Goal: Task Accomplishment & Management: Use online tool/utility

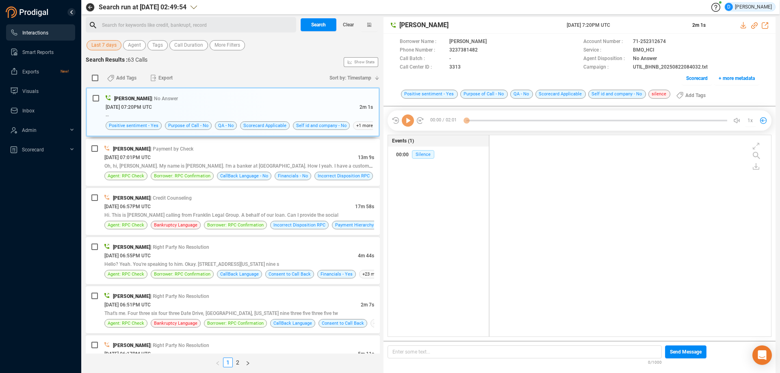
scroll to position [2, 4]
click at [134, 47] on span "Agent" at bounding box center [134, 45] width 13 height 10
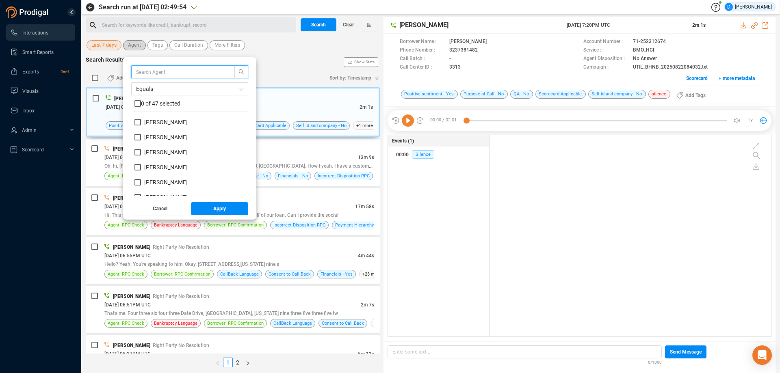
scroll to position [76, 110]
click at [143, 72] on input "text" at bounding box center [179, 71] width 86 height 9
type input "mario"
click at [139, 125] on input "[PERSON_NAME]" at bounding box center [138, 122] width 7 height 7
checkbox input "true"
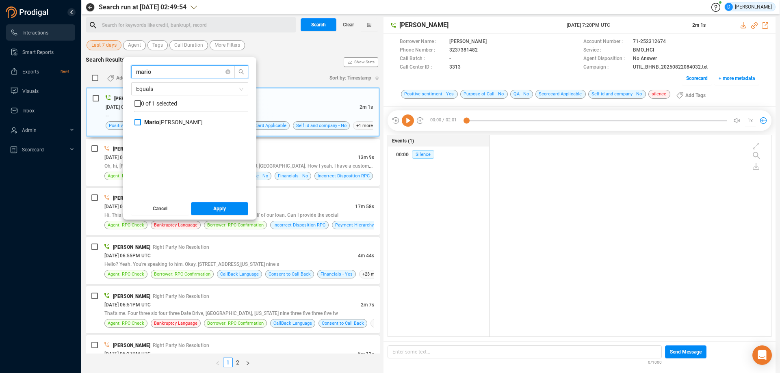
checkbox input "true"
click at [213, 213] on span "Apply" at bounding box center [219, 208] width 13 height 13
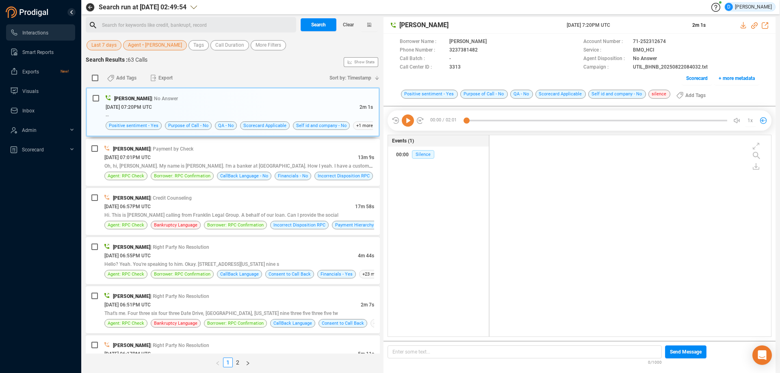
click at [96, 47] on span "Last 7 days" at bounding box center [103, 45] width 25 height 10
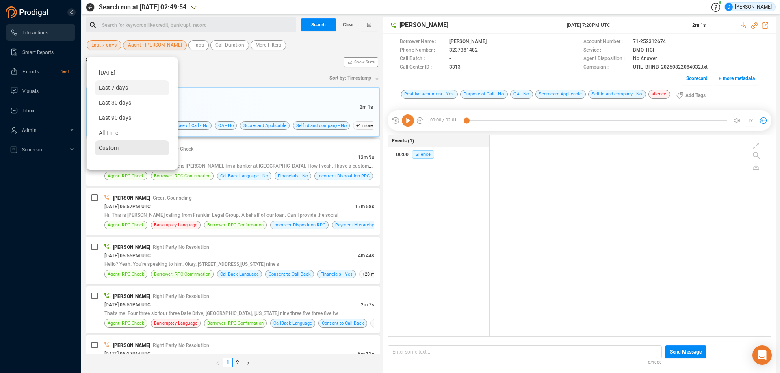
click at [106, 149] on span "Custom" at bounding box center [109, 148] width 20 height 7
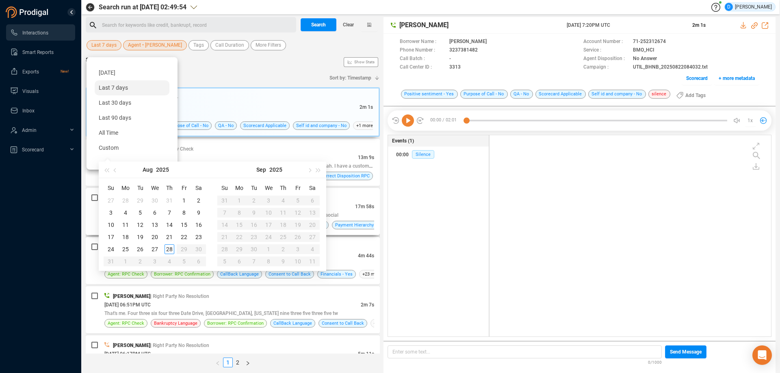
click at [182, 199] on span "| Credit Counseling" at bounding box center [170, 198] width 41 height 6
click at [184, 201] on div "[PERSON_NAME] | Credit Counseling" at bounding box center [239, 198] width 270 height 9
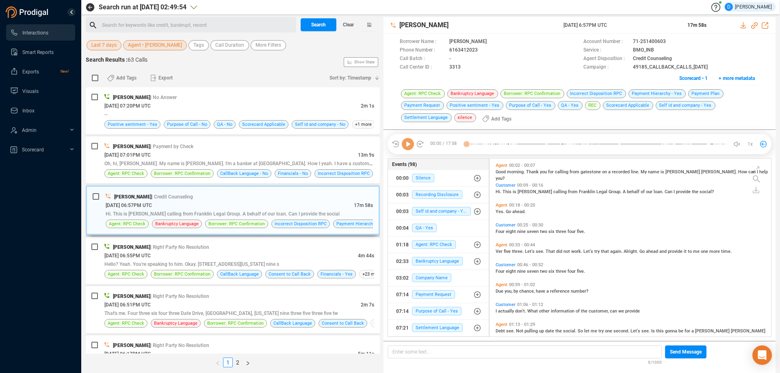
scroll to position [176, 278]
click at [103, 48] on span "Last 7 days" at bounding box center [103, 45] width 25 height 10
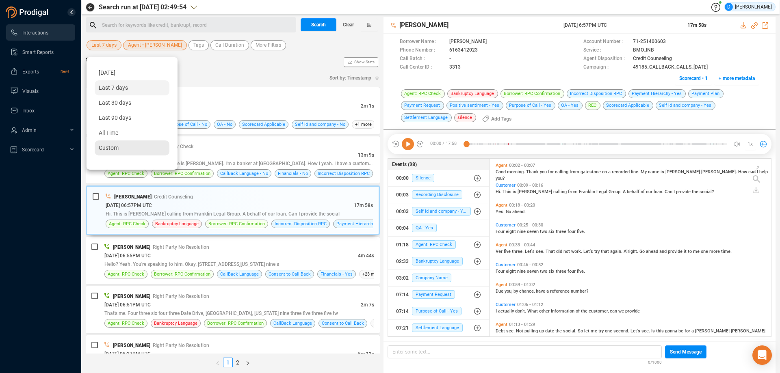
click at [110, 149] on span "Custom" at bounding box center [109, 148] width 20 height 7
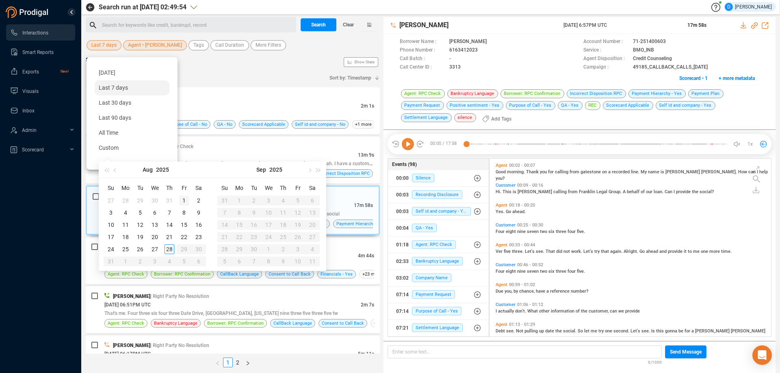
type input "[DATE]"
click at [184, 200] on div "1" at bounding box center [184, 201] width 10 height 10
type input "[DATE]"
click at [168, 249] on div "28" at bounding box center [170, 250] width 10 height 10
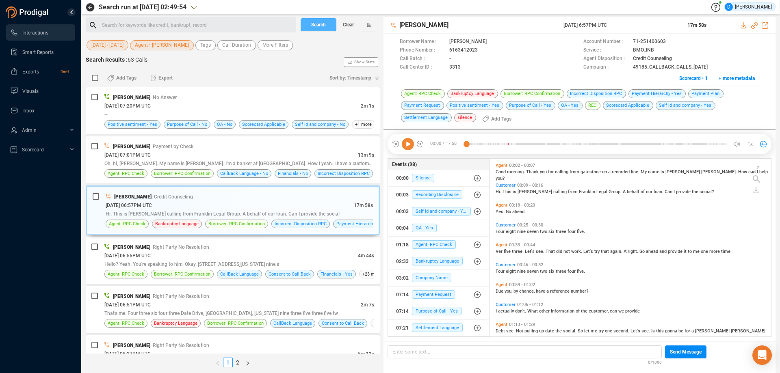
click at [322, 28] on span "Search" at bounding box center [318, 24] width 15 height 13
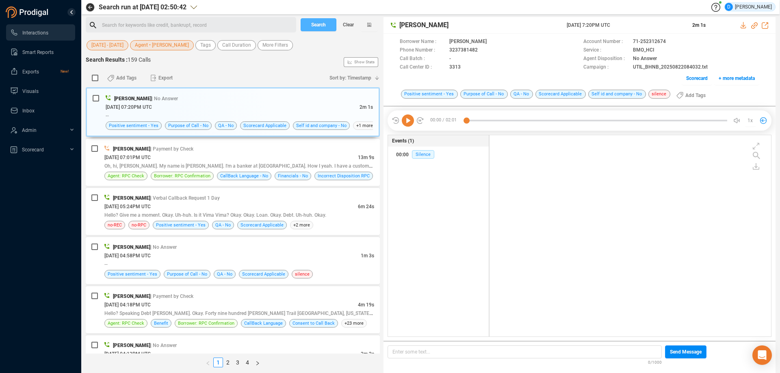
scroll to position [200, 278]
click at [266, 48] on span "More Filters" at bounding box center [276, 45] width 26 height 10
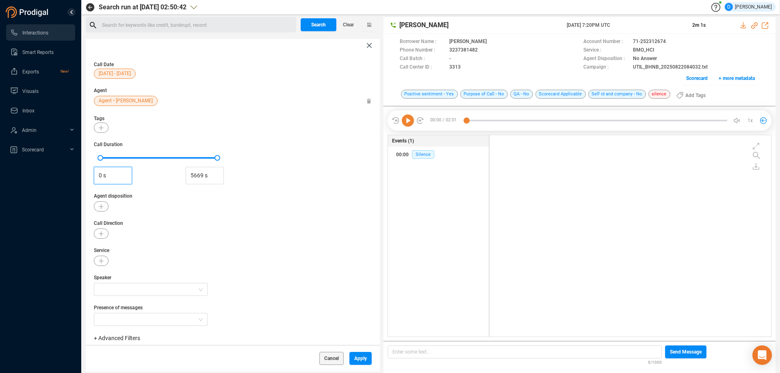
drag, startPoint x: 109, startPoint y: 175, endPoint x: 63, endPoint y: 175, distance: 46.7
click at [63, 175] on section "Interactions Smart Reports Exports New! Visuals Inbox Admin Scorecard Search ru…" at bounding box center [390, 186] width 780 height 373
type input "60 s"
type input "5669 s"
click at [98, 207] on button "button" at bounding box center [101, 207] width 15 height 10
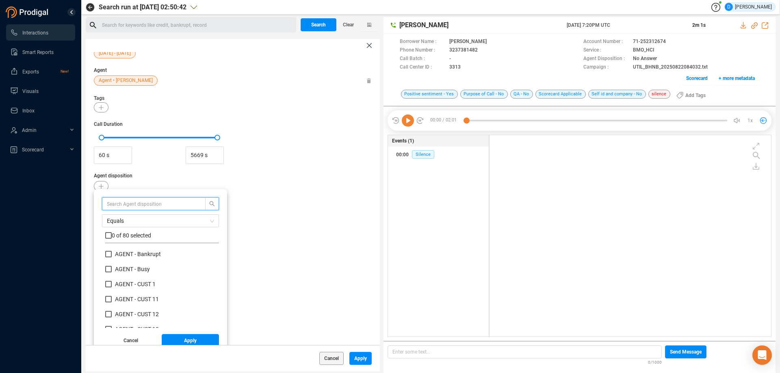
scroll to position [22, 0]
click at [123, 204] on input "text" at bounding box center [150, 201] width 86 height 9
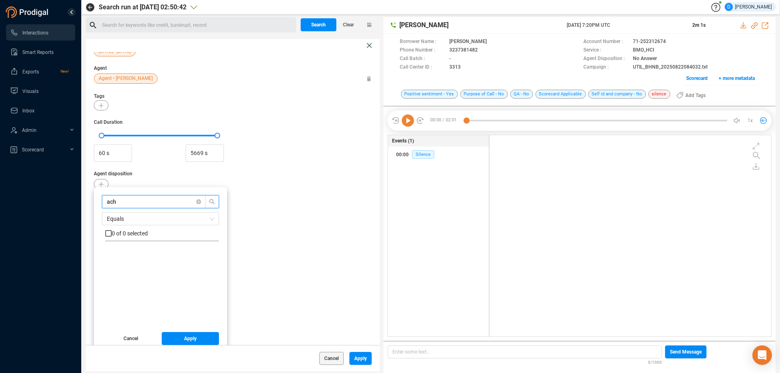
drag, startPoint x: 123, startPoint y: 202, endPoint x: 80, endPoint y: 201, distance: 42.7
click at [80, 201] on section "Interactions Smart Reports Exports New! Visuals Inbox Admin Scorecard Search ru…" at bounding box center [390, 186] width 780 height 373
type input "cc"
click at [111, 254] on input "Payment by CC" at bounding box center [108, 252] width 7 height 7
checkbox input "true"
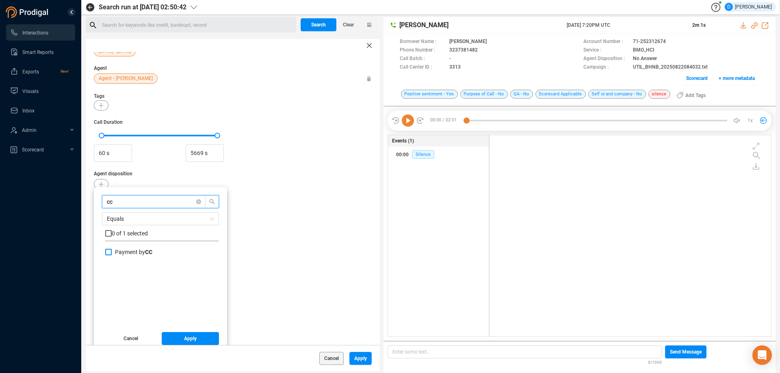
checkbox input "true"
drag, startPoint x: 124, startPoint y: 200, endPoint x: 86, endPoint y: 200, distance: 38.2
click at [86, 200] on div "Call Date [DATE] - [DATE] Agent Agent • [PERSON_NAME] Tags Call Duration 60 s 5…" at bounding box center [233, 198] width 294 height 293
type input "r"
checkbox input "false"
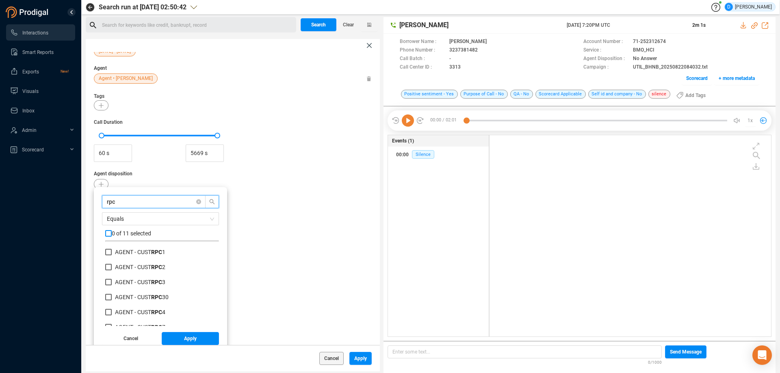
type input "rpc"
click at [109, 236] on input "checkbox" at bounding box center [108, 233] width 7 height 7
checkbox input "true"
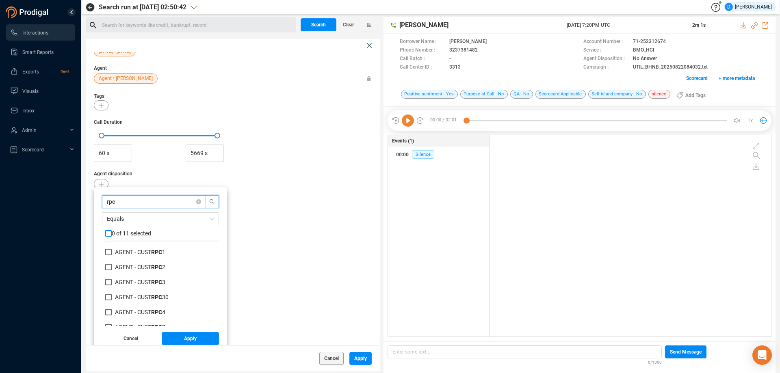
checkbox input "true"
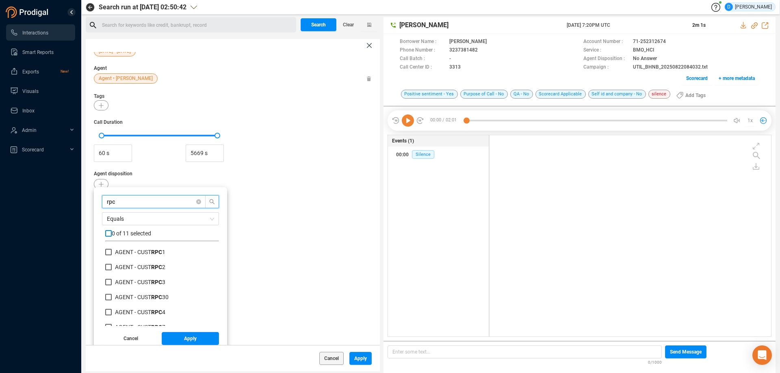
checkbox input "true"
drag, startPoint x: 117, startPoint y: 204, endPoint x: 98, endPoint y: 203, distance: 18.3
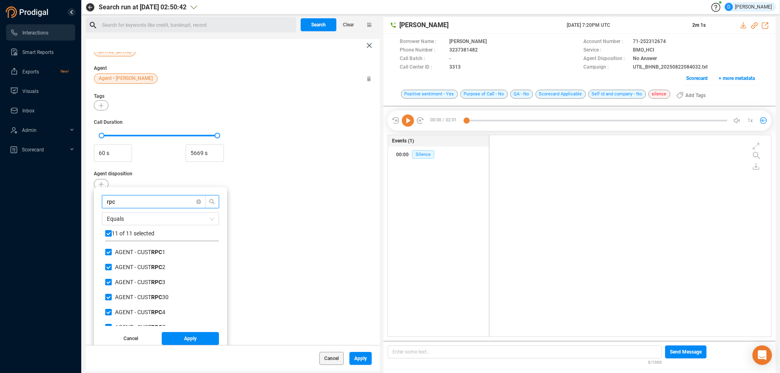
click at [98, 203] on div "rpc Equals 11 of 11 selected AGENT - CUST RPC 1 AGENT - CUST RPC 2 AGENT - CUST…" at bounding box center [160, 268] width 133 height 163
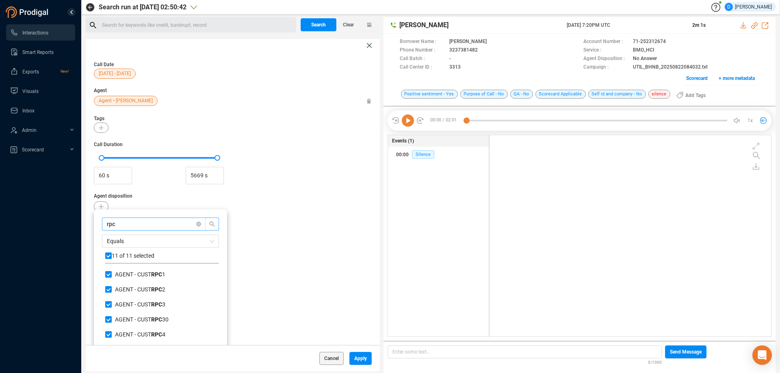
click at [121, 229] on span "rpc" at bounding box center [160, 224] width 117 height 13
type input "c"
checkbox input "false"
type input "chec"
click at [110, 276] on input "AGENT - PTP Direct Chec k" at bounding box center [108, 274] width 7 height 7
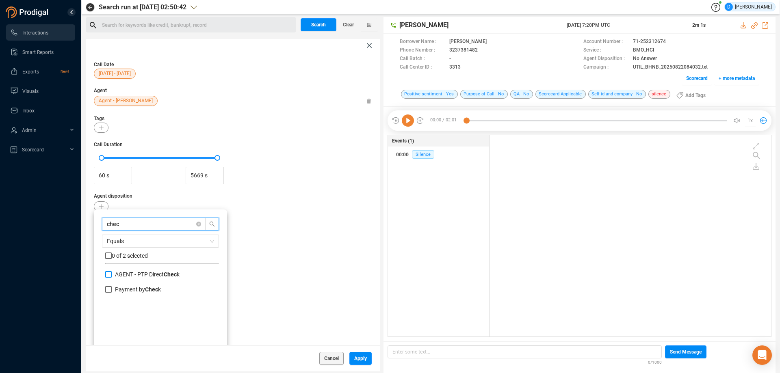
checkbox input "true"
click at [108, 293] on input "Payment by Chec k" at bounding box center [108, 289] width 7 height 7
checkbox input "true"
drag, startPoint x: 125, startPoint y: 222, endPoint x: 78, endPoint y: 223, distance: 47.2
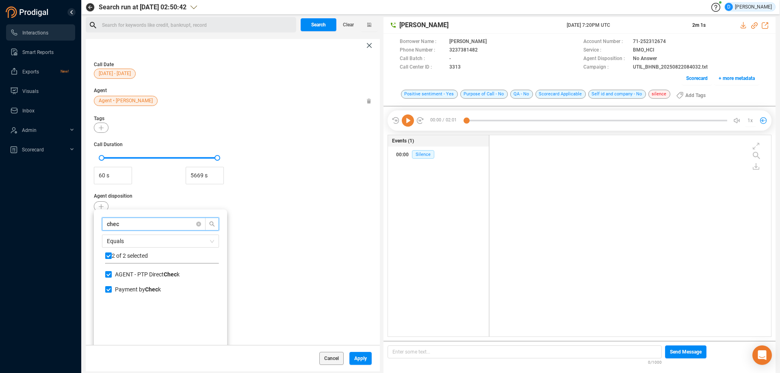
click at [86, 221] on div "Call Date [DATE] - [DATE] Agent Agent • [PERSON_NAME] Tags Call Duration 60 s 5…" at bounding box center [233, 198] width 294 height 293
type input "P"
checkbox input "false"
type input "PTP"
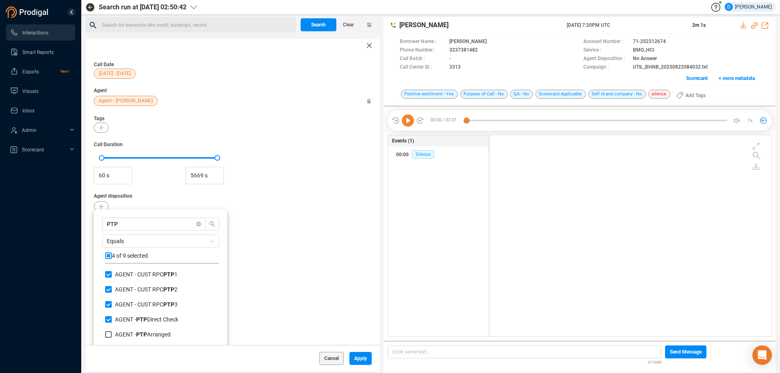
click at [109, 254] on input "checkbox" at bounding box center [108, 256] width 7 height 7
checkbox input "true"
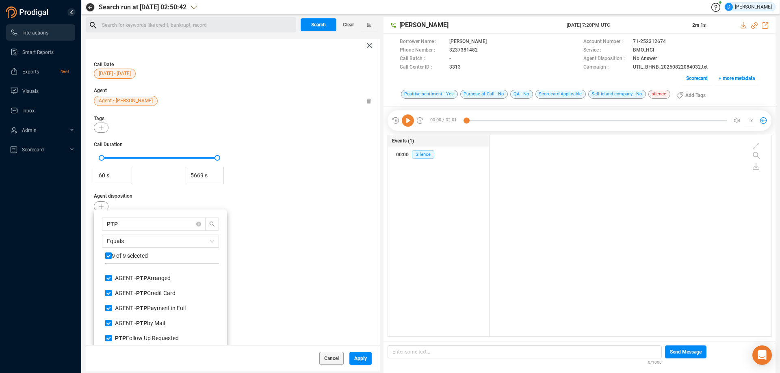
scroll to position [57, 0]
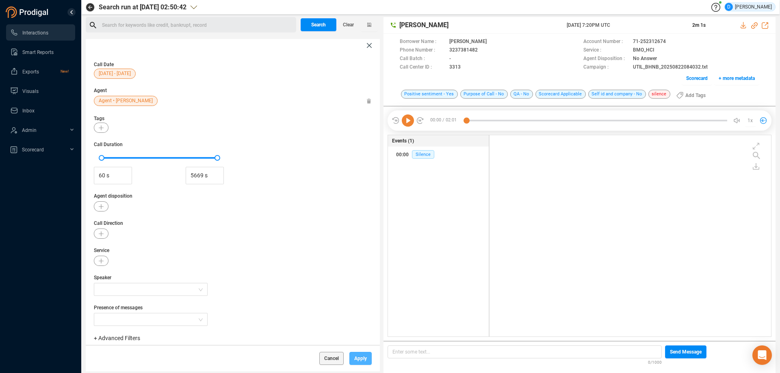
click at [361, 359] on span "Apply" at bounding box center [360, 358] width 13 height 13
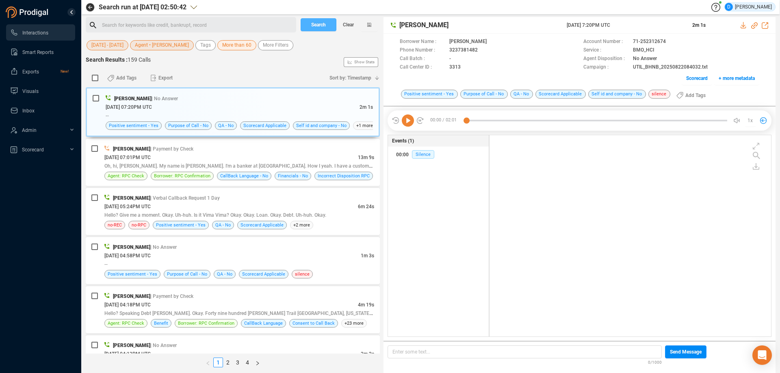
click at [319, 26] on span "Search" at bounding box center [318, 24] width 15 height 13
click at [210, 156] on div "[DATE] 07:01PM UTC" at bounding box center [231, 157] width 254 height 9
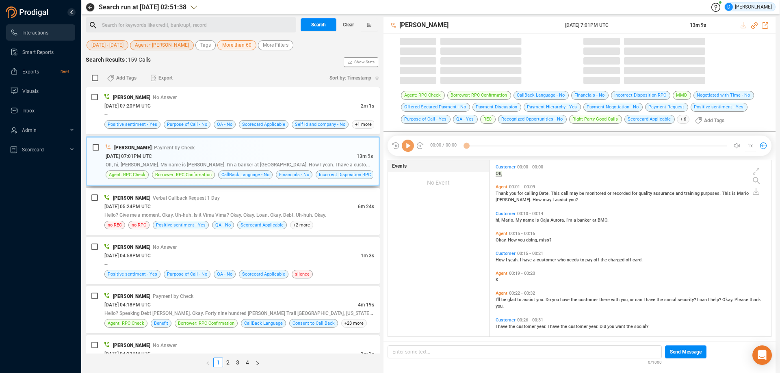
scroll to position [176, 278]
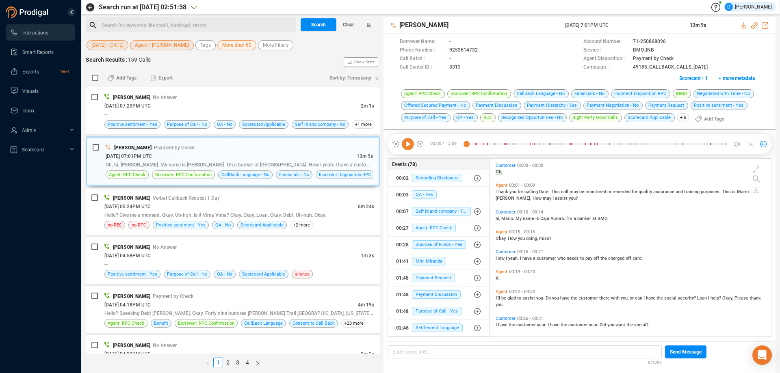
click at [407, 143] on icon at bounding box center [408, 144] width 12 height 12
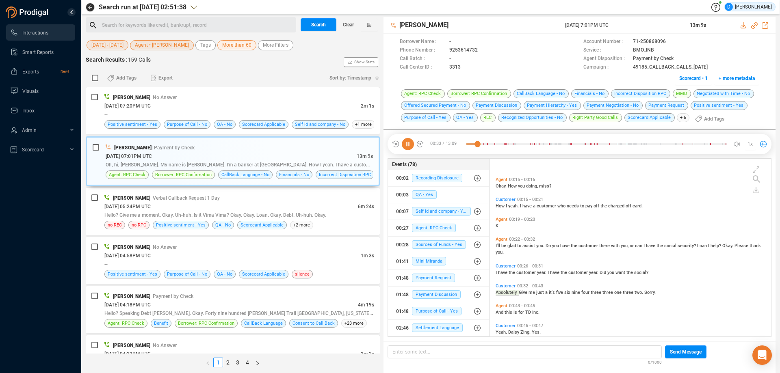
scroll to position [95, 0]
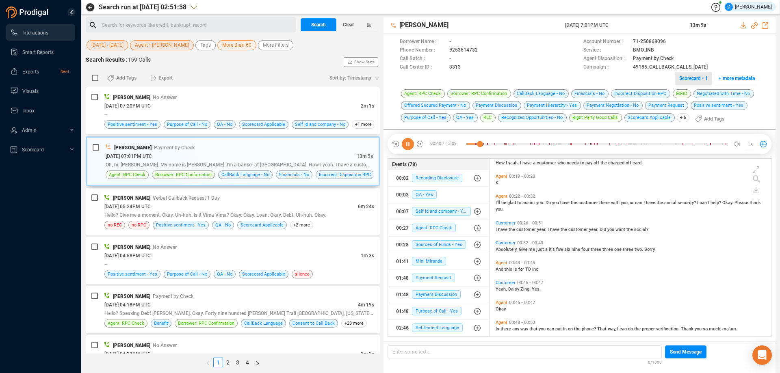
click at [683, 78] on span "Scorecard • 1" at bounding box center [693, 78] width 28 height 13
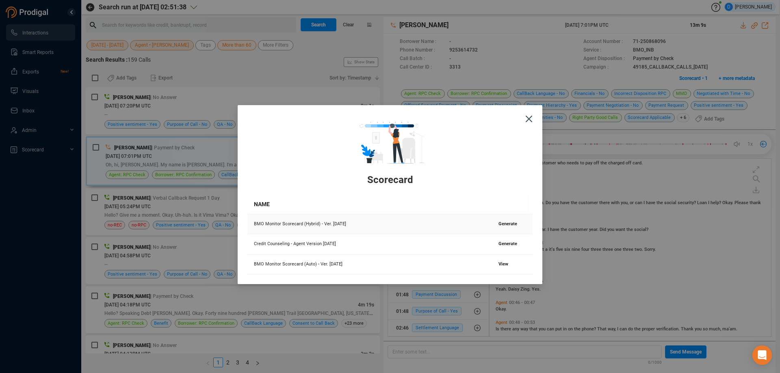
click at [504, 226] on span "Generate" at bounding box center [508, 223] width 19 height 5
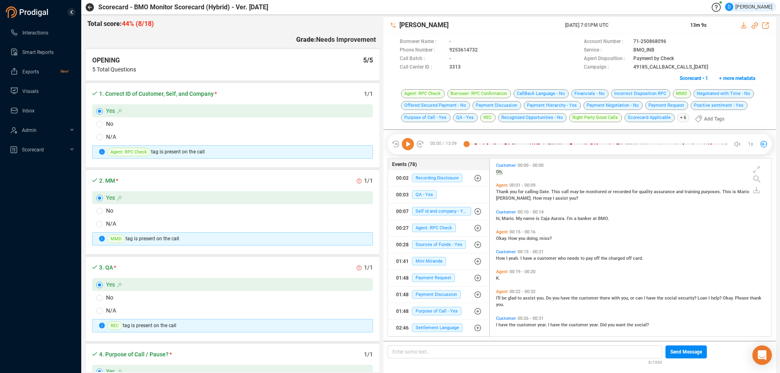
scroll to position [2, 4]
click at [407, 146] on icon at bounding box center [408, 144] width 12 height 12
click at [510, 143] on div at bounding box center [596, 144] width 261 height 12
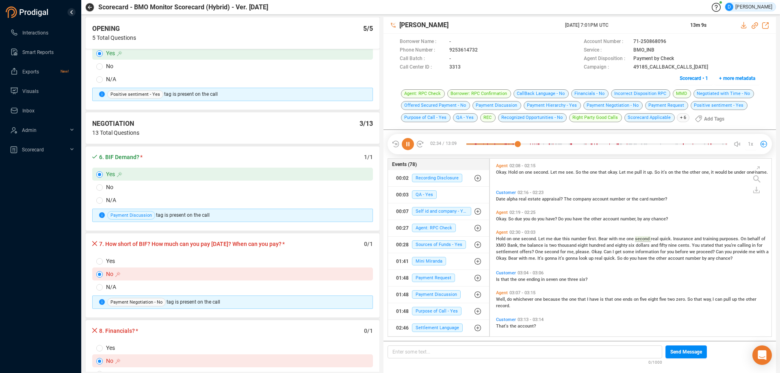
scroll to position [406, 0]
click at [102, 262] on input "Yes" at bounding box center [99, 261] width 7 height 7
radio input "true"
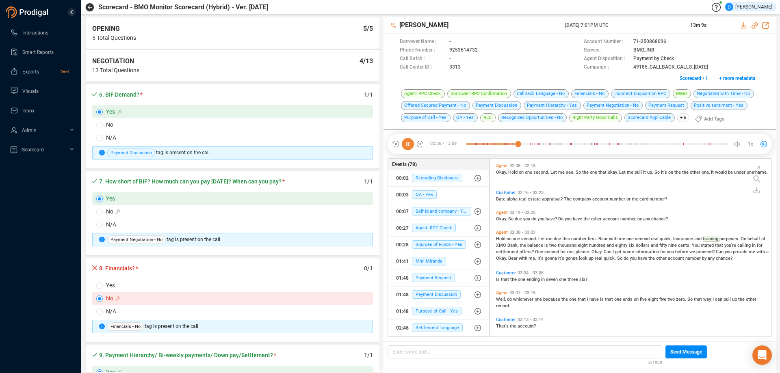
scroll to position [528, 0]
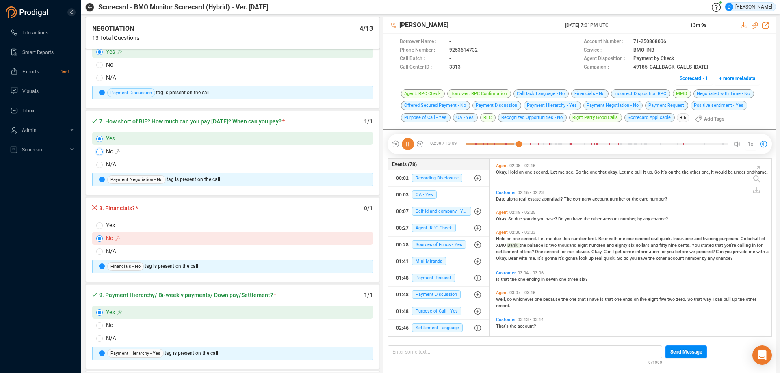
click at [99, 149] on input "No" at bounding box center [99, 152] width 7 height 7
radio input "true"
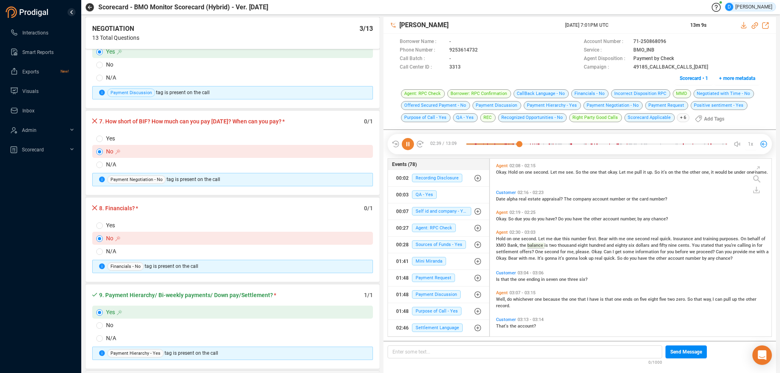
click at [104, 141] on span "Yes" at bounding box center [239, 138] width 273 height 9
click at [103, 141] on input "Yes" at bounding box center [99, 139] width 7 height 7
radio input "true"
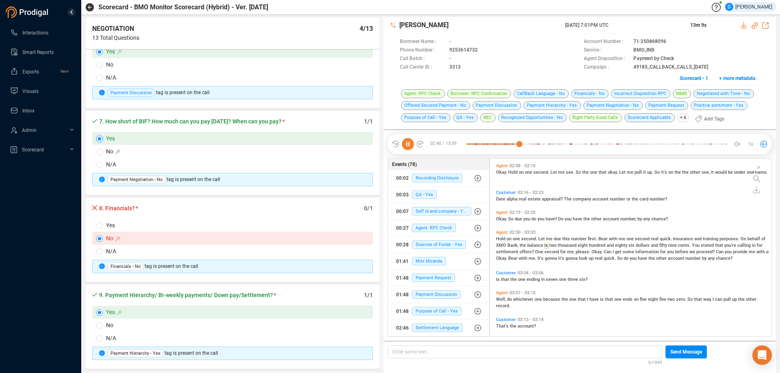
radio input "false"
click at [99, 250] on input "N/A" at bounding box center [99, 252] width 7 height 7
radio input "true"
radio input "false"
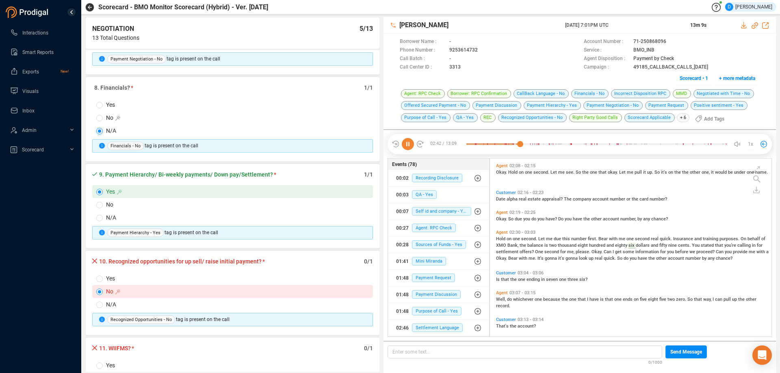
scroll to position [650, 0]
click at [101, 278] on input "Yes" at bounding box center [99, 278] width 7 height 7
radio input "true"
radio input "false"
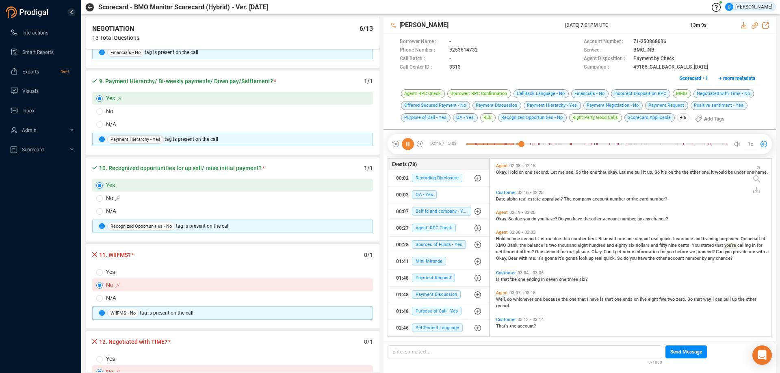
scroll to position [772, 0]
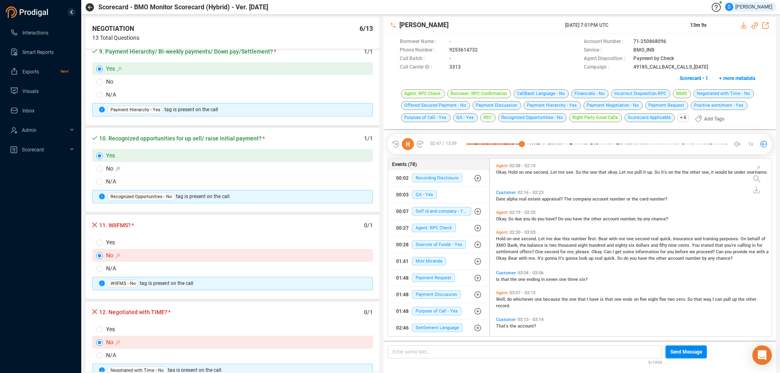
click at [94, 273] on label "N/A" at bounding box center [232, 268] width 281 height 13
click at [96, 272] on input "N/A" at bounding box center [99, 269] width 7 height 7
radio input "true"
radio input "false"
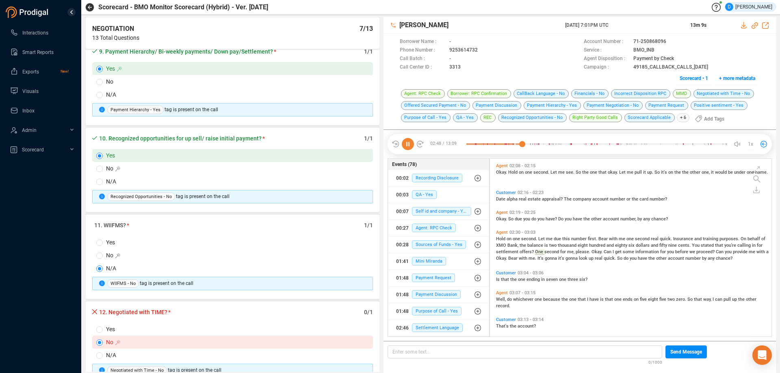
click at [104, 330] on span "Yes" at bounding box center [239, 329] width 273 height 9
click at [103, 330] on input "Yes" at bounding box center [99, 330] width 7 height 7
radio input "true"
radio input "false"
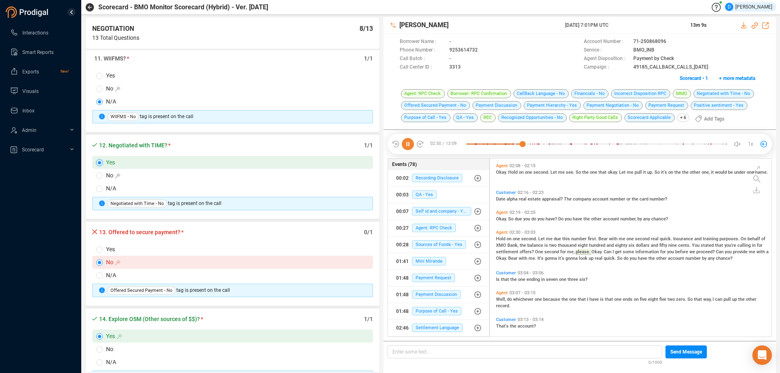
scroll to position [975, 0]
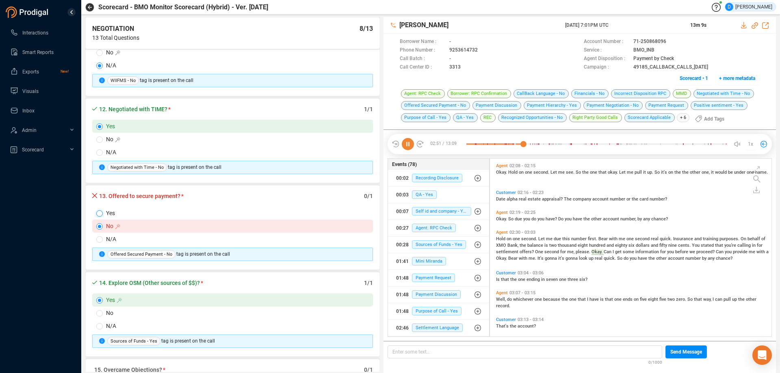
click at [100, 216] on input "Yes" at bounding box center [99, 213] width 7 height 7
radio input "true"
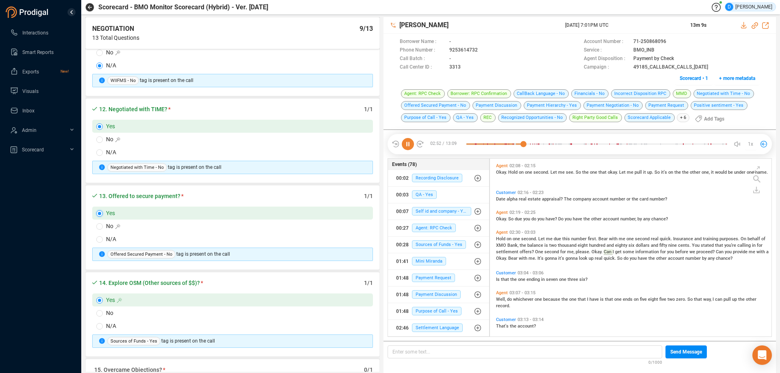
radio input "false"
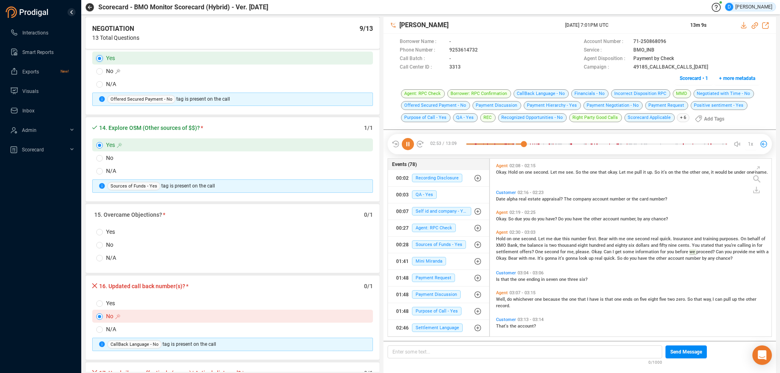
scroll to position [1138, 0]
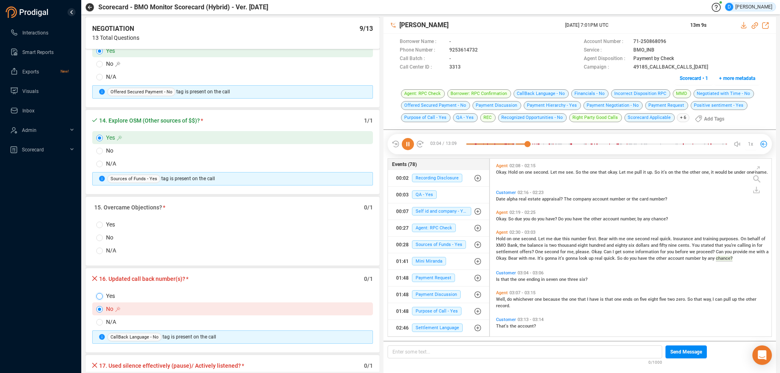
click at [98, 298] on input "Yes" at bounding box center [99, 296] width 7 height 7
radio input "true"
radio input "false"
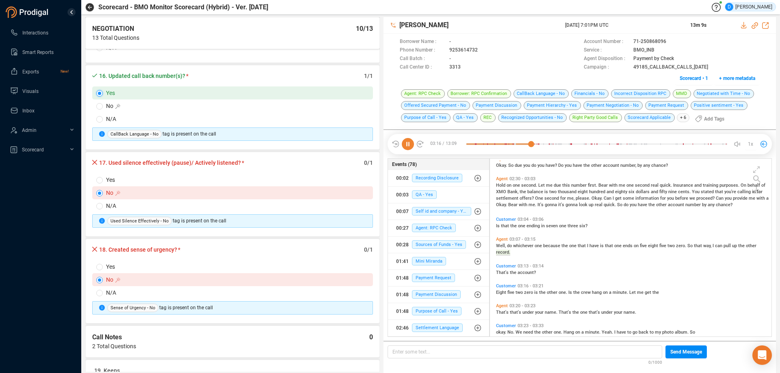
scroll to position [728, 0]
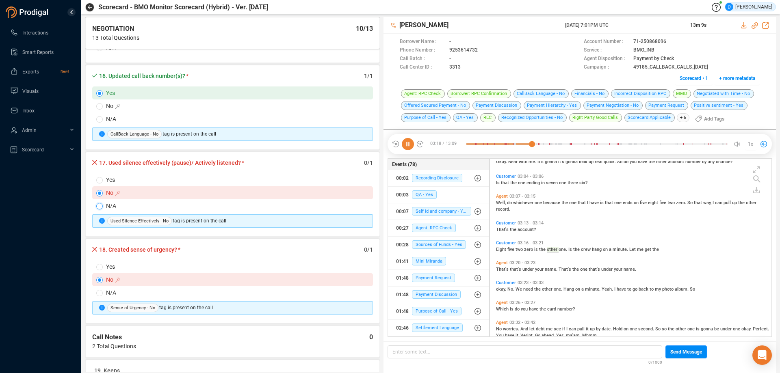
click at [100, 204] on input "N/A" at bounding box center [99, 206] width 7 height 7
radio input "true"
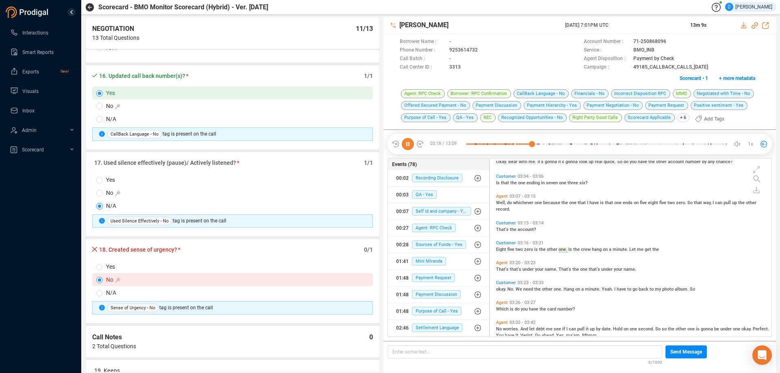
radio input "false"
click at [100, 267] on input "Yes" at bounding box center [99, 267] width 7 height 7
radio input "true"
radio input "false"
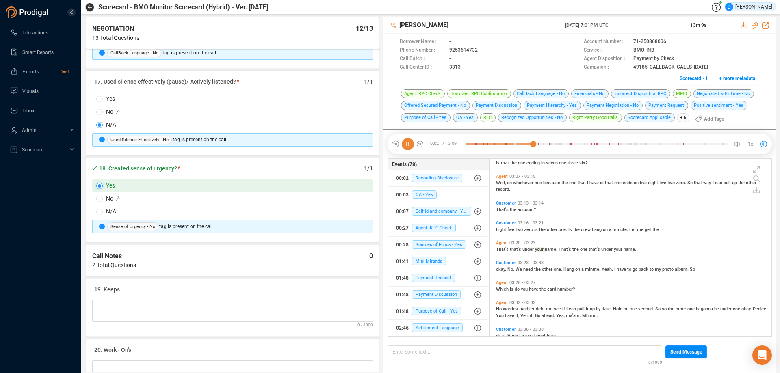
scroll to position [1503, 0]
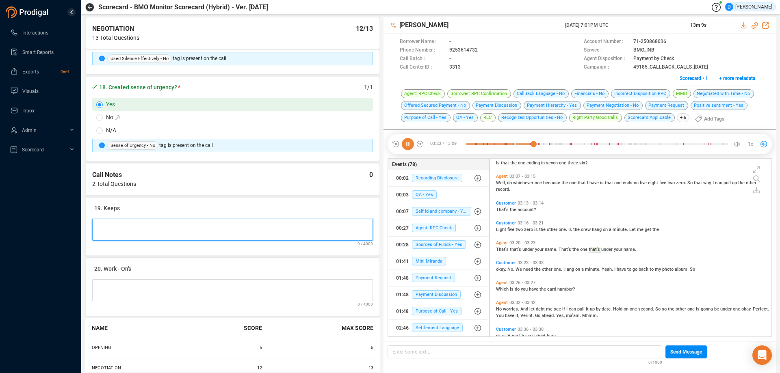
click at [107, 227] on Notes at bounding box center [232, 230] width 281 height 22
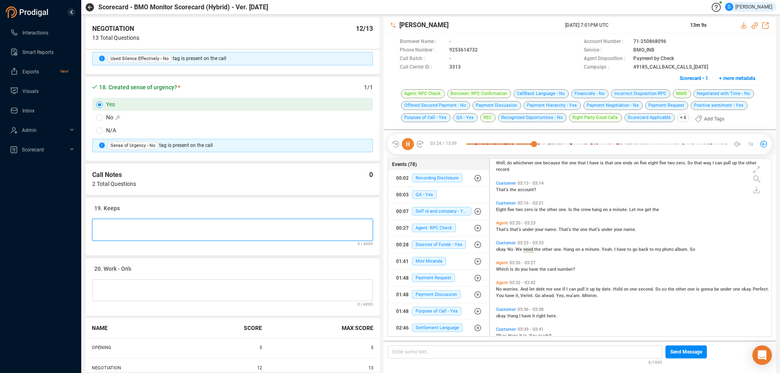
type Notes "G"
type Notes "Go"
type Notes "Goo"
type Notes "Good"
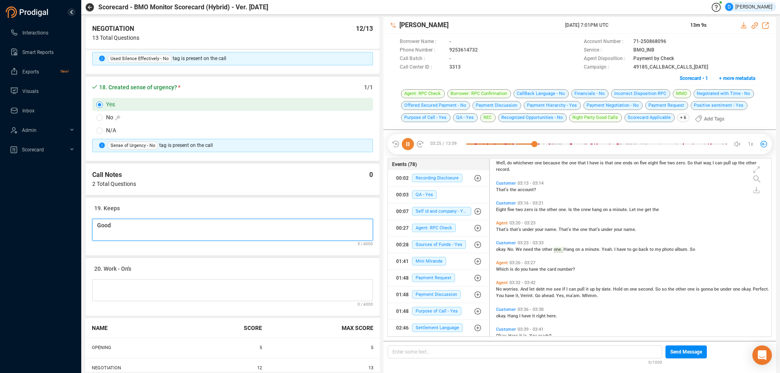
type Notes "Good J"
type Notes "Good Jo"
type Notes "Good Job"
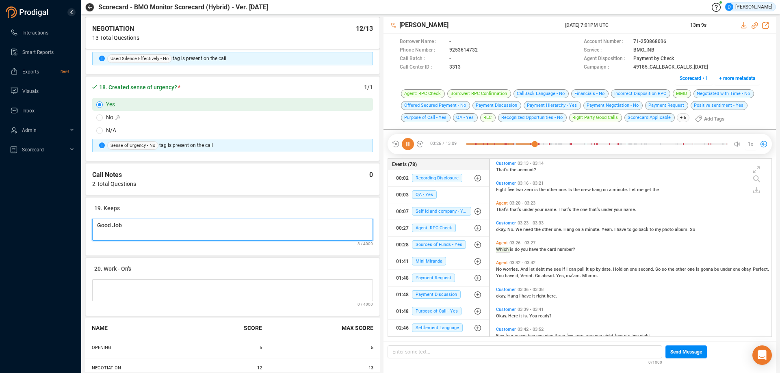
type Notes "Good Job i"
type Notes "Good Job in"
type Notes "Good Job in s"
type Notes "Good Job in se"
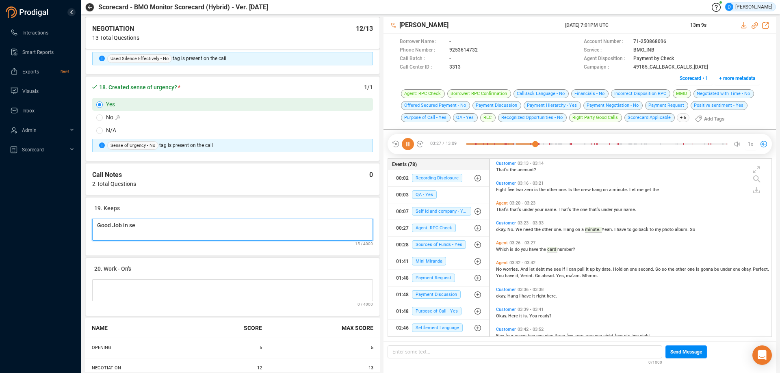
type Notes "Good Job in sec"
type Notes "Good Job in secu"
type Notes "Good Job in secur"
type Notes "Good Job in securi"
type Notes "Good Job in securin"
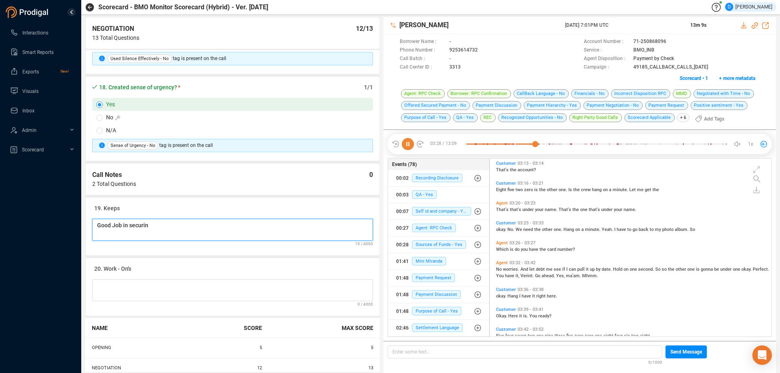
scroll to position [768, 0]
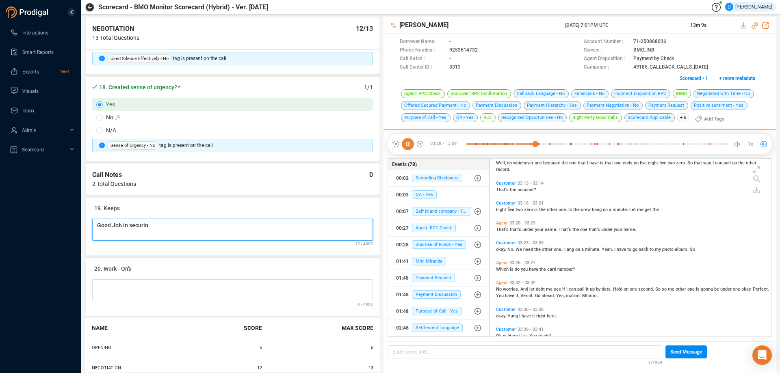
type Notes "Good Job in securing"
type Notes "Good Job in securing p"
type Notes "Good Job in securing pa"
type Notes "Good Job in securing p"
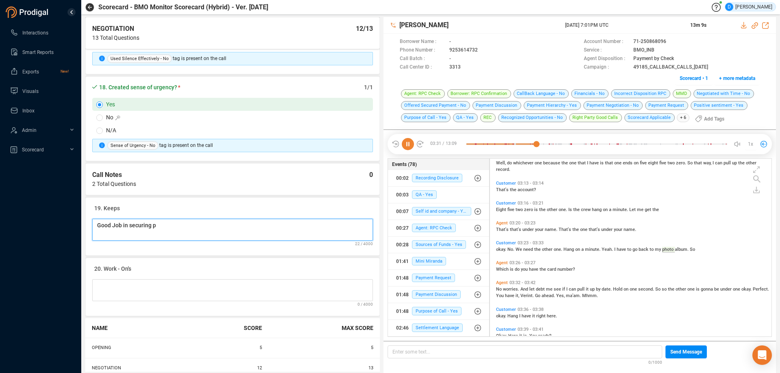
type Notes "Good Job in securing"
type Notes "Good Job in securing S"
type Notes "Good Job in securing SI"
type Notes "Good Job in securing SIF"
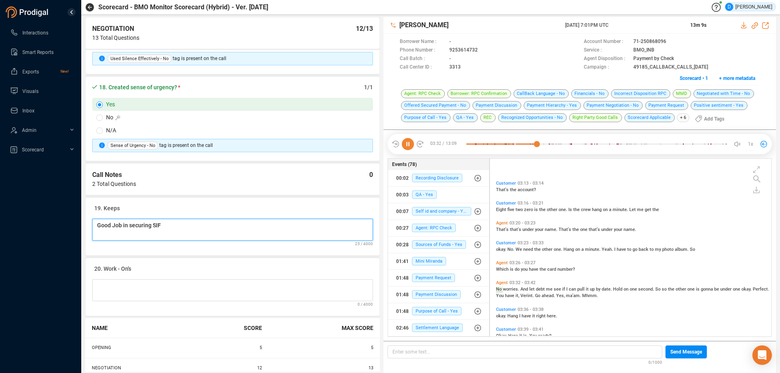
scroll to position [811, 0]
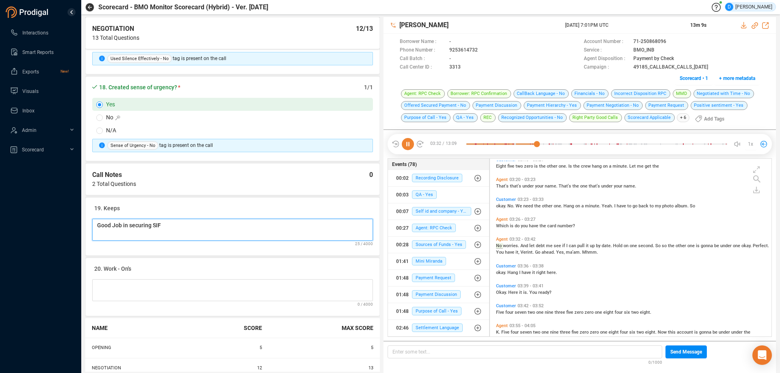
type Notes "Good Job in securing SIF o"
type Notes "Good Job in securing SIF on"
type Notes "Good Job in securing SIF on th"
type Notes "Good Job in securing SIF on the"
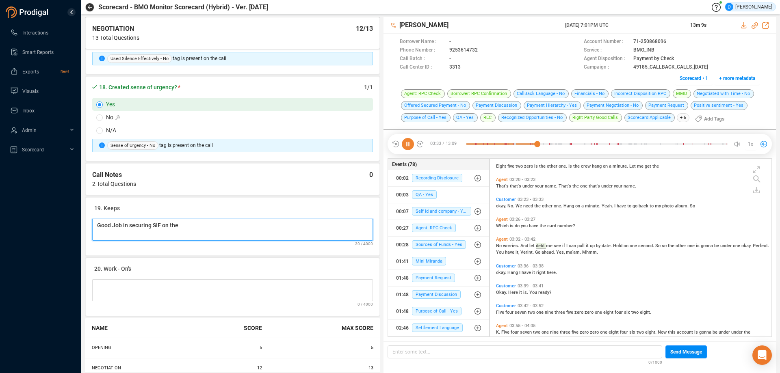
type Notes "Good Job in securing SIF on the"
type Notes "Good Job in securing SIF on the a"
type Notes "Good Job in securing SIF on the ac"
type Notes "Good Job in securing SIF on the acc"
type Notes "Good Job in securing SIF on the acco"
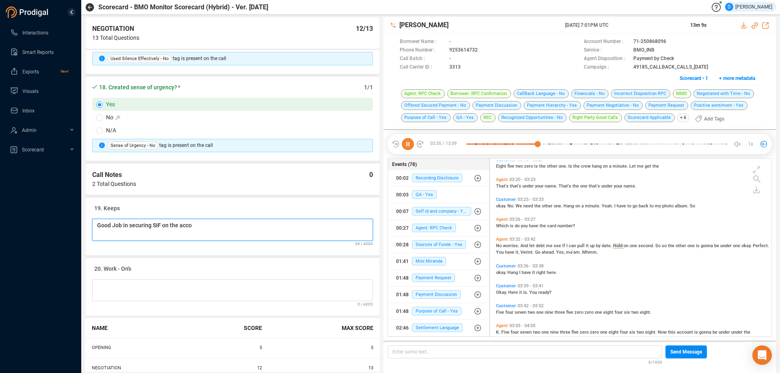
type Notes "Good Job in securing SIF on the accou"
type Notes "Good Job in securing SIF on the accoun"
type Notes "Good Job in securing SIF on the account"
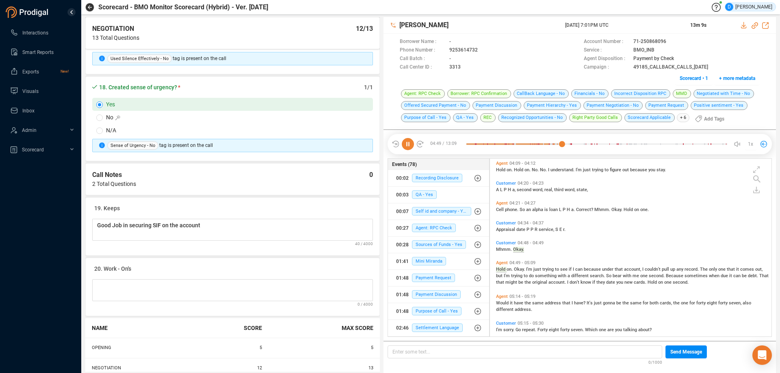
scroll to position [1067, 0]
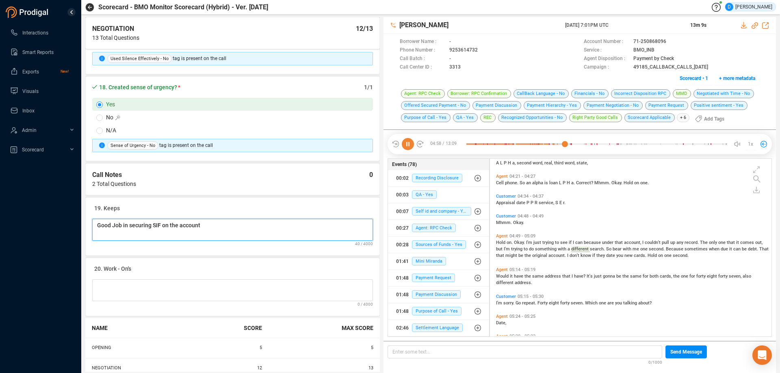
click at [216, 228] on Notes "Good Job in securing SIF on the account" at bounding box center [232, 230] width 281 height 22
type Notes "Good Job in securing SIF on the account a"
type Notes "Good Job in securing SIF on the account an"
type Notes "Good Job in securing SIF on the account and"
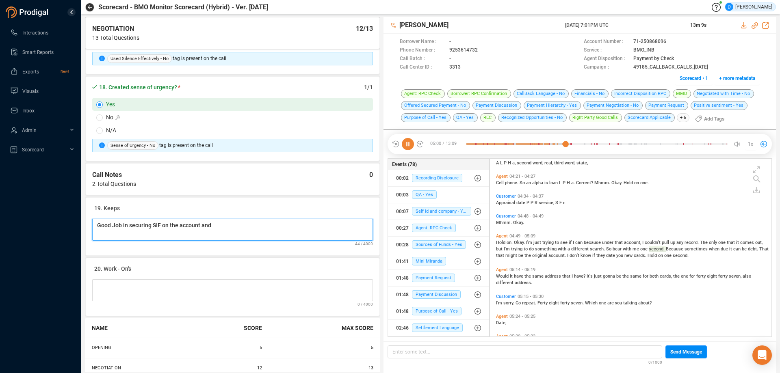
type Notes "Good Job in securing SIF on the account and d"
type Notes "Good Job in securing SIF on the account and de"
type Notes "Good Job in securing SIF on the account and dea"
type Notes "Good Job in securing SIF on the account and deal"
type Notes "Good Job in securing SIF on the account and deali"
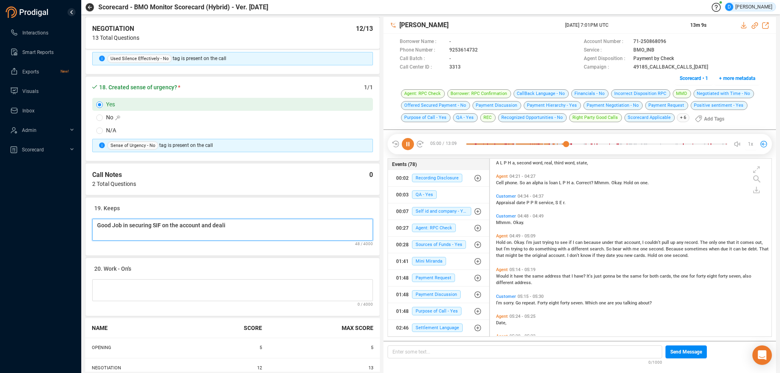
type Notes "Good Job in securing SIF on the account and dealin"
type Notes "Good Job in securing SIF on the account and dealing"
type Notes "Good Job in securing SIF on the account and dealing w"
type Notes "Good Job in securing SIF on the account and dealing wi"
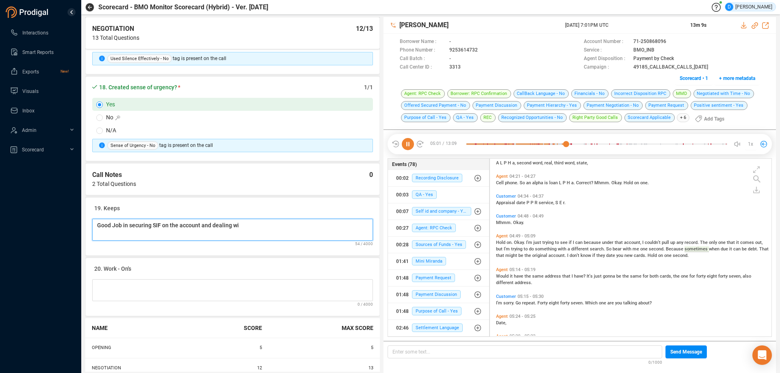
type Notes "Good Job in securing SIF on the account and dealing wit"
type Notes "Good Job in securing SIF on the account and dealing with"
type Notes "Good Job in securing SIF on the account and dealing with B"
type Notes "Good Job in securing SIF on the account and dealing with [PERSON_NAME]"
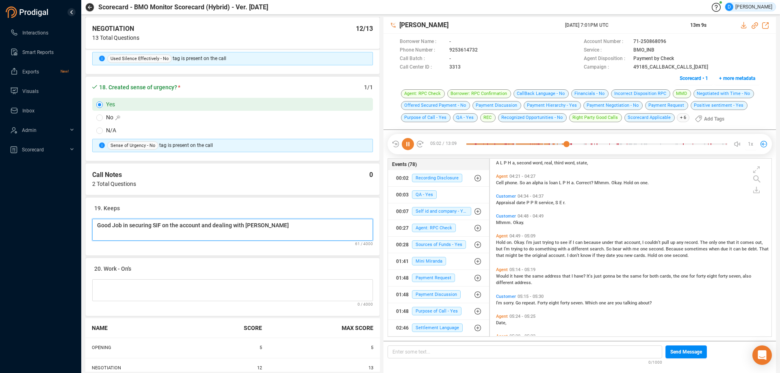
type Notes "Good Job in securing SIF on the account and dealing with [PERSON_NAME]"
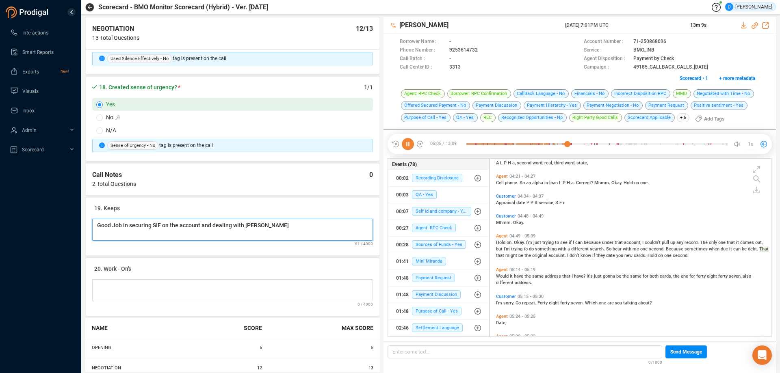
type Notes "Good Job in securing SIF on the account and dealing with [PERSON_NAME]"
type Notes "Good Job in securing SIF on the account and dealing with Bot"
type Notes "Good Job in securing SIF on the account and dealing with Both"
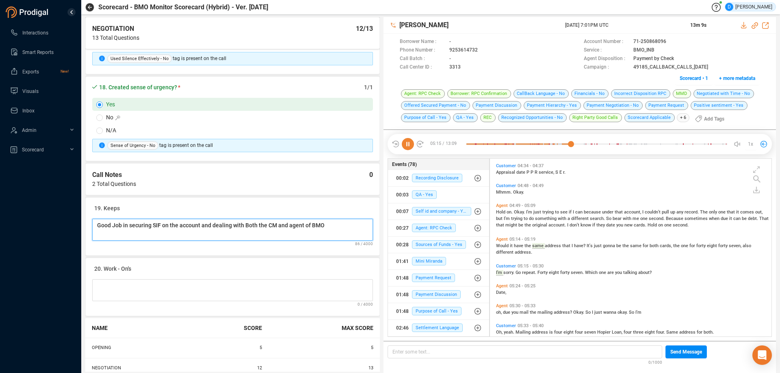
scroll to position [1121, 0]
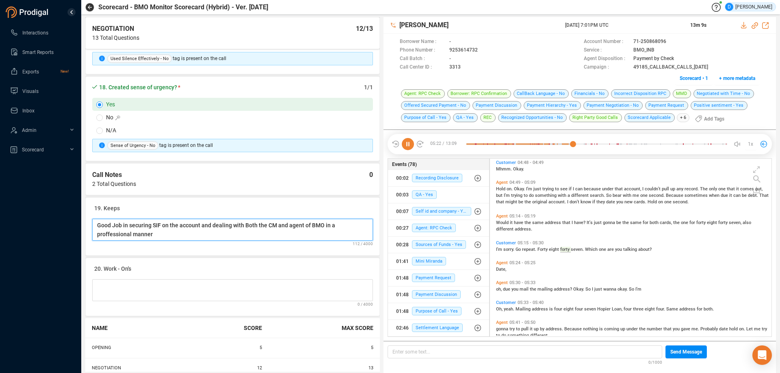
click at [110, 235] on Notes "Good Job in securing SIF on the account and dealing with Both the CM and agent …" at bounding box center [232, 230] width 281 height 22
drag, startPoint x: 110, startPoint y: 235, endPoint x: 122, endPoint y: 234, distance: 12.2
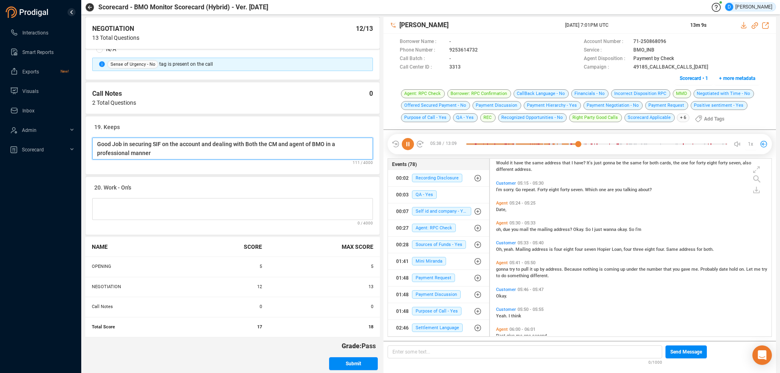
scroll to position [1588, 0]
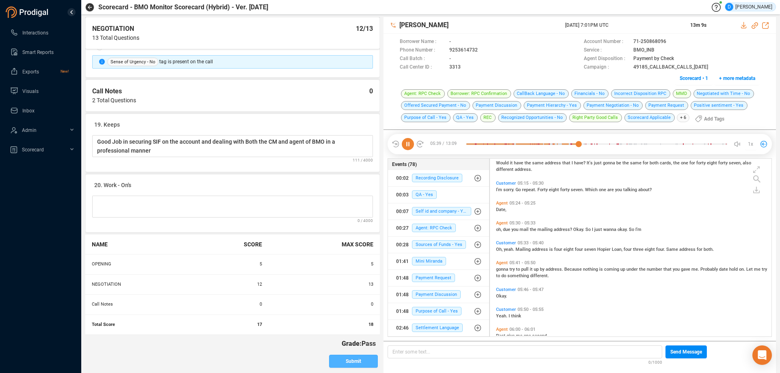
click at [347, 359] on span "Submit" at bounding box center [353, 361] width 15 height 13
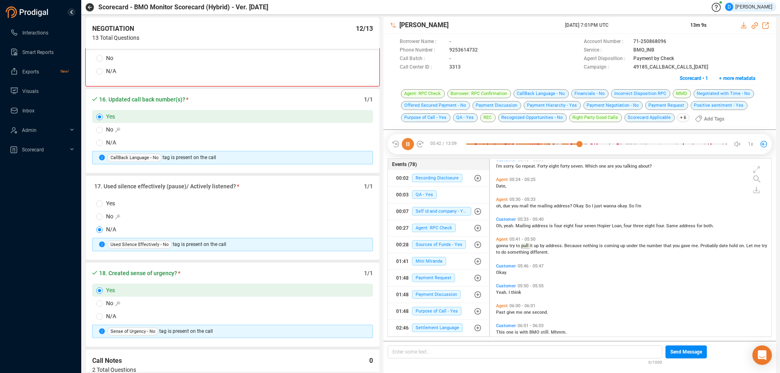
scroll to position [1195, 0]
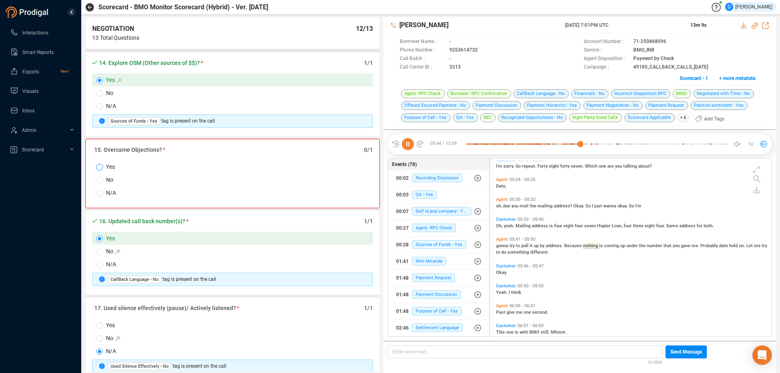
click at [101, 168] on input "Yes" at bounding box center [99, 167] width 7 height 7
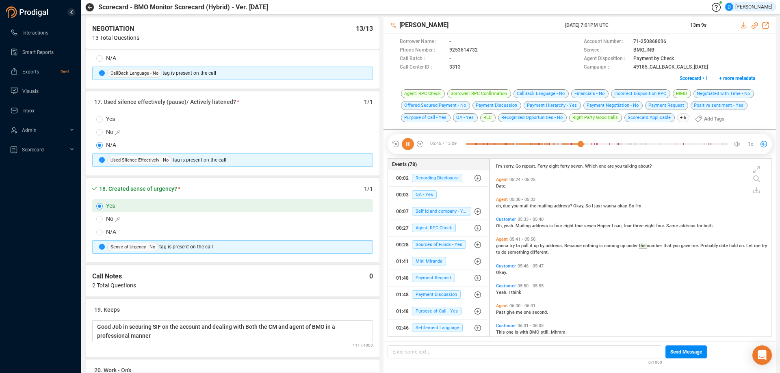
scroll to position [1588, 0]
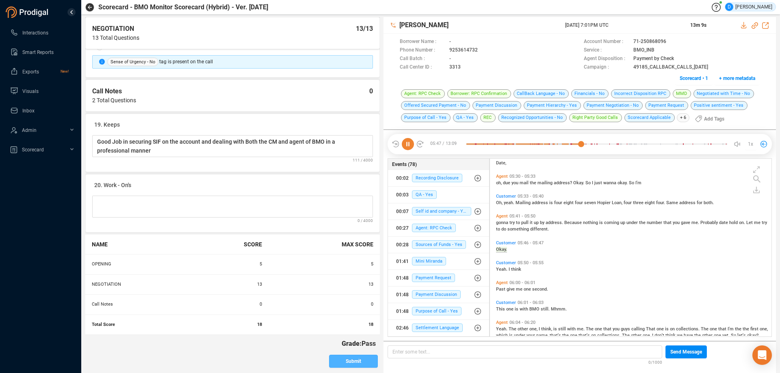
click at [349, 362] on span "Submit" at bounding box center [353, 361] width 15 height 13
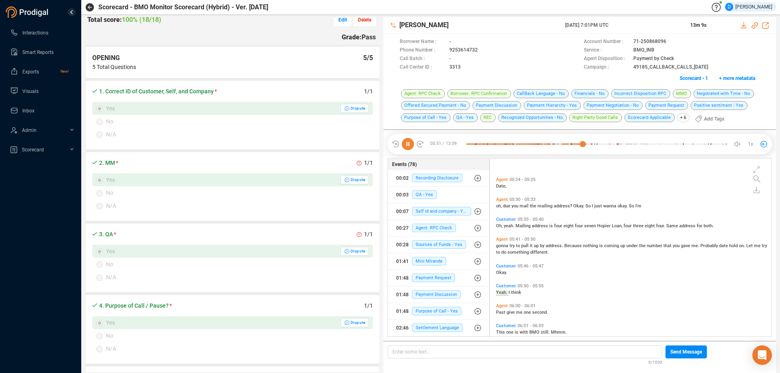
scroll to position [1247, 0]
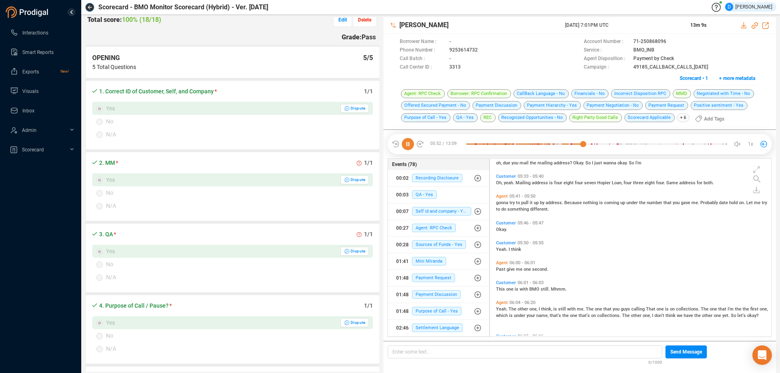
click at [91, 8] on icon "button" at bounding box center [90, 7] width 4 height 4
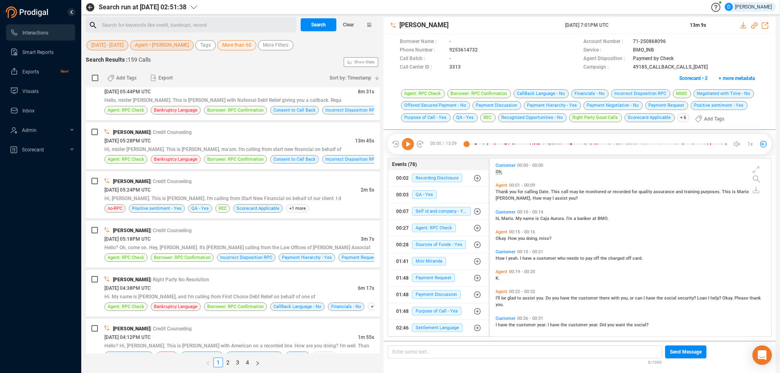
scroll to position [2194, 0]
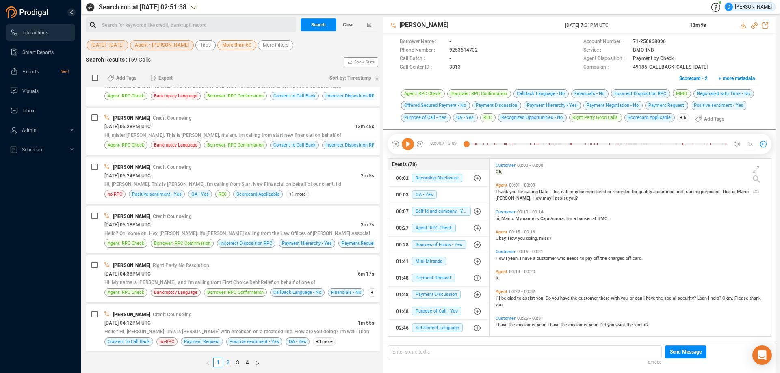
click at [226, 362] on link "2" at bounding box center [227, 362] width 9 height 9
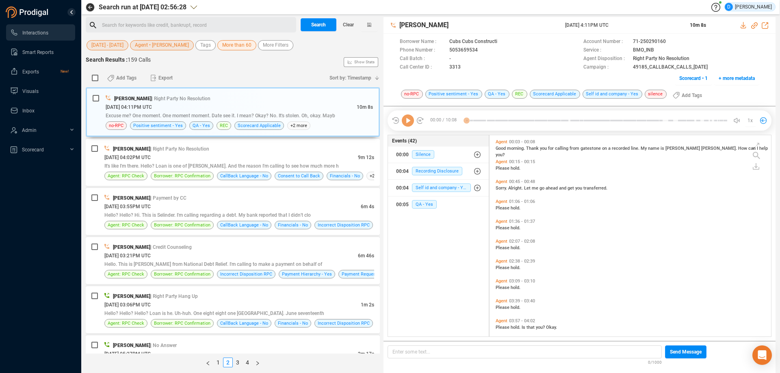
scroll to position [200, 278]
click at [204, 202] on div "[DATE] 03:55PM UTC" at bounding box center [232, 206] width 256 height 9
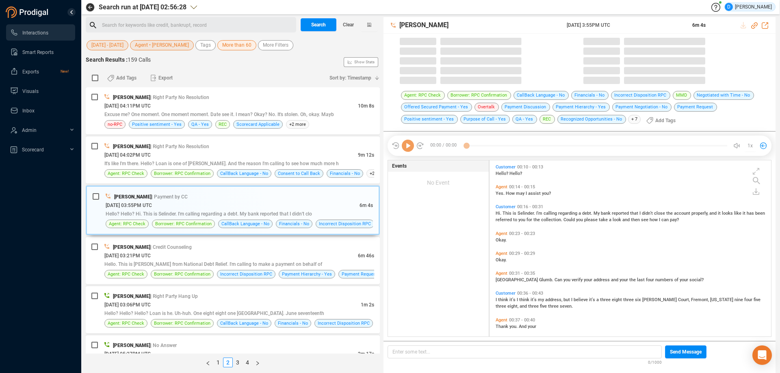
scroll to position [176, 278]
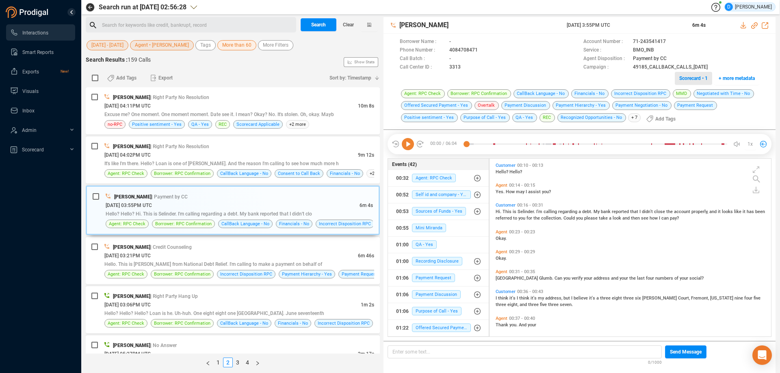
click at [691, 78] on span "Scorecard • 1" at bounding box center [693, 78] width 28 height 13
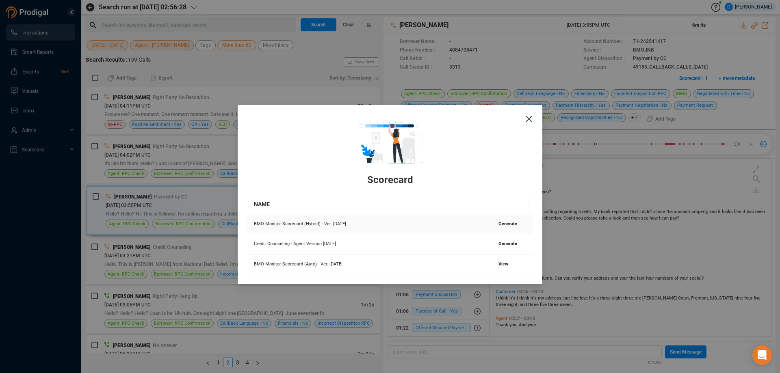
click at [505, 225] on span "Generate" at bounding box center [508, 223] width 19 height 5
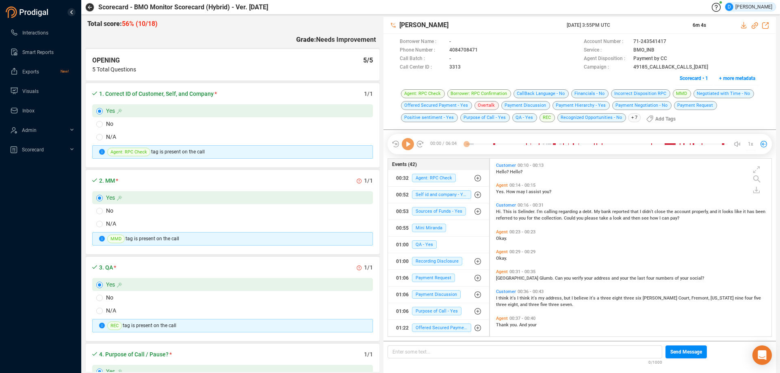
scroll to position [2, 4]
click at [408, 145] on icon at bounding box center [408, 144] width 12 height 12
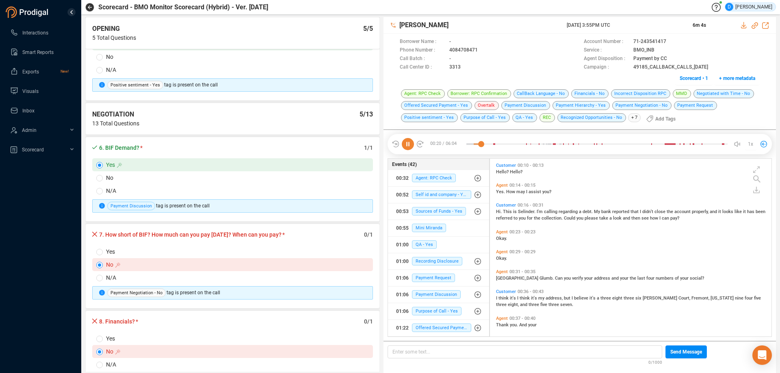
scroll to position [447, 0]
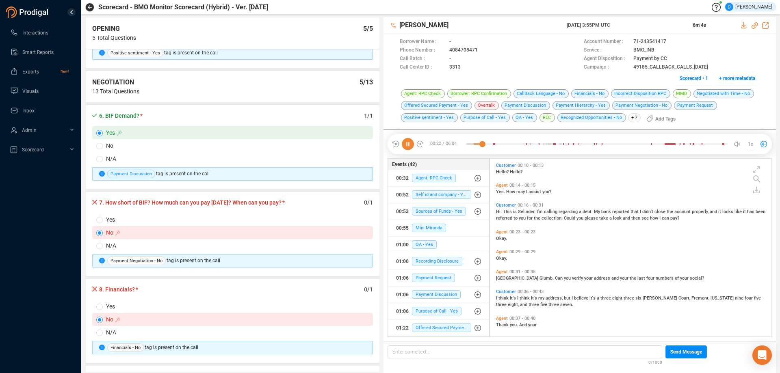
click at [99, 223] on label "Yes" at bounding box center [232, 219] width 281 height 13
click at [99, 223] on input "Yes" at bounding box center [99, 220] width 7 height 7
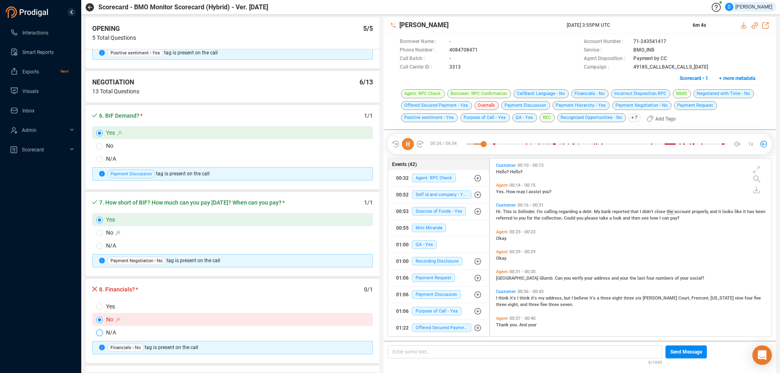
click at [98, 332] on input "N/A" at bounding box center [99, 333] width 7 height 7
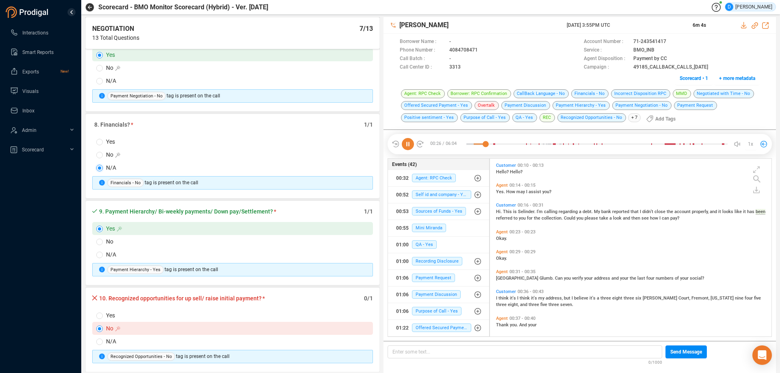
scroll to position [650, 0]
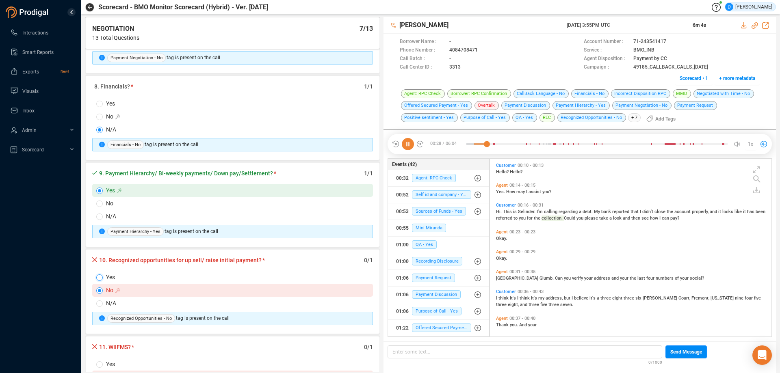
click at [99, 277] on input "Yes" at bounding box center [99, 278] width 7 height 7
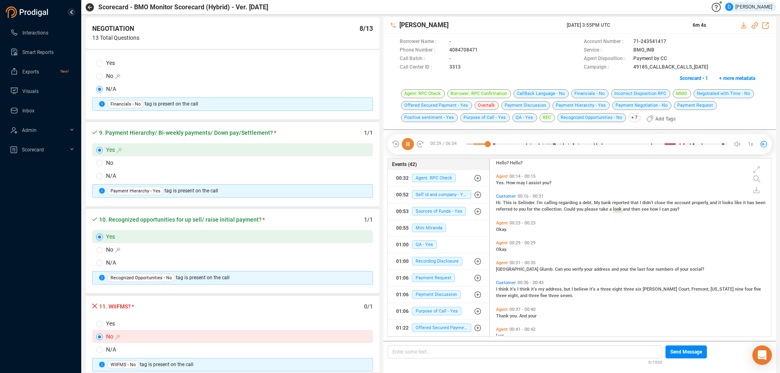
scroll to position [0, 0]
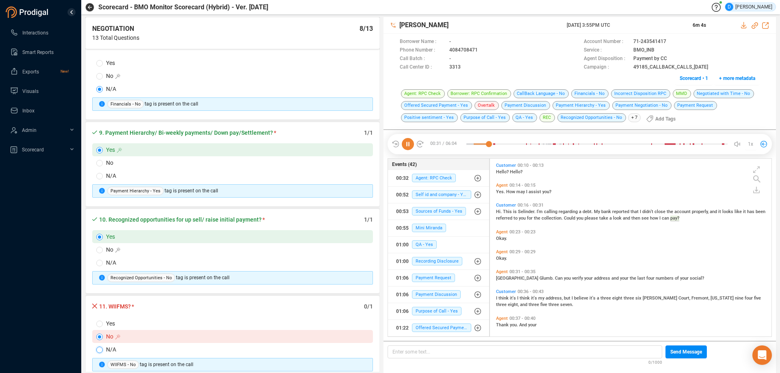
click at [100, 351] on input "N/A" at bounding box center [99, 350] width 7 height 7
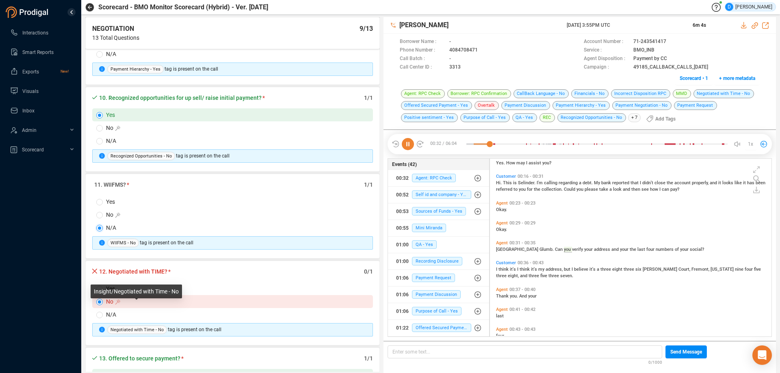
scroll to position [853, 0]
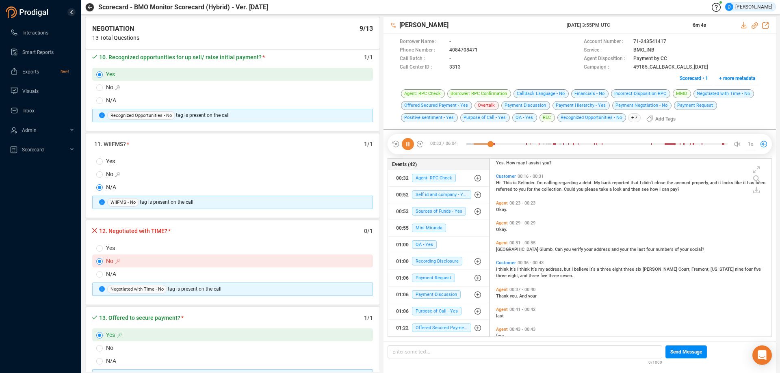
click at [104, 247] on span "Yes" at bounding box center [239, 248] width 273 height 9
click at [103, 247] on input "Yes" at bounding box center [99, 248] width 7 height 7
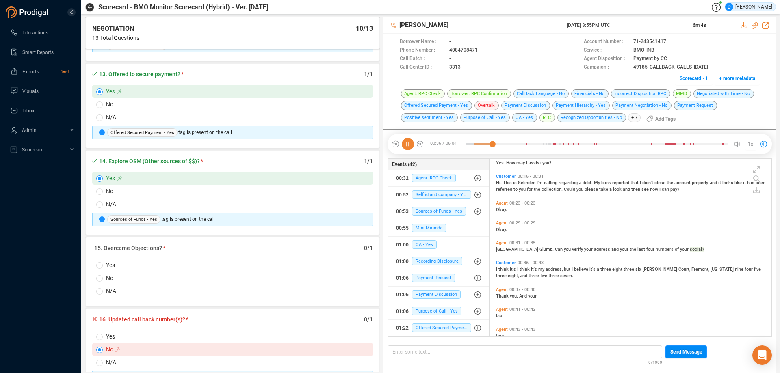
scroll to position [1138, 0]
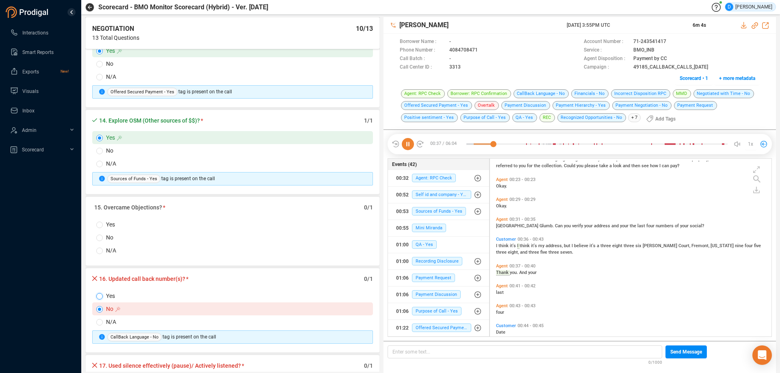
click at [102, 295] on input "Yes" at bounding box center [99, 296] width 7 height 7
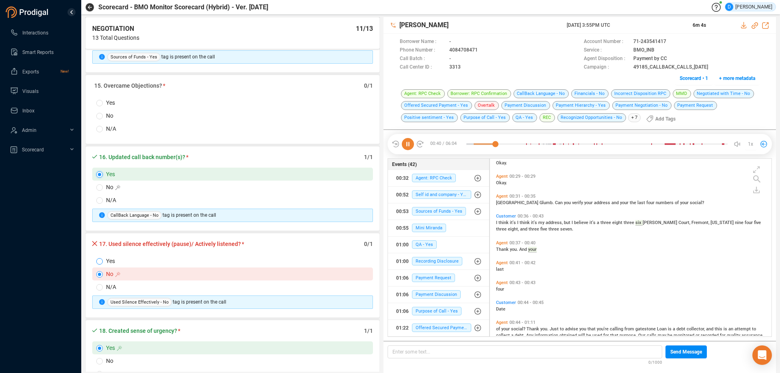
scroll to position [52, 0]
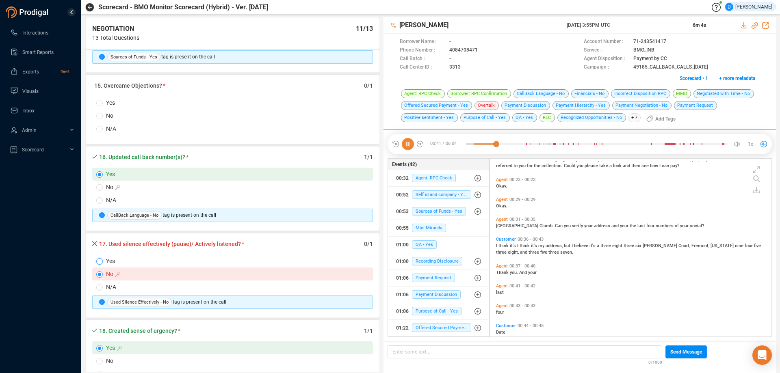
click at [98, 261] on input "Yes" at bounding box center [99, 261] width 7 height 7
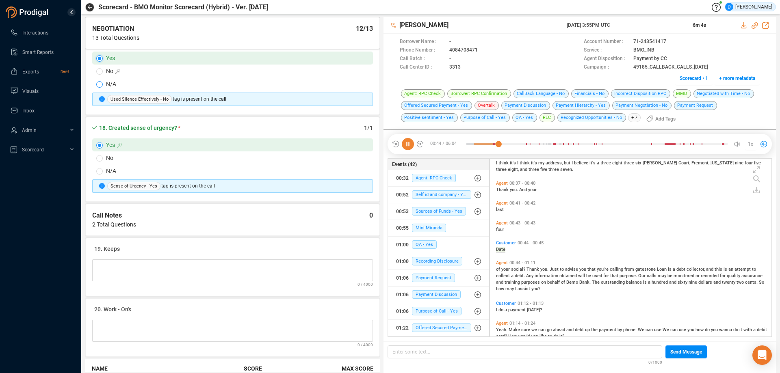
scroll to position [166, 0]
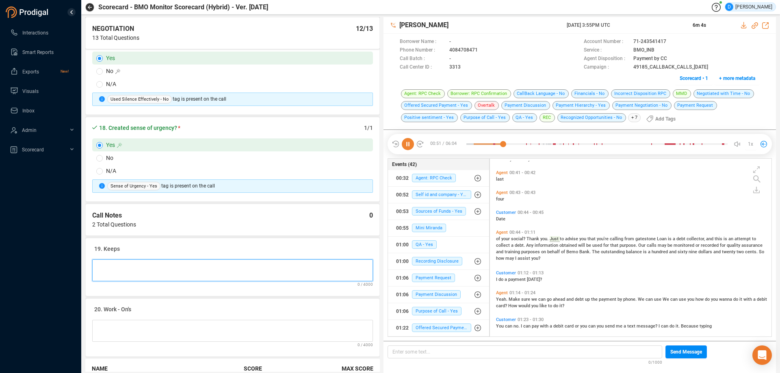
click at [108, 267] on Notes at bounding box center [232, 271] width 281 height 22
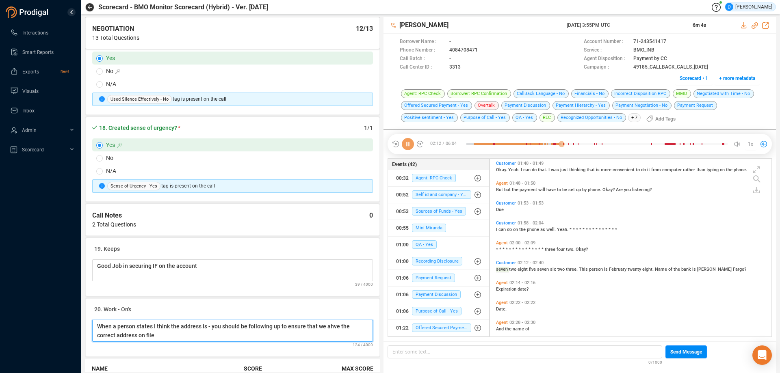
scroll to position [442, 0]
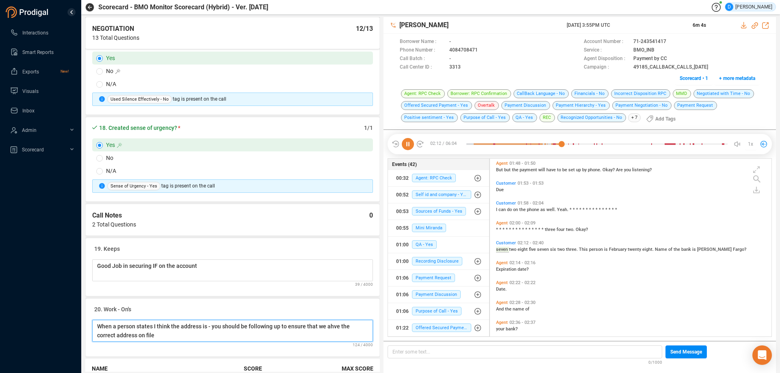
click at [333, 327] on Notes "When a person states I think the address is - you should be following up to ens…" at bounding box center [232, 331] width 281 height 22
click at [172, 338] on Notes "When a person states I think the address is - you should be following up to ens…" at bounding box center [232, 331] width 281 height 22
click at [648, 145] on div at bounding box center [596, 144] width 261 height 12
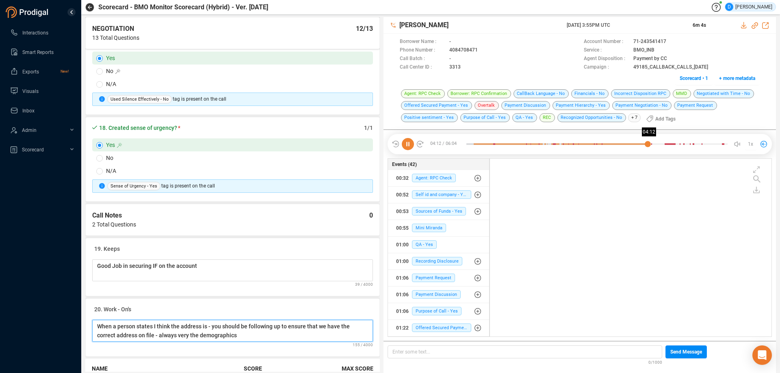
scroll to position [832, 0]
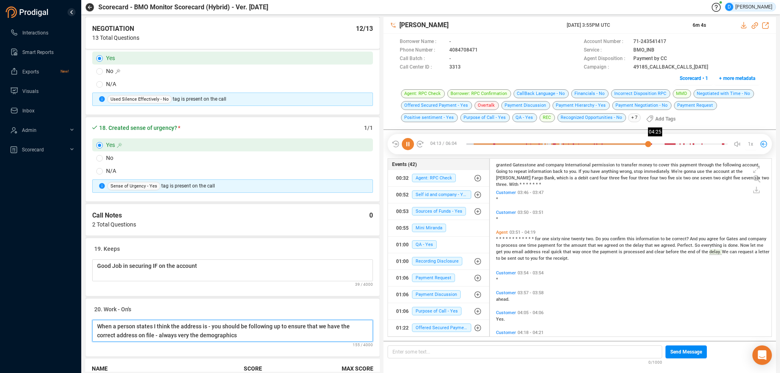
click at [657, 144] on div at bounding box center [596, 144] width 261 height 12
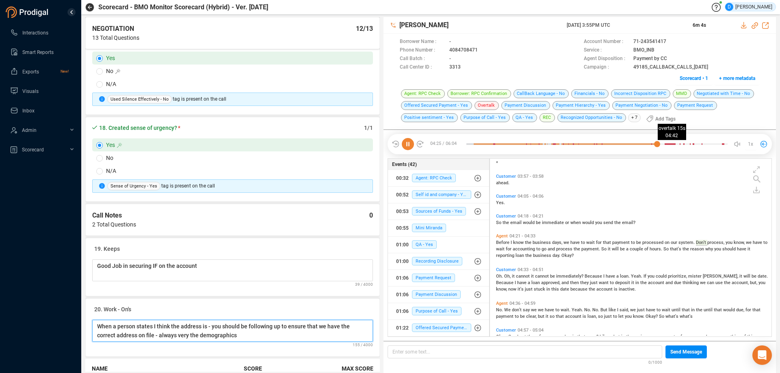
click at [669, 142] on div at bounding box center [596, 144] width 261 height 12
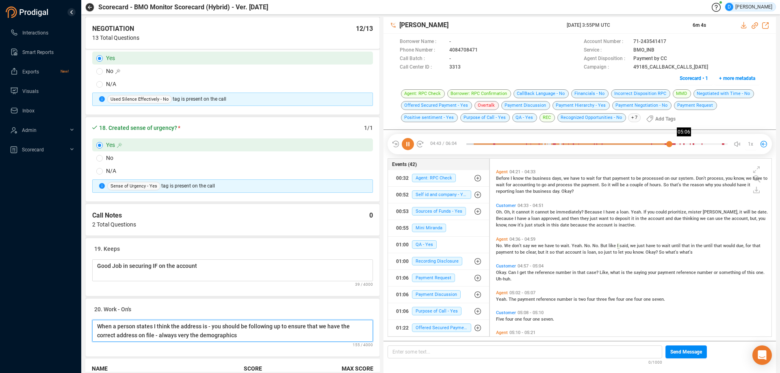
click at [686, 142] on div at bounding box center [596, 144] width 261 height 12
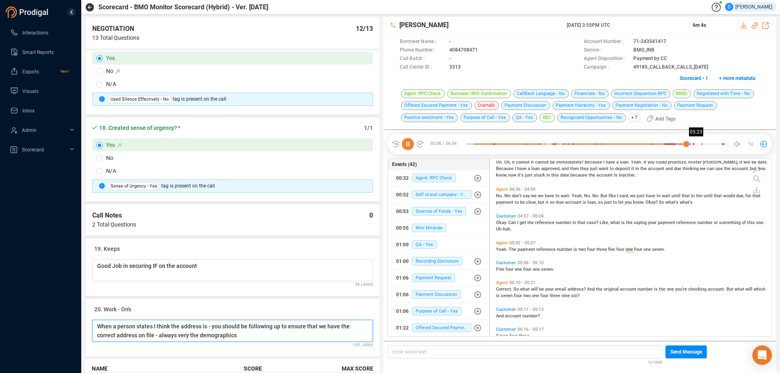
click at [698, 142] on div at bounding box center [596, 144] width 261 height 12
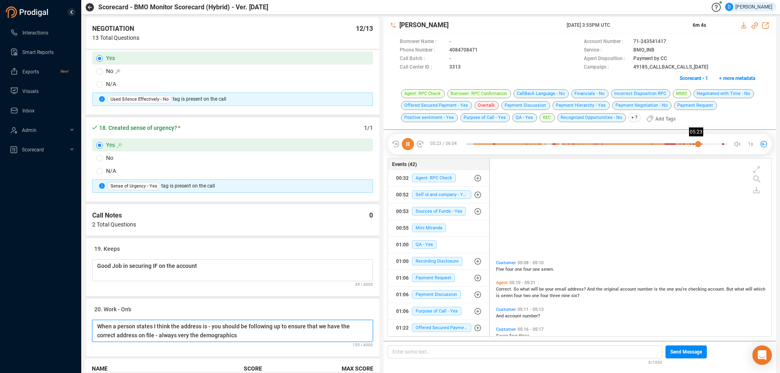
scroll to position [1189, 0]
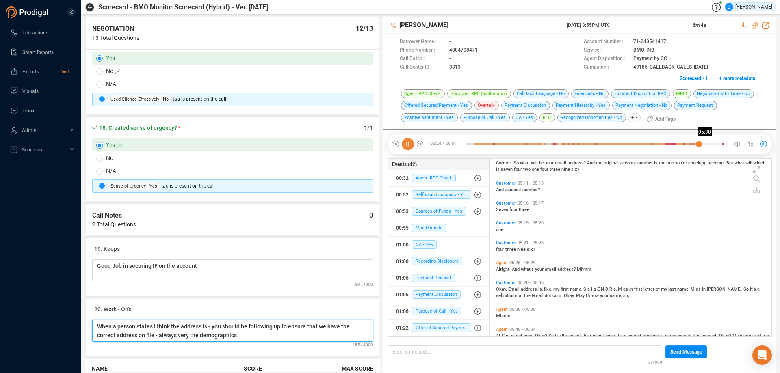
click at [709, 145] on div at bounding box center [596, 144] width 261 height 12
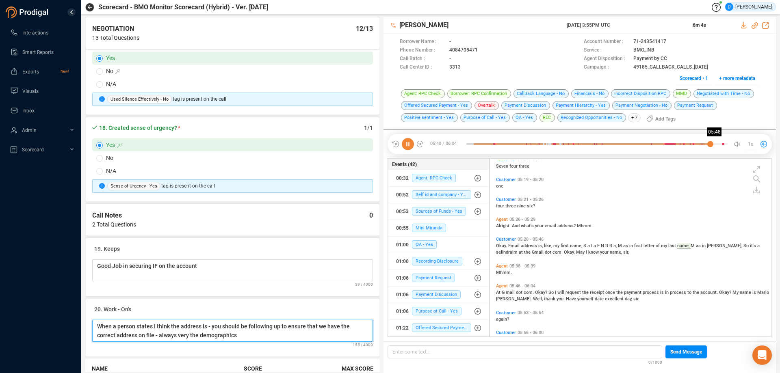
click at [716, 145] on div at bounding box center [596, 144] width 261 height 12
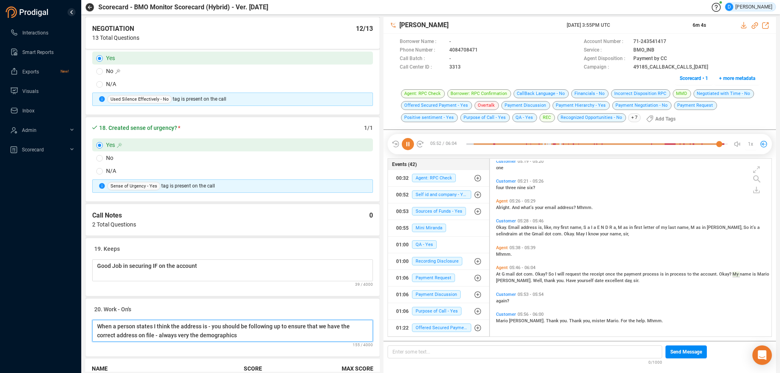
click at [254, 338] on Notes "When a person states I think the address is - you should be following up to ens…" at bounding box center [232, 331] width 281 height 22
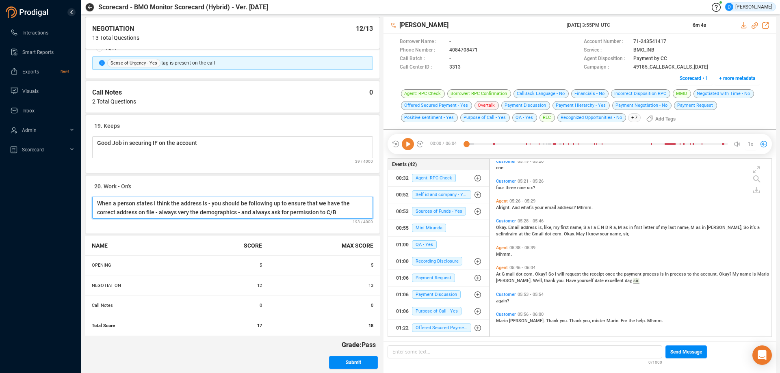
scroll to position [1588, 0]
click at [347, 361] on span "Submit" at bounding box center [353, 361] width 15 height 13
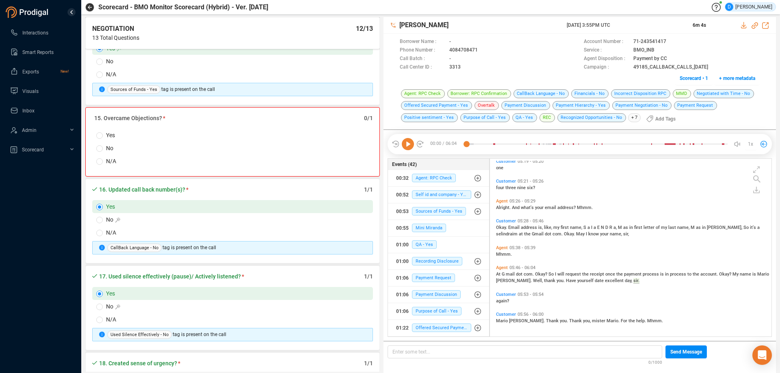
scroll to position [1195, 0]
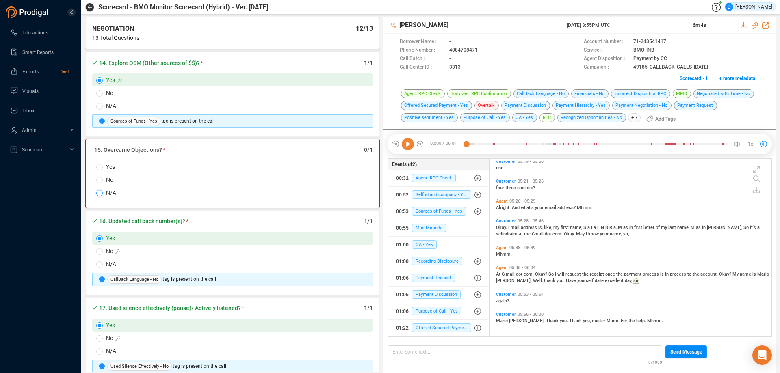
click at [99, 195] on input "N/A" at bounding box center [99, 193] width 7 height 7
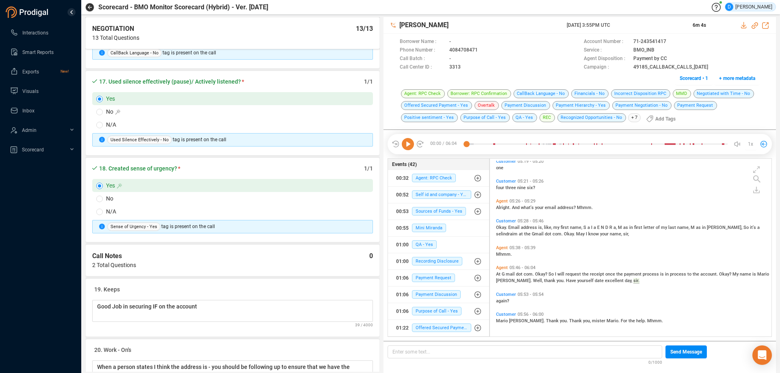
scroll to position [1588, 0]
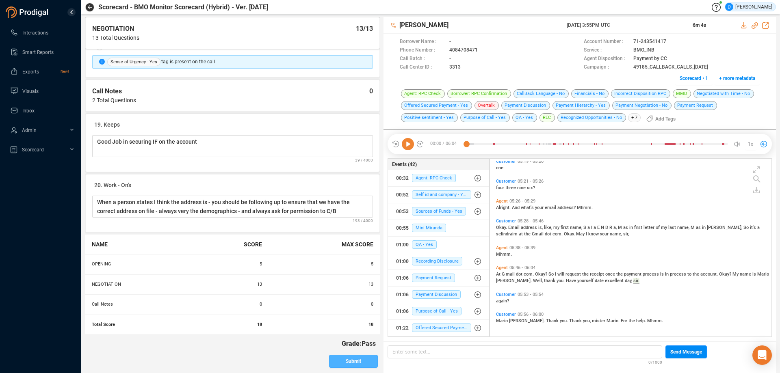
click at [347, 363] on span "Submit" at bounding box center [353, 361] width 15 height 13
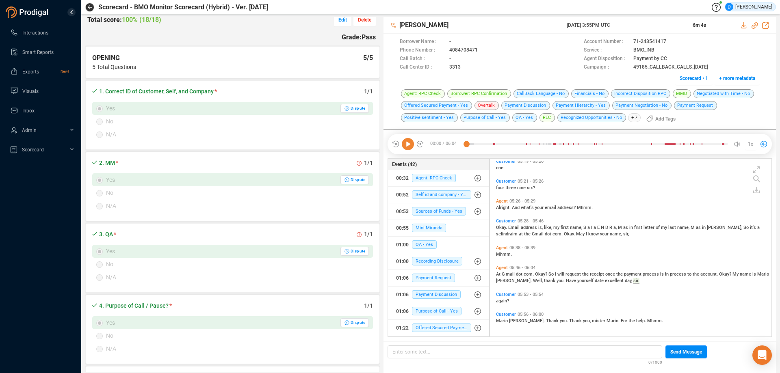
scroll to position [128, 0]
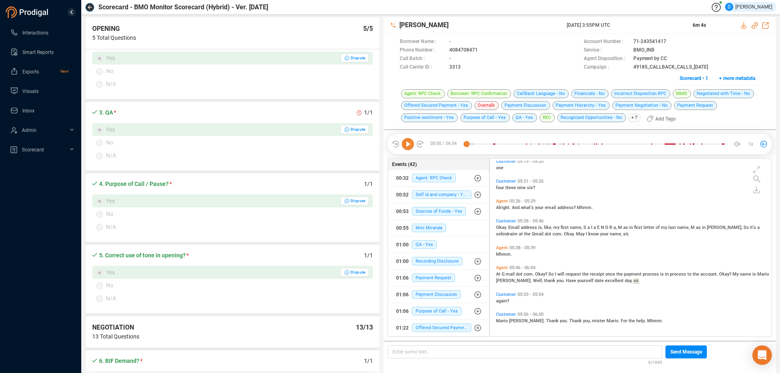
click at [87, 7] on button "button" at bounding box center [89, 7] width 9 height 9
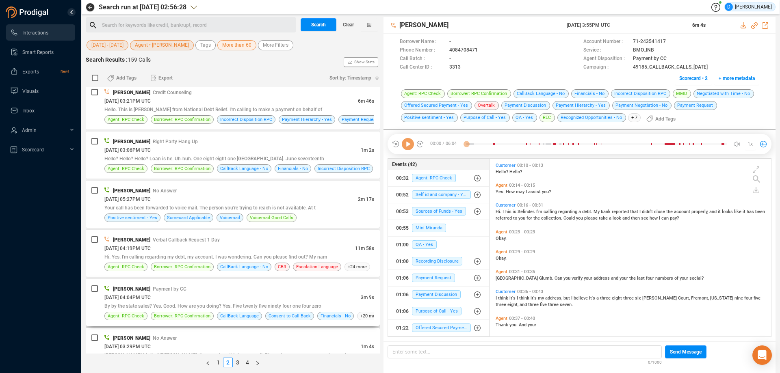
scroll to position [163, 0]
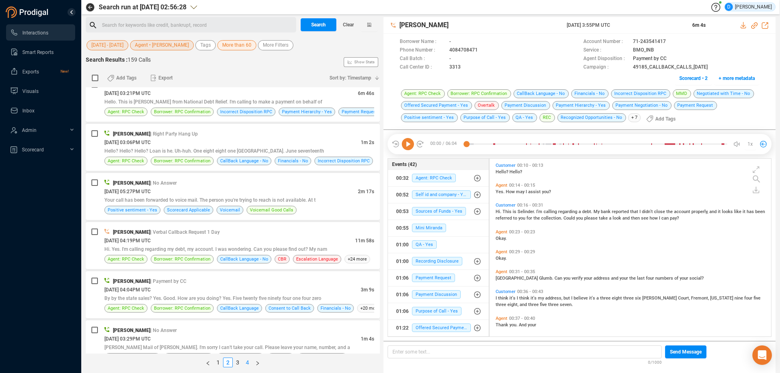
click at [247, 364] on link "4" at bounding box center [247, 362] width 9 height 9
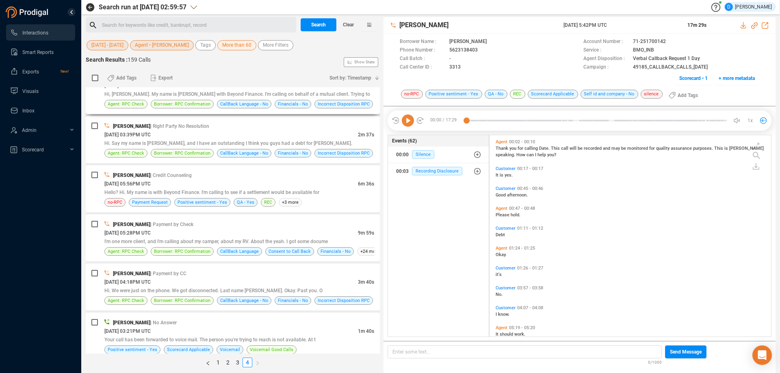
scroll to position [122, 0]
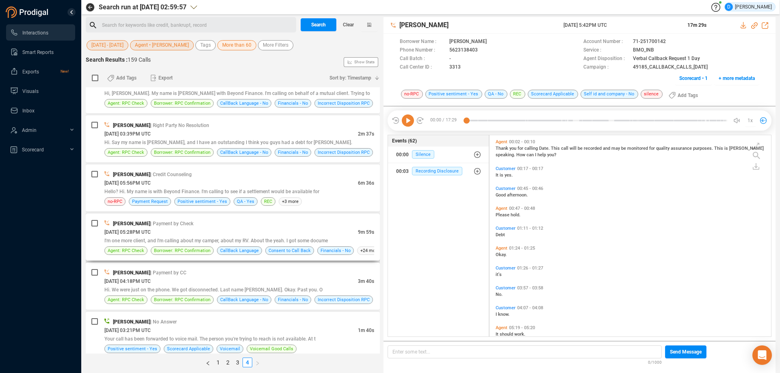
click at [197, 230] on div "[DATE] 05:28PM UTC" at bounding box center [231, 232] width 254 height 9
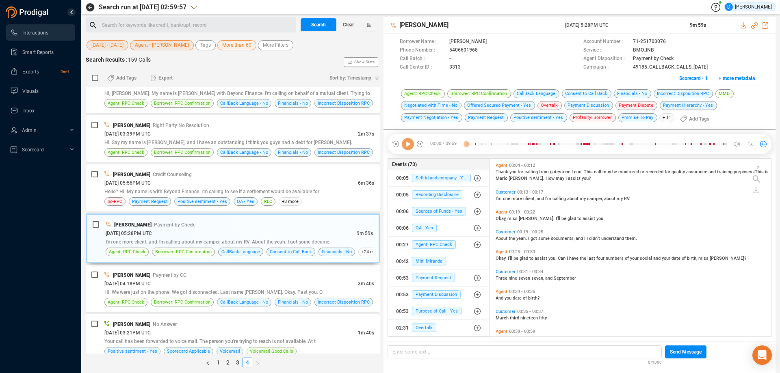
scroll to position [176, 278]
click at [688, 80] on span "Scorecard • 1" at bounding box center [693, 78] width 28 height 13
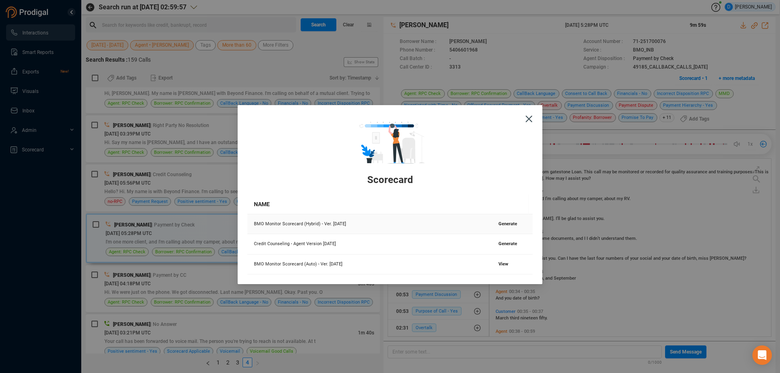
click at [499, 223] on span "Generate" at bounding box center [508, 223] width 19 height 5
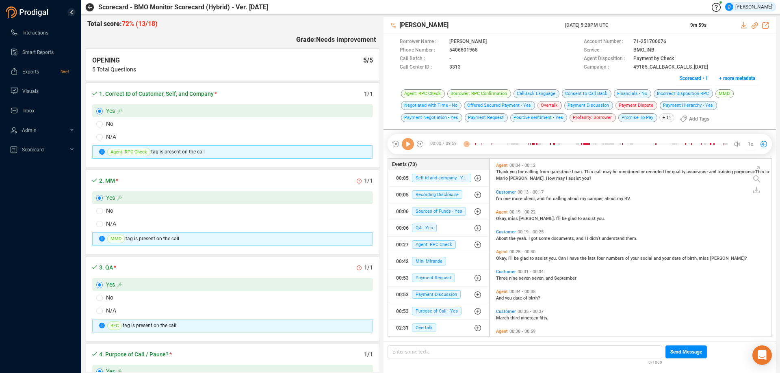
scroll to position [176, 278]
click at [410, 146] on icon at bounding box center [408, 144] width 12 height 12
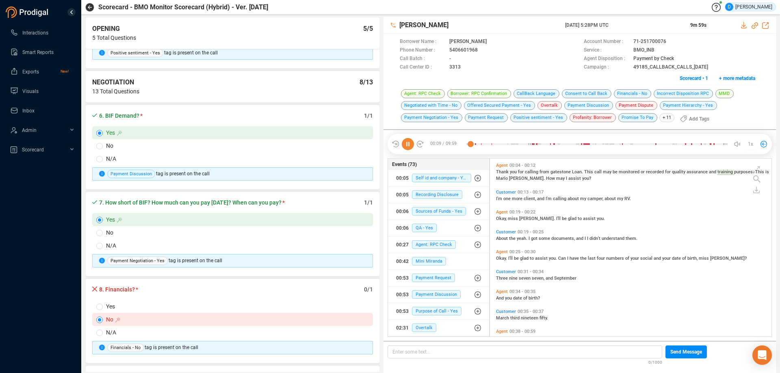
scroll to position [528, 0]
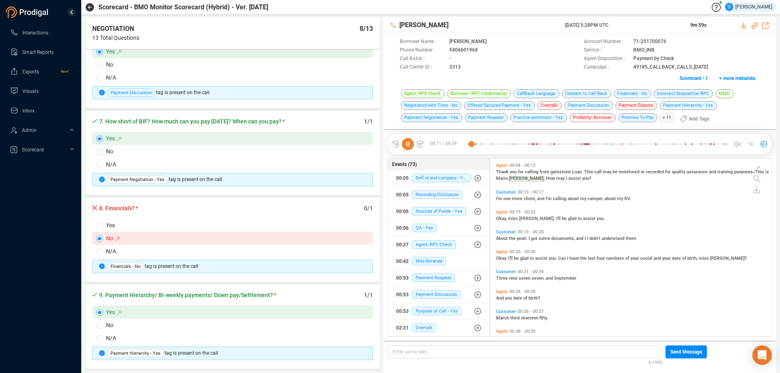
click at [98, 256] on label "N/A" at bounding box center [232, 251] width 281 height 13
click at [98, 255] on input "N/A" at bounding box center [99, 252] width 7 height 7
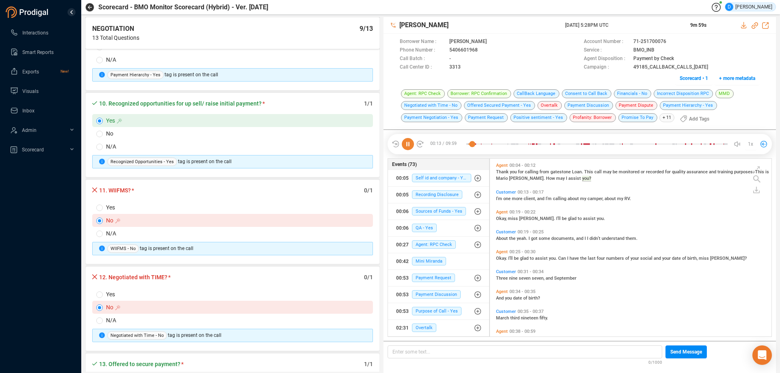
scroll to position [813, 0]
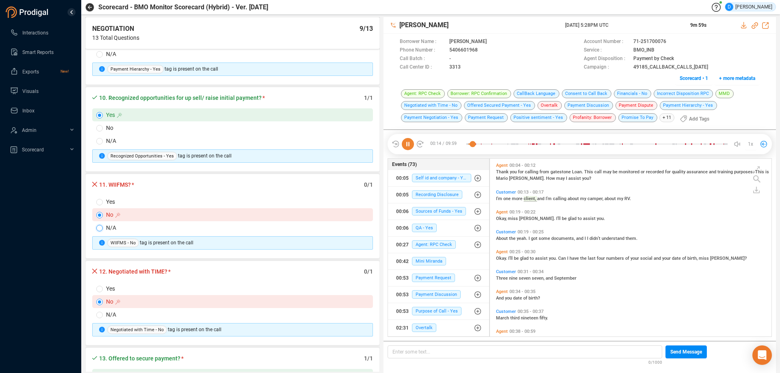
click at [99, 228] on input "N/A" at bounding box center [99, 228] width 7 height 7
click at [100, 288] on input "Yes" at bounding box center [99, 289] width 7 height 7
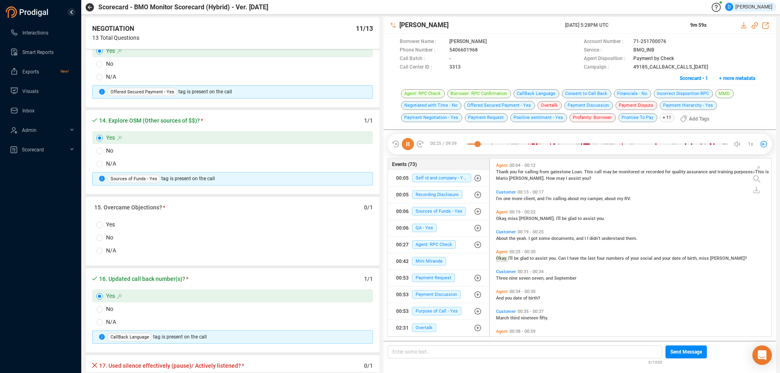
scroll to position [9, 0]
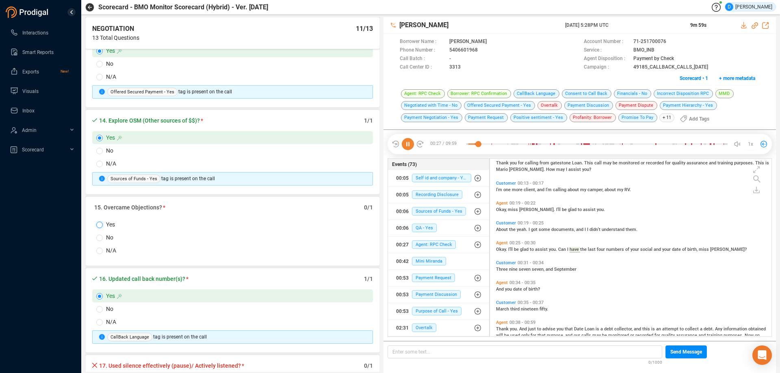
click at [101, 226] on input "Yes" at bounding box center [99, 225] width 7 height 7
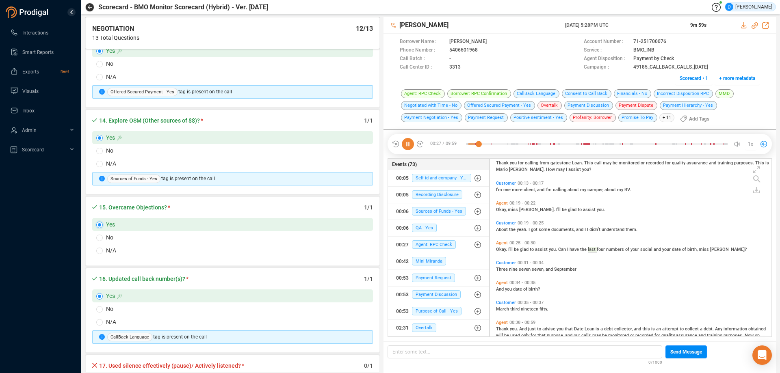
scroll to position [1260, 0]
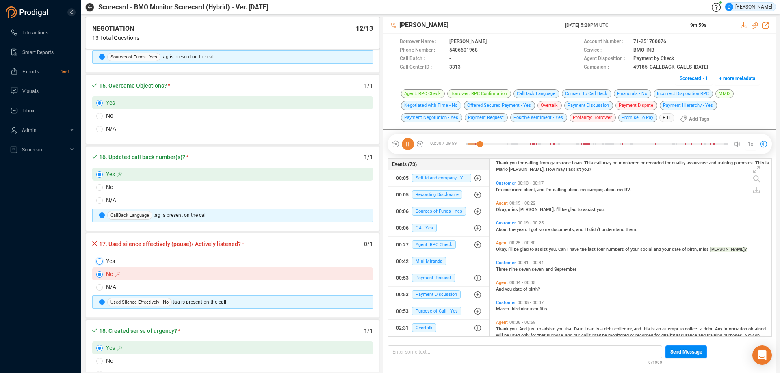
click at [100, 260] on input "Yes" at bounding box center [99, 261] width 7 height 7
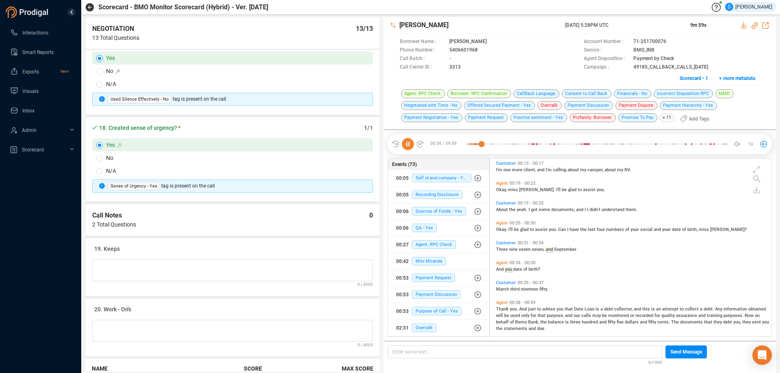
scroll to position [49, 0]
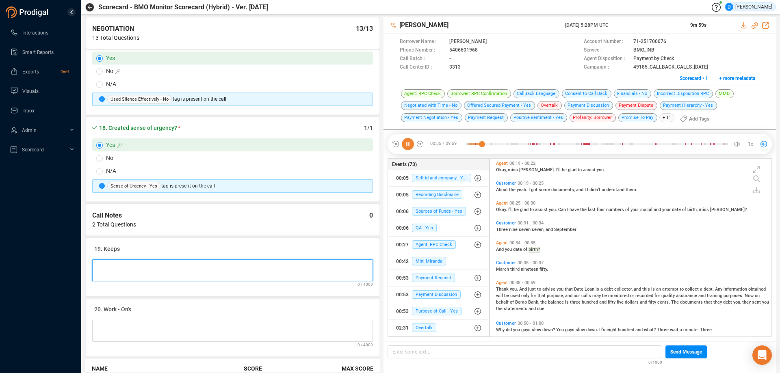
click at [107, 266] on Notes at bounding box center [232, 271] width 281 height 22
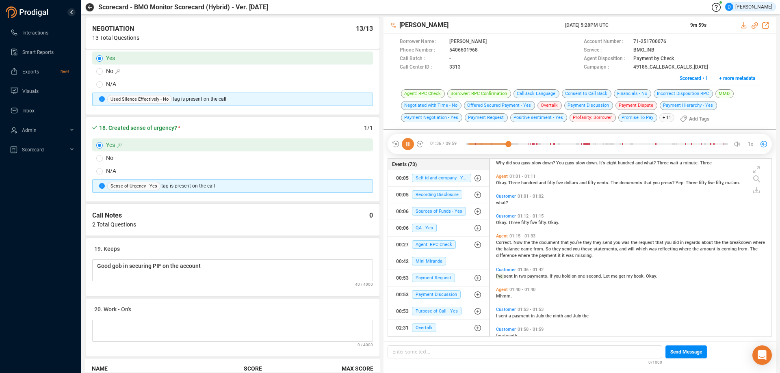
scroll to position [243, 0]
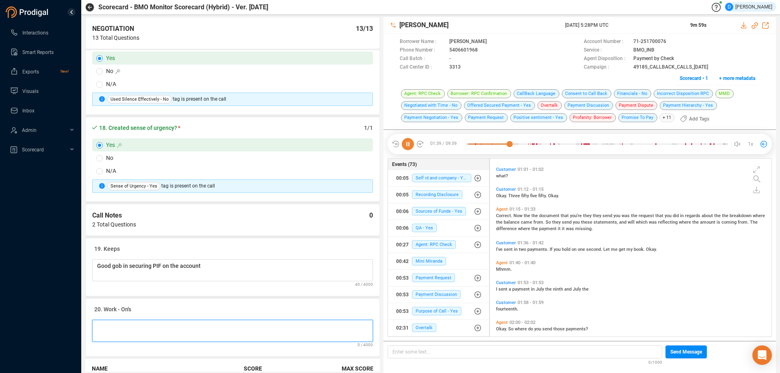
click at [239, 332] on Notes at bounding box center [232, 331] width 281 height 22
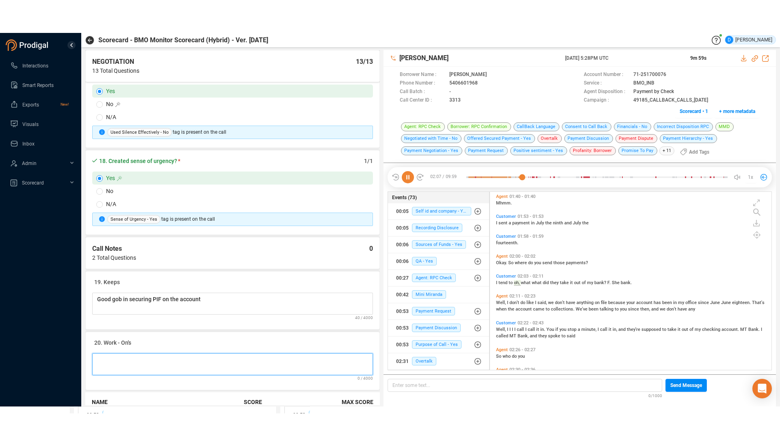
scroll to position [241, 278]
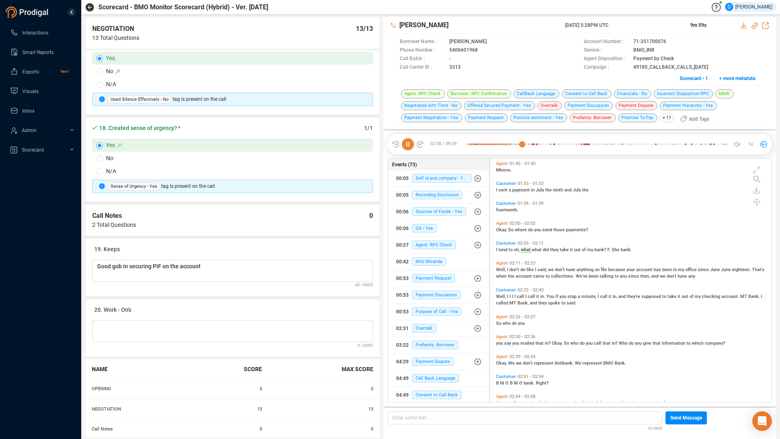
drag, startPoint x: 625, startPoint y: 295, endPoint x: 638, endPoint y: 301, distance: 13.7
click at [627, 297] on span "they're" at bounding box center [634, 296] width 15 height 5
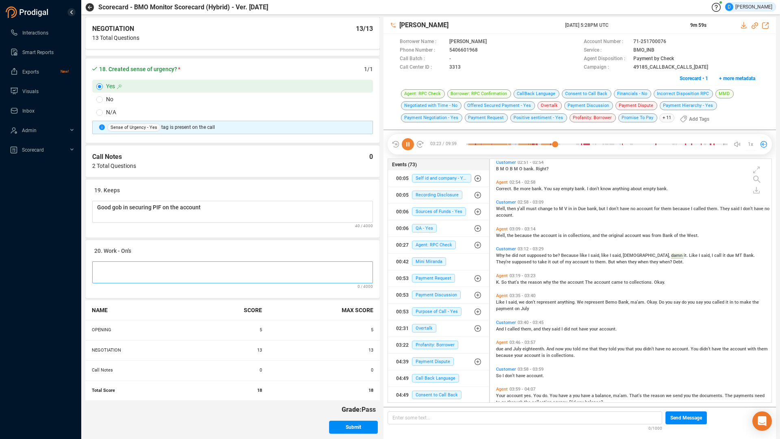
scroll to position [533, 0]
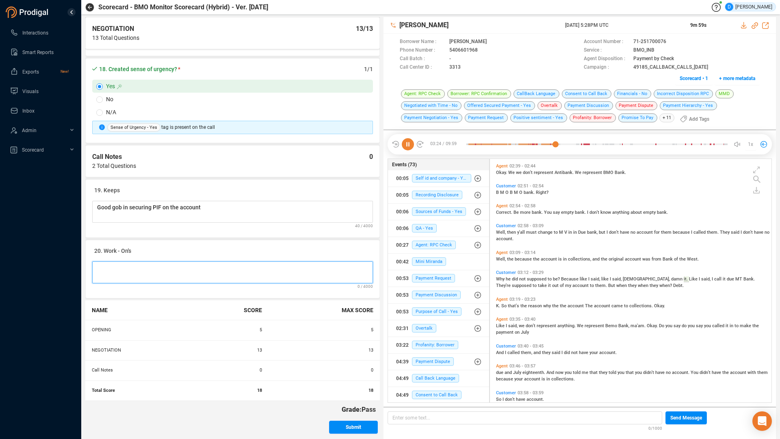
click at [121, 268] on Notes at bounding box center [232, 272] width 281 height 22
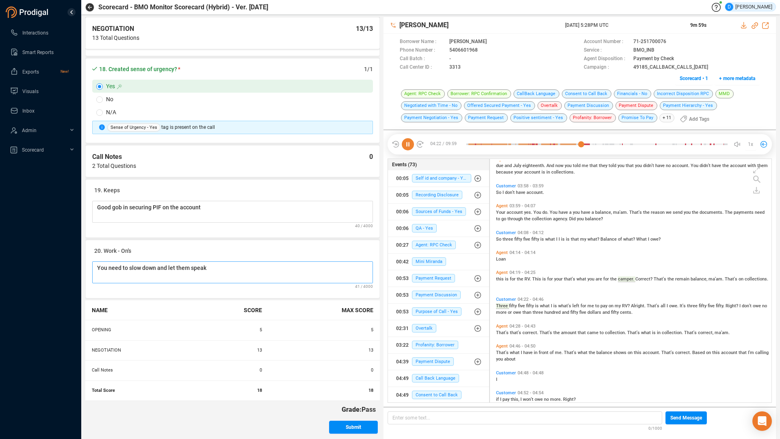
scroll to position [766, 0]
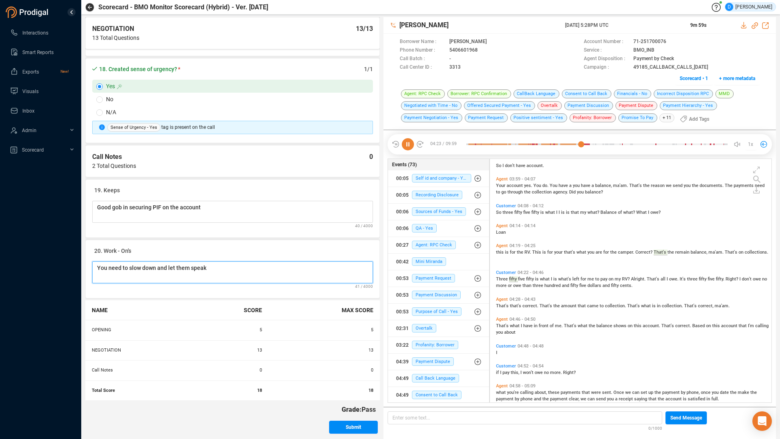
click at [242, 269] on Notes "You need to slow down and let them speak" at bounding box center [232, 272] width 281 height 22
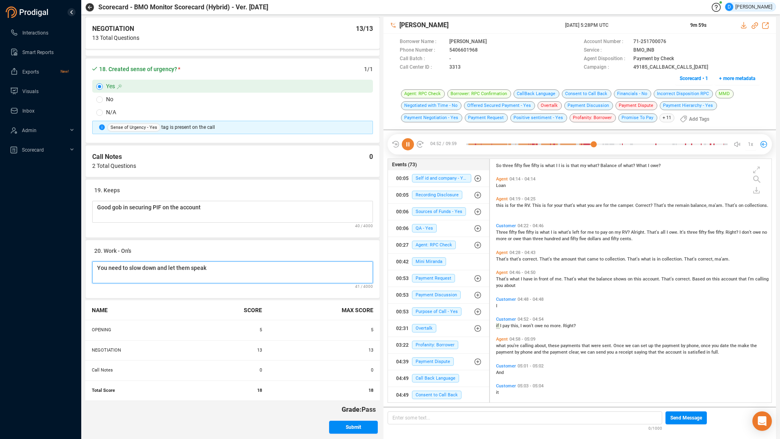
scroll to position [857, 0]
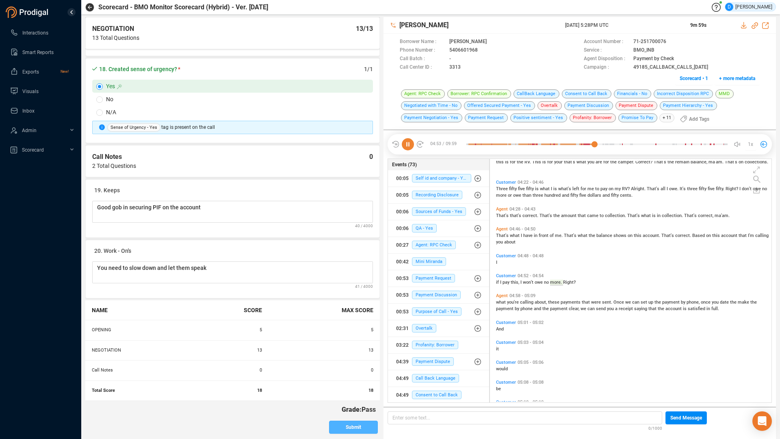
click at [346, 373] on span "Submit" at bounding box center [353, 427] width 15 height 13
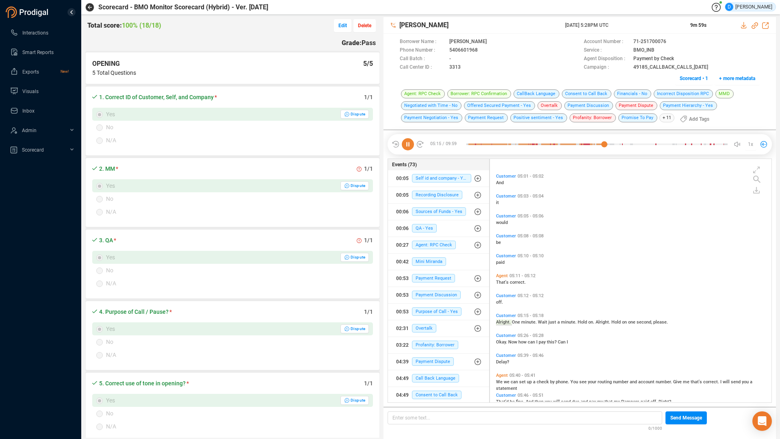
scroll to position [1043, 0]
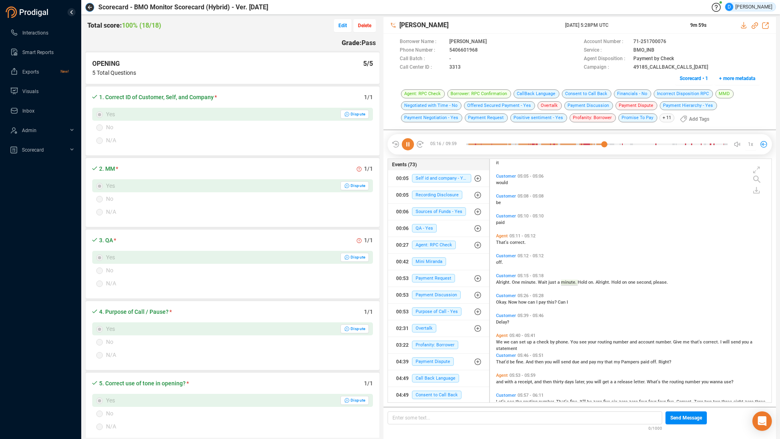
click at [87, 6] on button "button" at bounding box center [89, 7] width 9 height 9
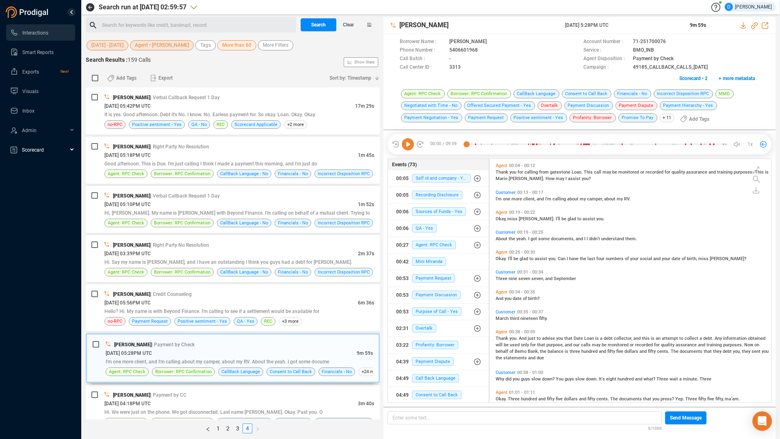
click at [28, 150] on span "Scorecard" at bounding box center [33, 150] width 22 height 6
click at [37, 167] on link "Review Scorecard" at bounding box center [43, 167] width 38 height 7
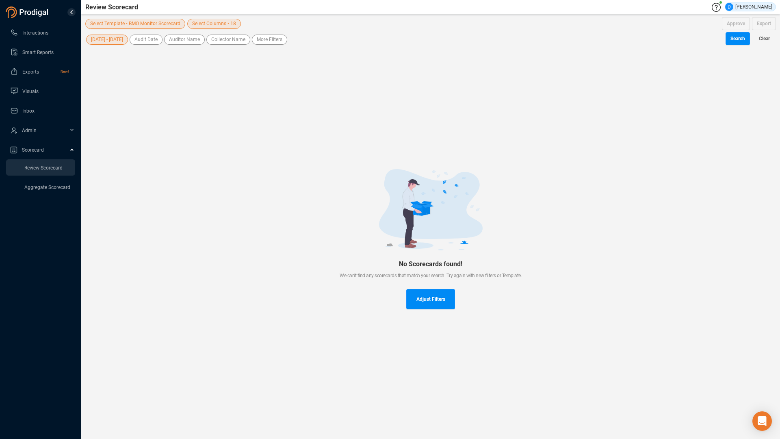
click at [110, 39] on span "[DATE] - [DATE]" at bounding box center [107, 40] width 32 height 10
click at [107, 141] on span "Custom" at bounding box center [108, 142] width 20 height 7
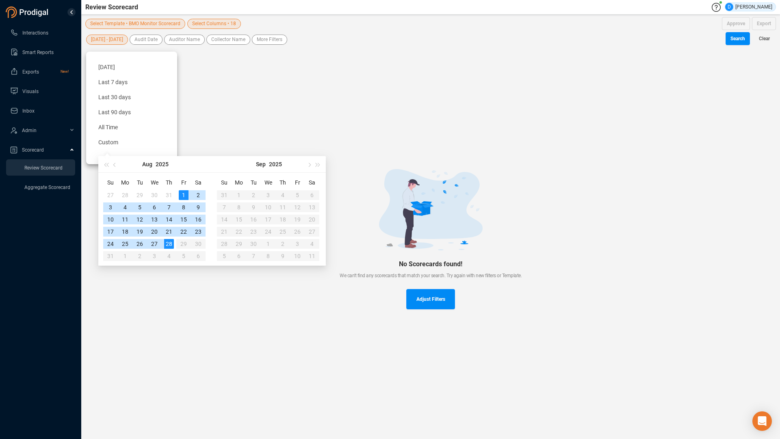
click at [182, 193] on div "1" at bounding box center [184, 195] width 10 height 10
click at [171, 243] on div "28" at bounding box center [169, 244] width 10 height 10
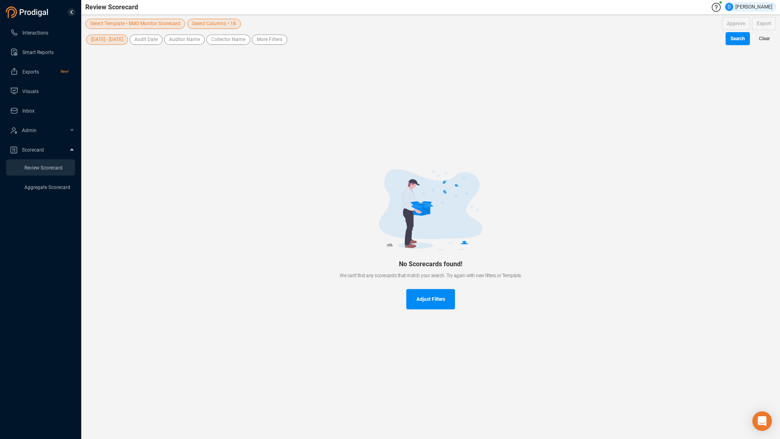
click at [260, 128] on div "No Scorecards found! We can't find any scorecards that match your search. Try a…" at bounding box center [430, 239] width 691 height 386
click at [157, 24] on span "Select Template • BMO Monitor Scorecard" at bounding box center [135, 24] width 90 height 10
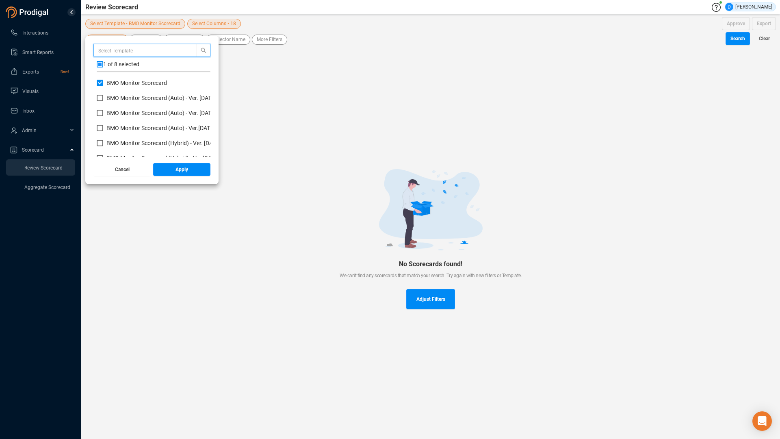
click at [101, 85] on input "BMO Monitor Scorecard" at bounding box center [100, 83] width 7 height 7
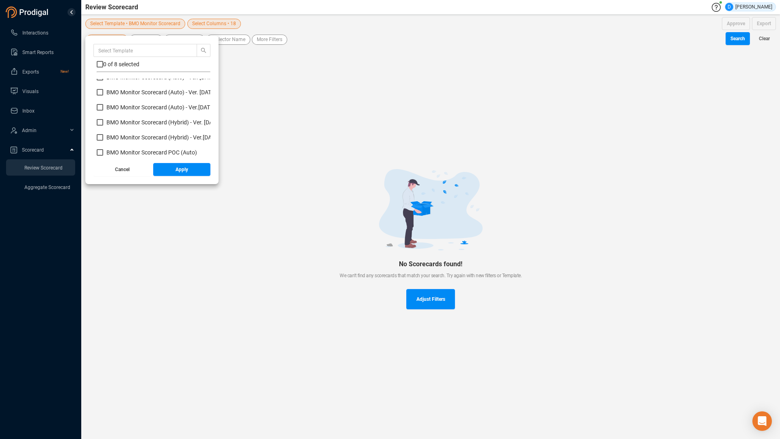
scroll to position [41, 0]
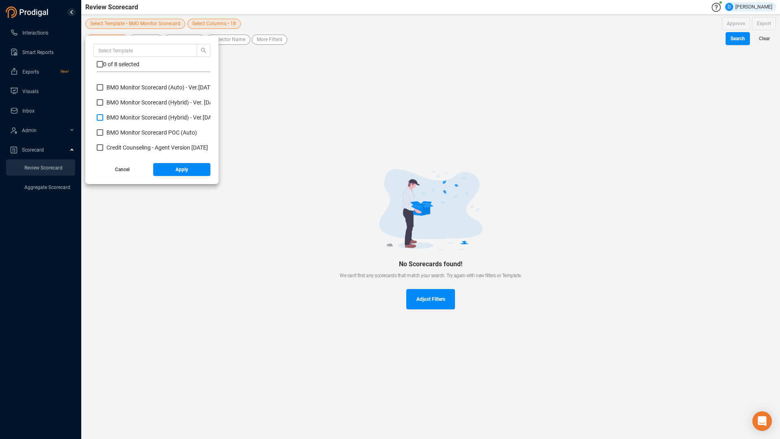
click at [100, 118] on input "BMO Monitor Scorecard (Hybrid) - Ver.[DATE]" at bounding box center [100, 117] width 7 height 7
click at [178, 169] on span "Apply" at bounding box center [182, 169] width 13 height 13
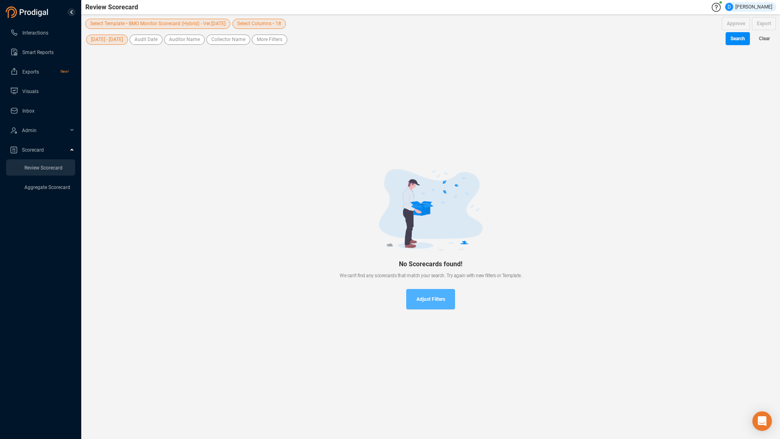
click at [424, 298] on span "Adjust Filters" at bounding box center [431, 299] width 29 height 20
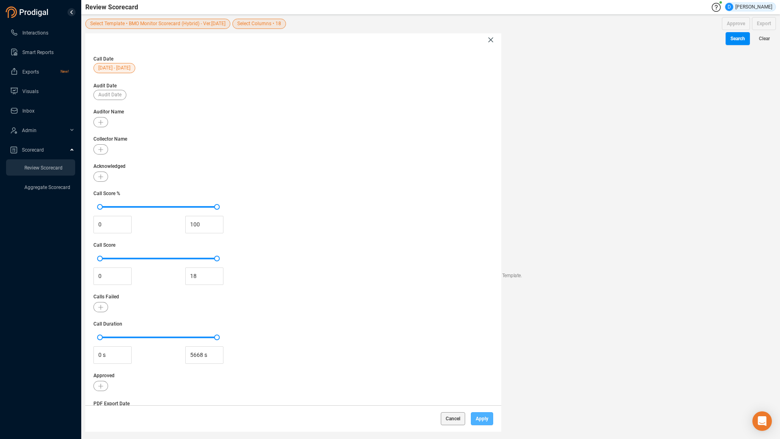
click at [482, 373] on span "Apply" at bounding box center [482, 418] width 13 height 13
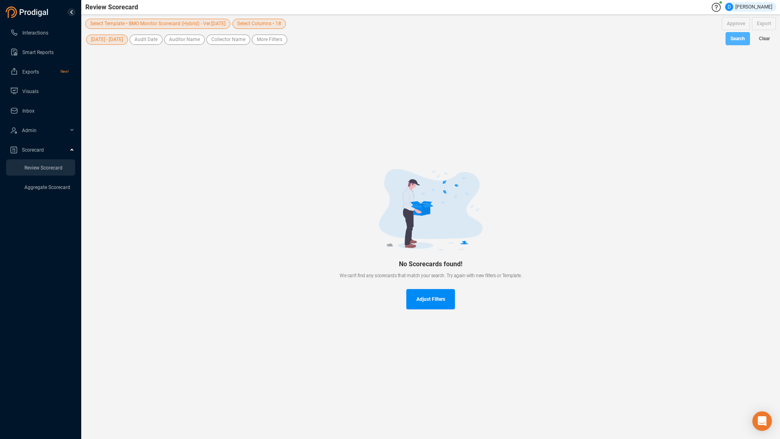
click at [742, 38] on span "Search" at bounding box center [738, 38] width 15 height 13
click at [184, 19] on span "Select Template • BMO Monitor Scorecard (Hybrid) - Ver.[DATE]" at bounding box center [157, 24] width 135 height 10
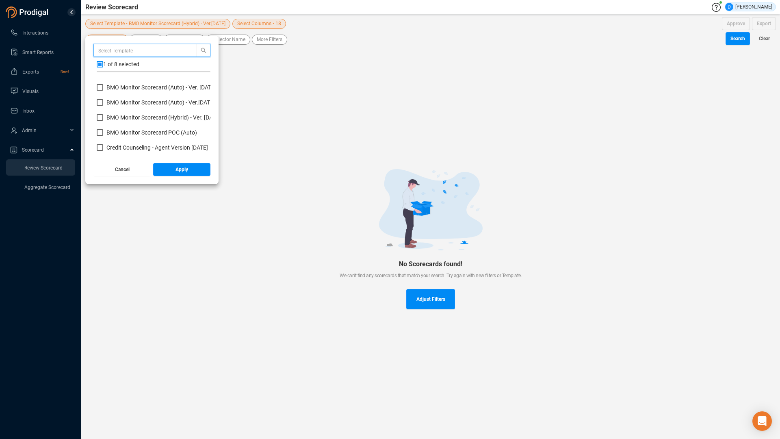
scroll to position [42, 0]
click at [103, 115] on input "BMO Monitor Scorecard (Hybrid) - Ver. [DATE]" at bounding box center [100, 116] width 7 height 7
click at [182, 167] on span "Apply" at bounding box center [182, 169] width 13 height 13
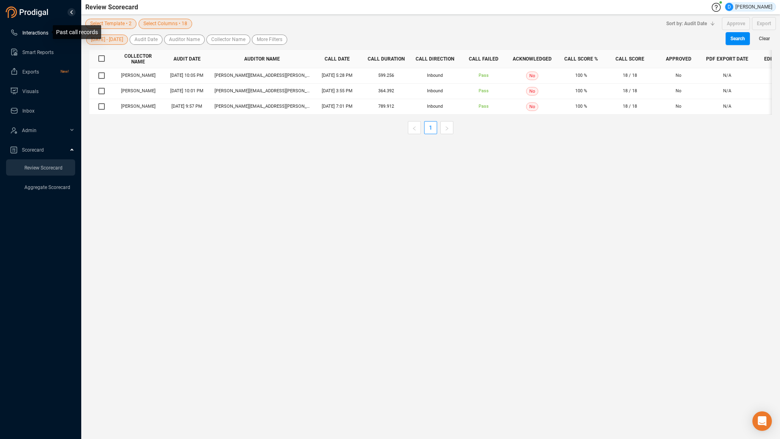
click at [27, 30] on span "Interactions" at bounding box center [35, 33] width 26 height 6
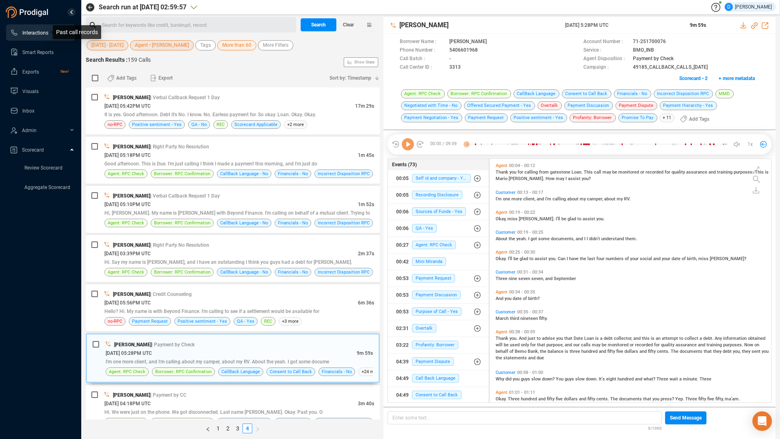
scroll to position [241, 278]
click at [150, 47] on span "Agent • [PERSON_NAME]" at bounding box center [162, 45] width 54 height 10
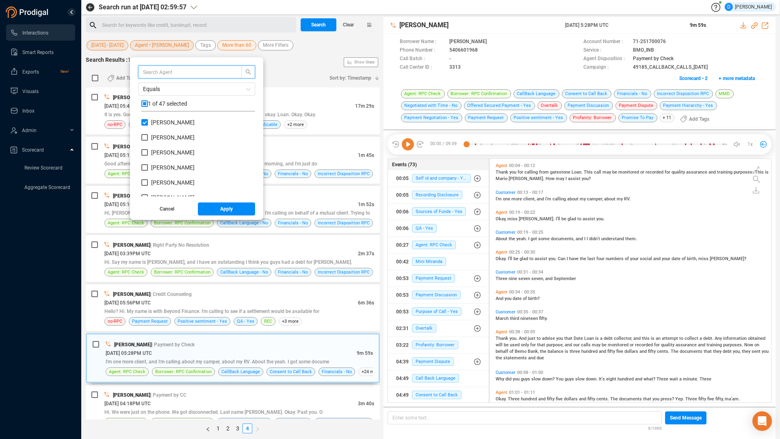
scroll to position [76, 110]
click at [148, 74] on input "text" at bounding box center [186, 71] width 86 height 9
click at [148, 123] on input "[PERSON_NAME]" at bounding box center [144, 122] width 7 height 7
click at [157, 69] on input "text" at bounding box center [186, 71] width 86 height 9
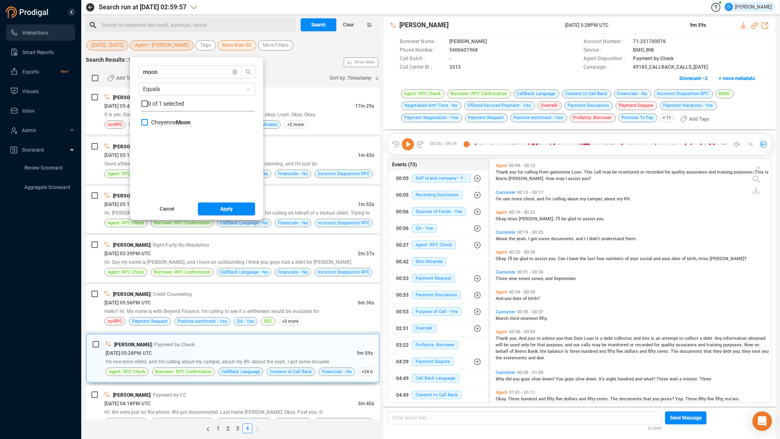
click at [148, 124] on input "[PERSON_NAME]" at bounding box center [144, 122] width 7 height 7
click at [233, 213] on span "Apply" at bounding box center [226, 208] width 13 height 13
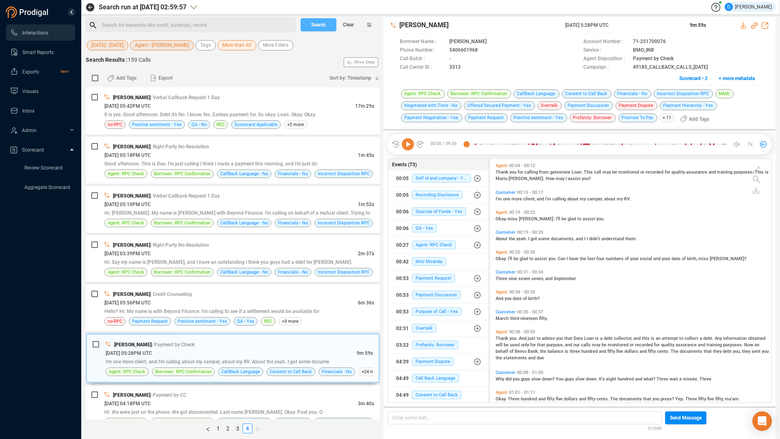
click at [322, 25] on span "Search" at bounding box center [318, 24] width 15 height 13
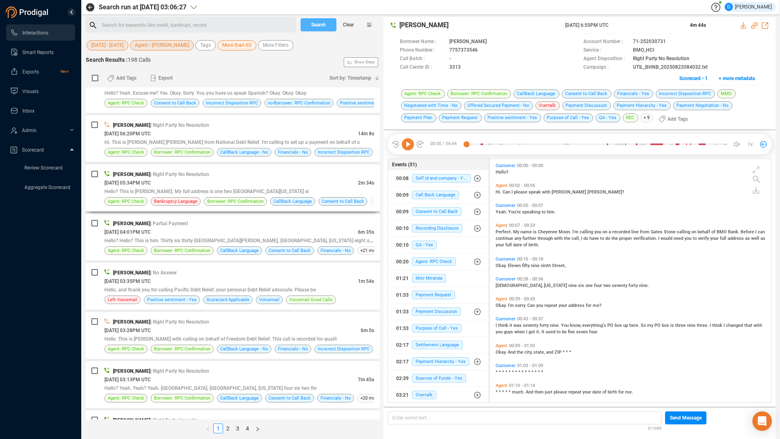
scroll to position [813, 0]
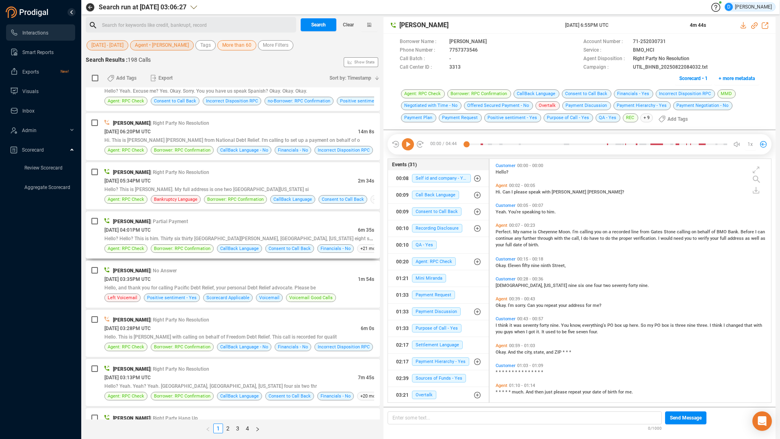
click at [197, 229] on div "[DATE] 04:01PM UTC" at bounding box center [231, 230] width 254 height 9
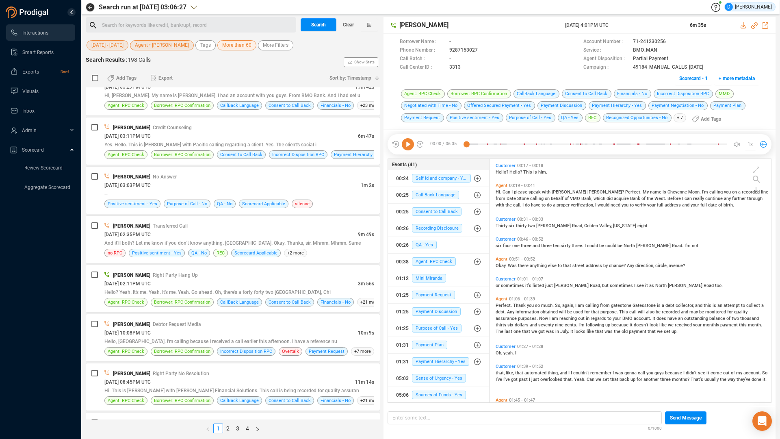
scroll to position [323, 0]
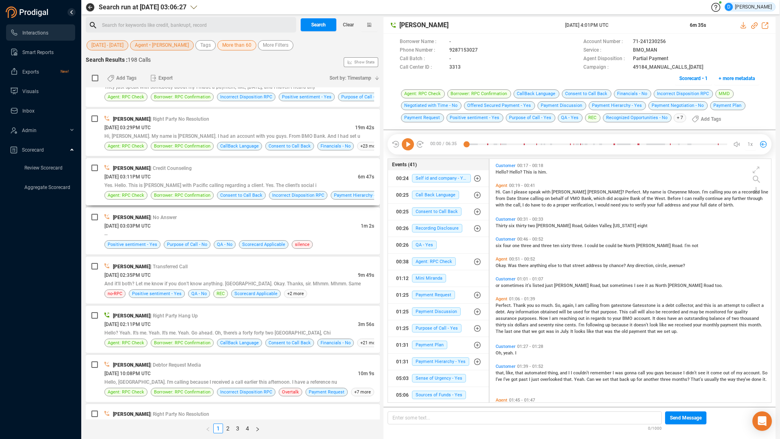
click at [269, 169] on div "[PERSON_NAME] | Credit Counseling" at bounding box center [239, 168] width 270 height 9
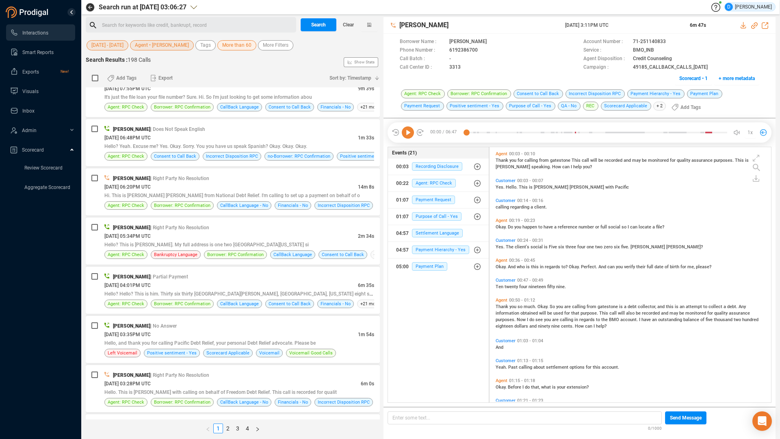
scroll to position [772, 0]
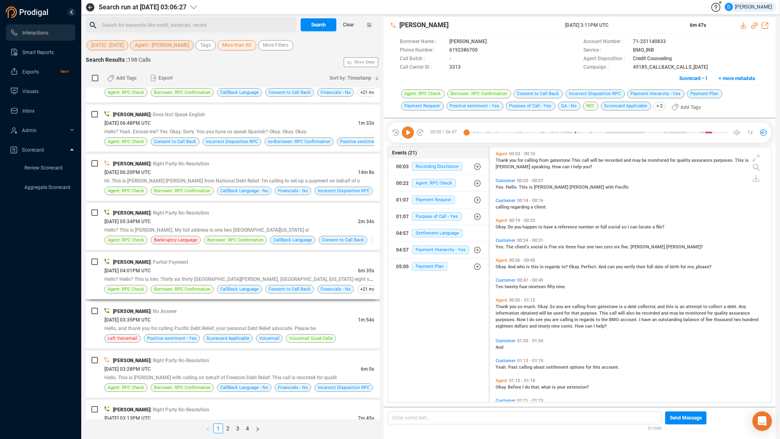
click at [200, 260] on div "[PERSON_NAME] | Partial Payment" at bounding box center [239, 262] width 270 height 9
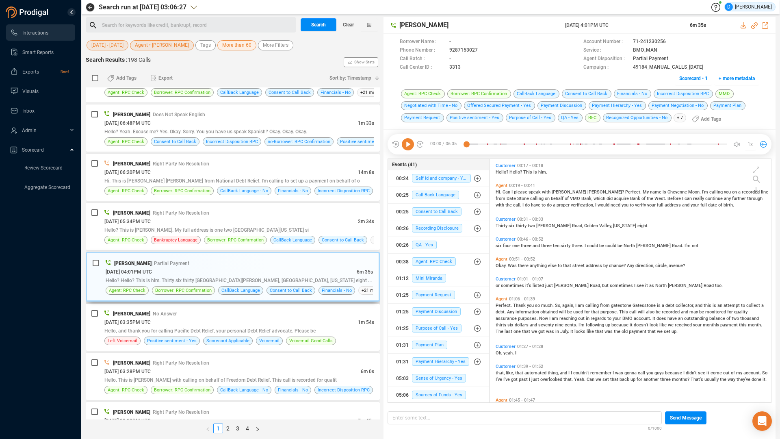
scroll to position [241, 278]
click at [695, 76] on span "Scorecard • 1" at bounding box center [693, 78] width 28 height 13
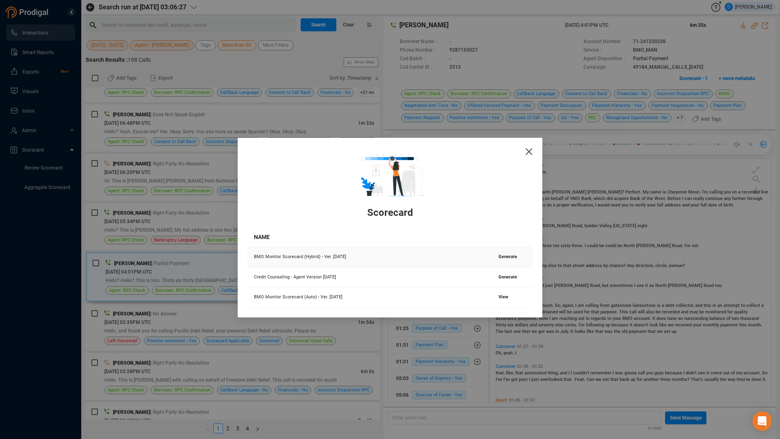
click at [505, 258] on span "Generate" at bounding box center [508, 256] width 19 height 5
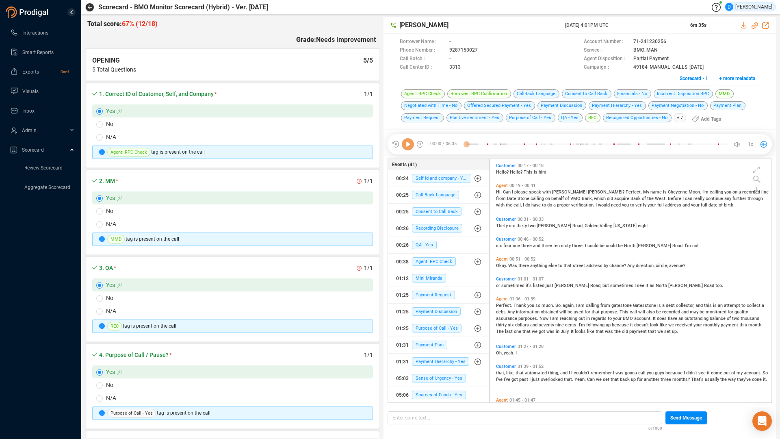
scroll to position [241, 278]
click at [408, 144] on icon at bounding box center [408, 144] width 12 height 12
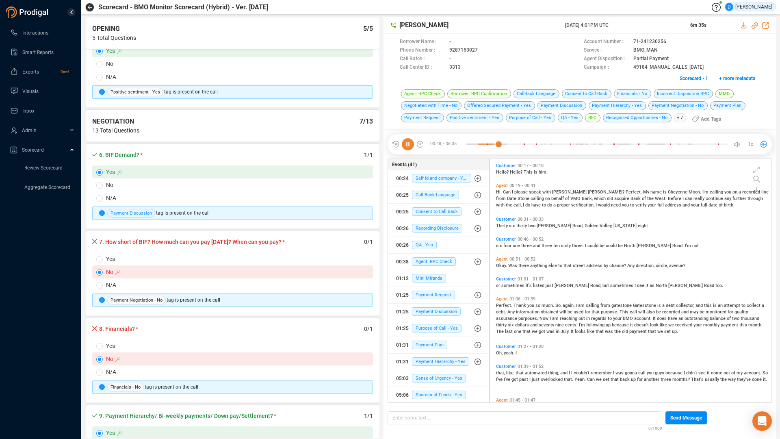
scroll to position [447, 0]
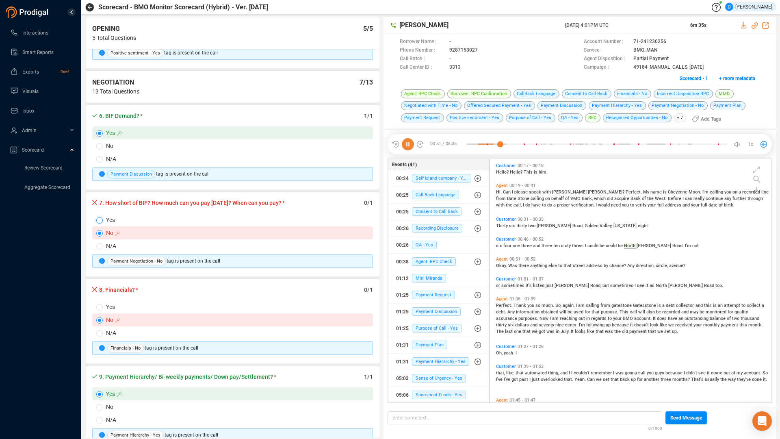
click at [100, 219] on input "Yes" at bounding box center [99, 220] width 7 height 7
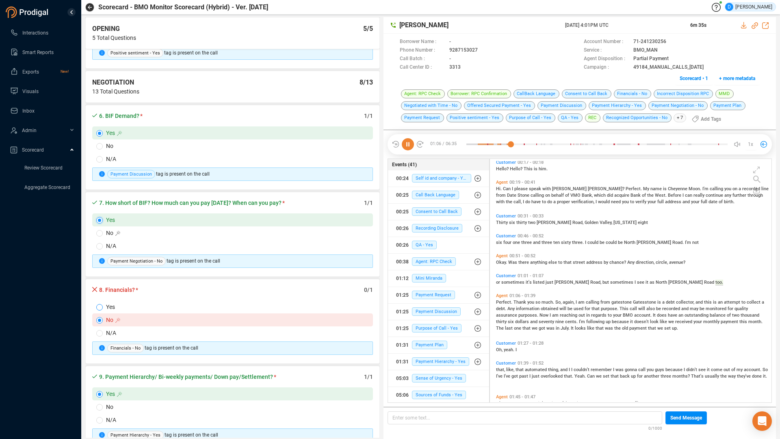
scroll to position [37, 0]
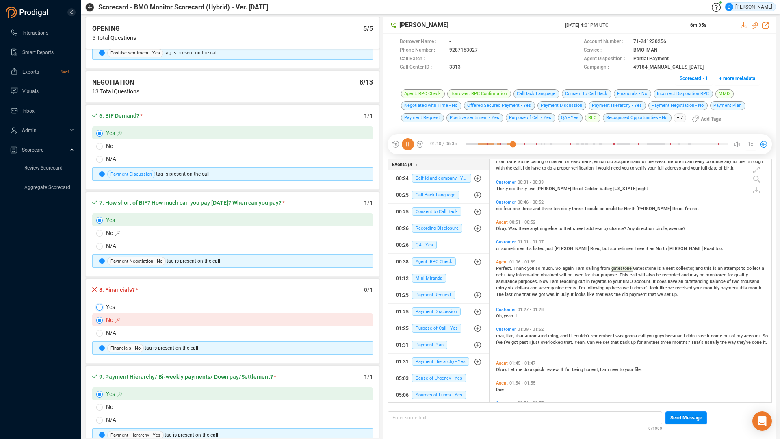
click at [100, 309] on input "Yes" at bounding box center [99, 307] width 7 height 7
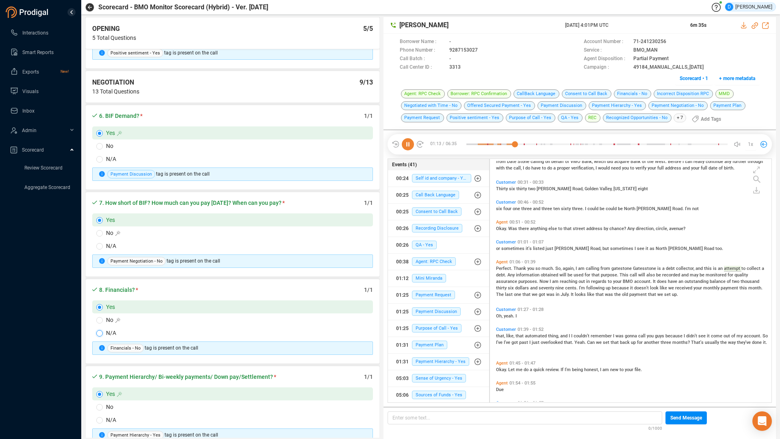
click at [99, 333] on input "N/A" at bounding box center [99, 333] width 7 height 7
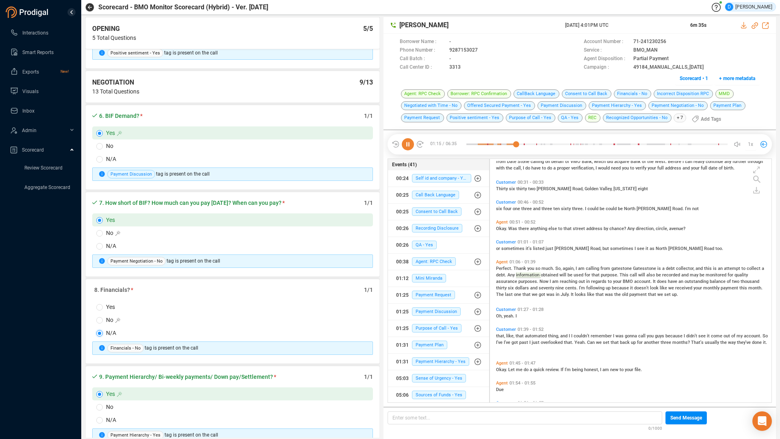
scroll to position [569, 0]
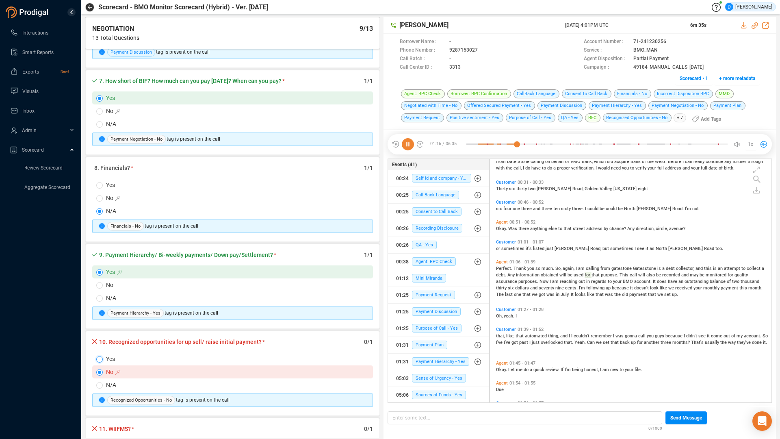
click at [100, 359] on input "Yes" at bounding box center [99, 359] width 7 height 7
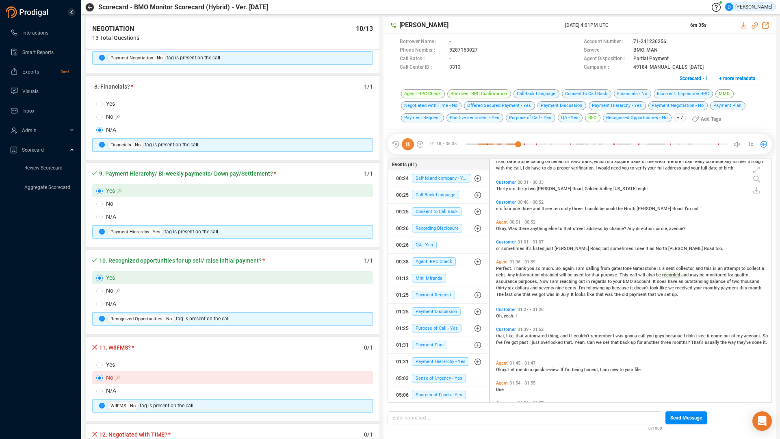
scroll to position [691, 0]
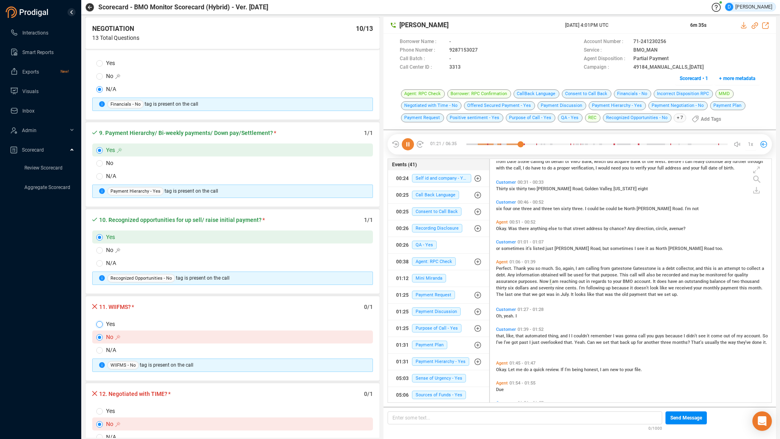
click at [96, 323] on input "Yes" at bounding box center [99, 324] width 7 height 7
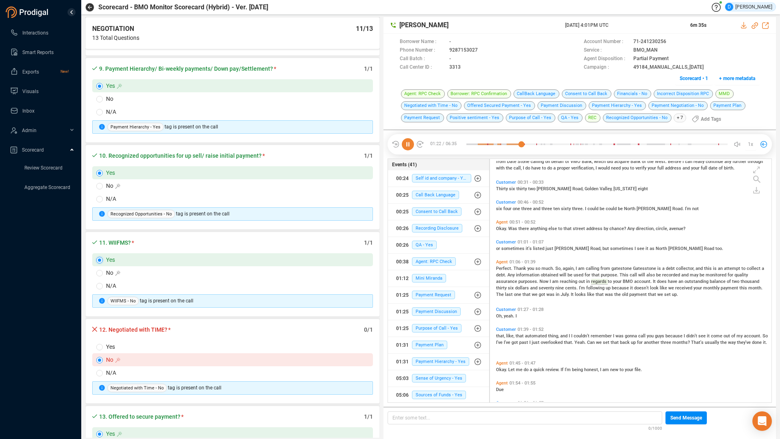
scroll to position [772, 0]
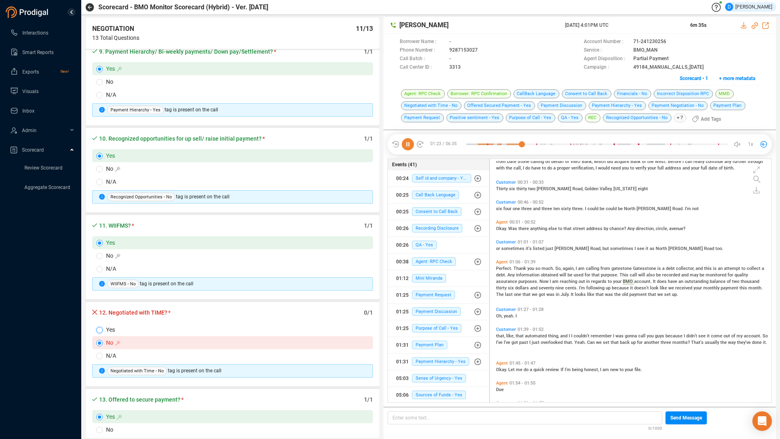
click at [100, 328] on input "Yes" at bounding box center [99, 330] width 7 height 7
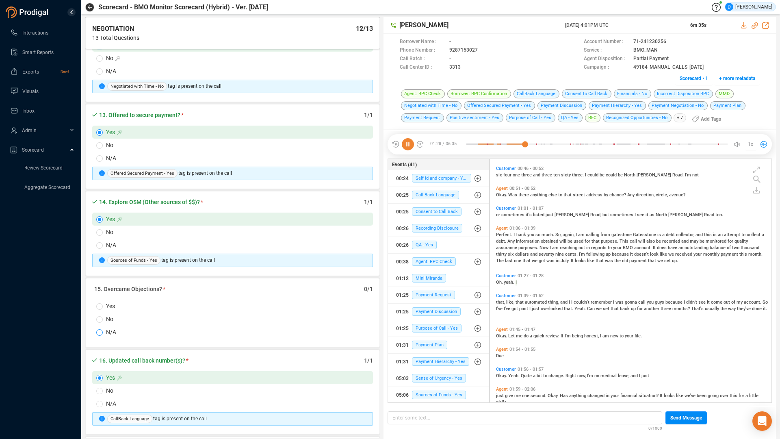
scroll to position [37, 0]
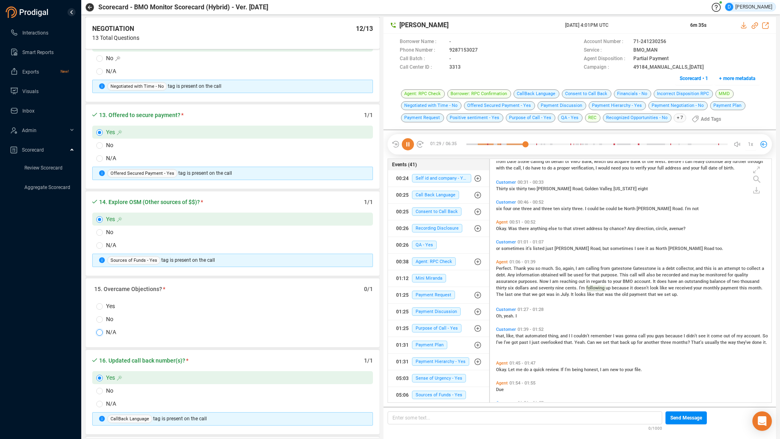
click at [99, 333] on input "N/A" at bounding box center [99, 332] width 7 height 7
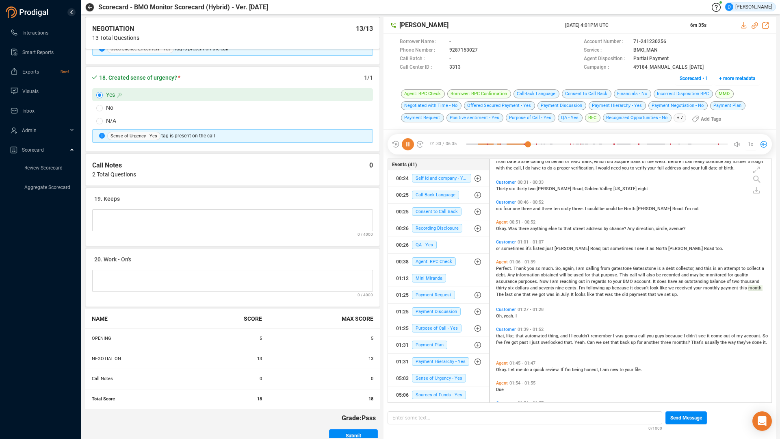
scroll to position [1522, 0]
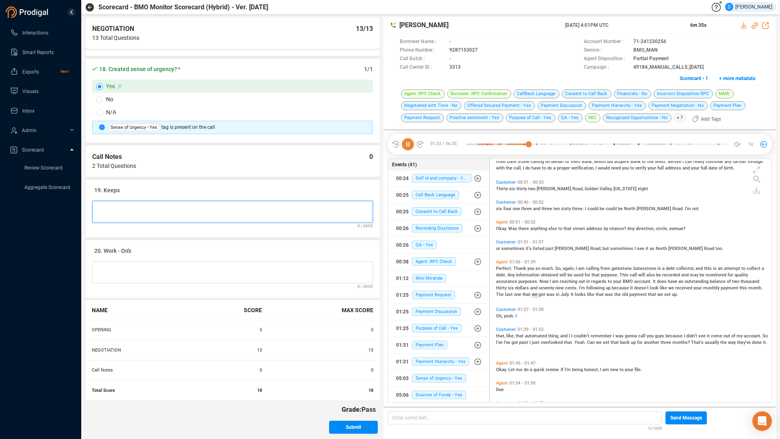
click at [119, 209] on Notes at bounding box center [232, 212] width 281 height 22
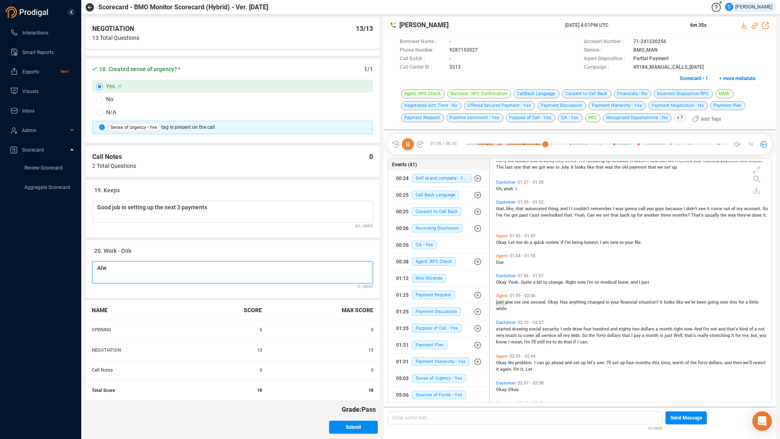
scroll to position [187, 0]
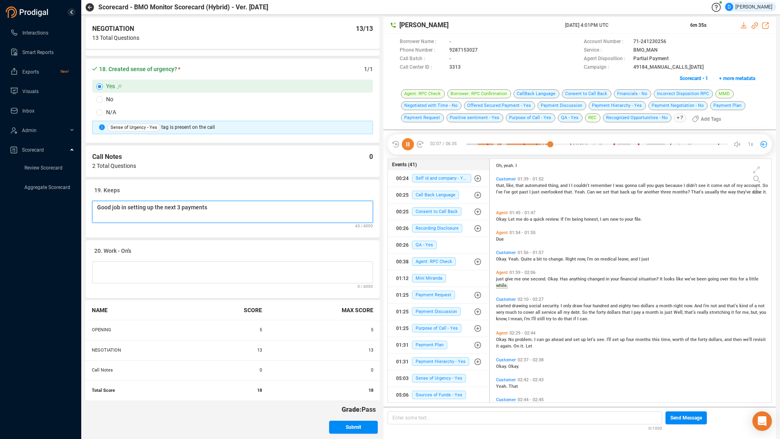
click at [205, 208] on Notes "Good job in setting up the next 3 payments" at bounding box center [232, 212] width 281 height 22
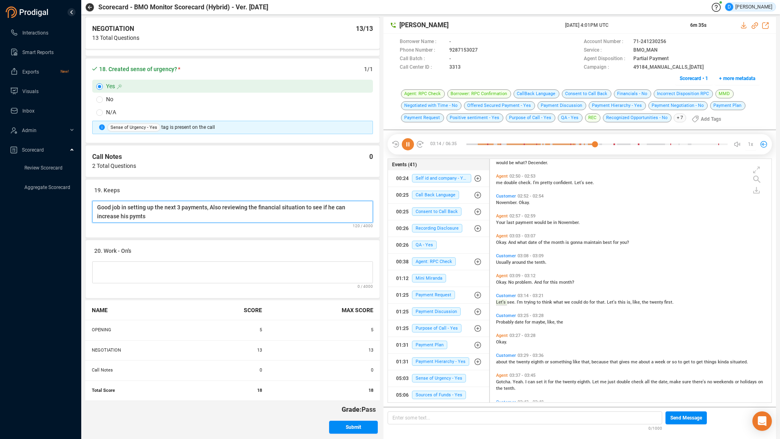
scroll to position [451, 0]
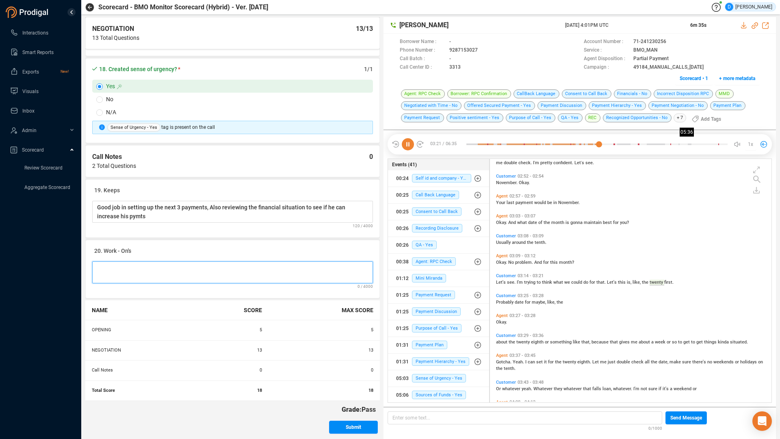
click at [689, 142] on div at bounding box center [596, 144] width 261 height 12
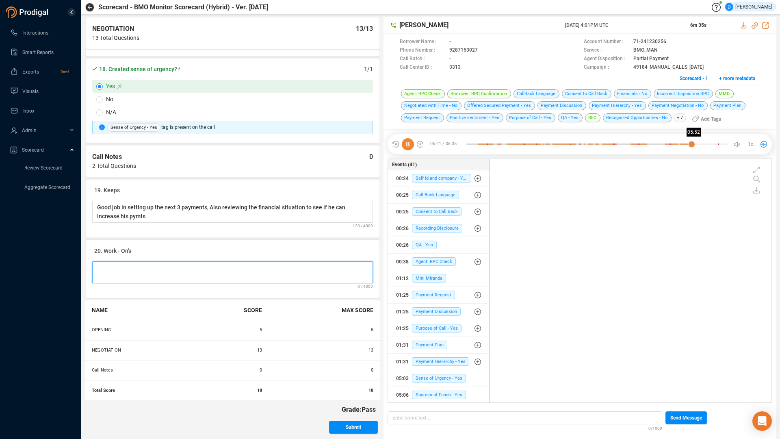
scroll to position [847, 0]
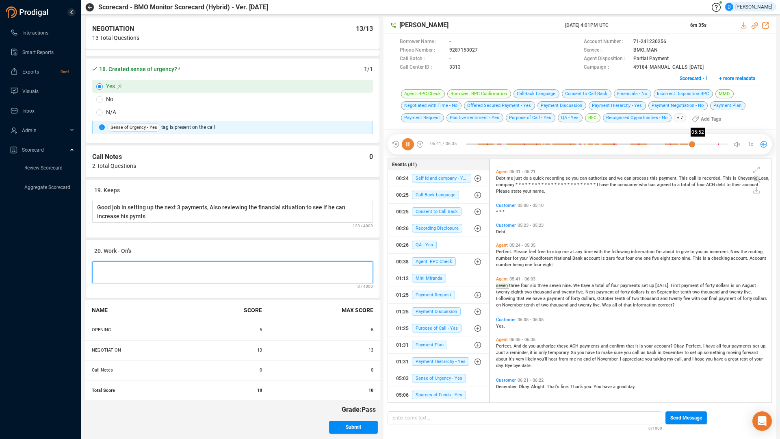
click at [699, 142] on div at bounding box center [596, 144] width 261 height 12
click at [710, 143] on div at bounding box center [596, 144] width 261 height 12
click at [718, 144] on div at bounding box center [596, 144] width 261 height 12
click at [121, 269] on Notes at bounding box center [232, 272] width 281 height 22
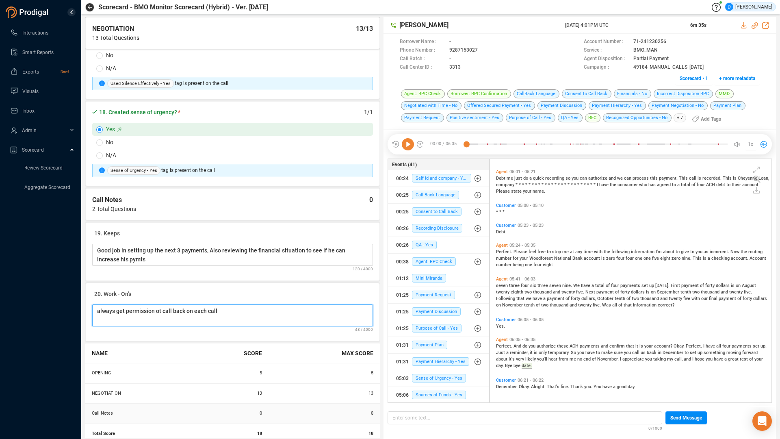
scroll to position [1522, 0]
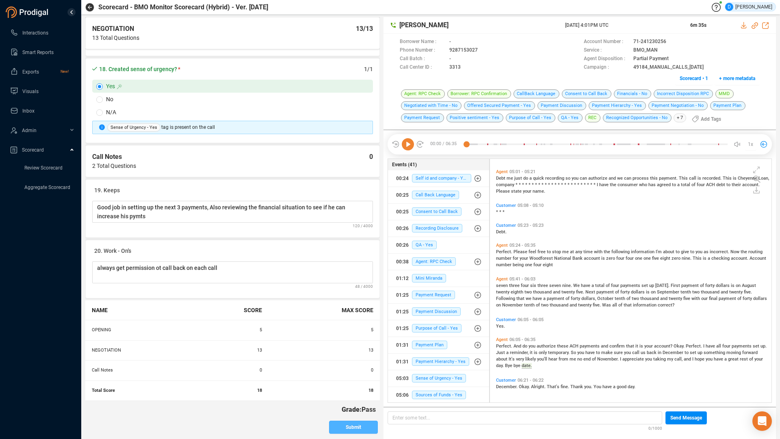
click at [341, 373] on button "Submit" at bounding box center [353, 427] width 49 height 13
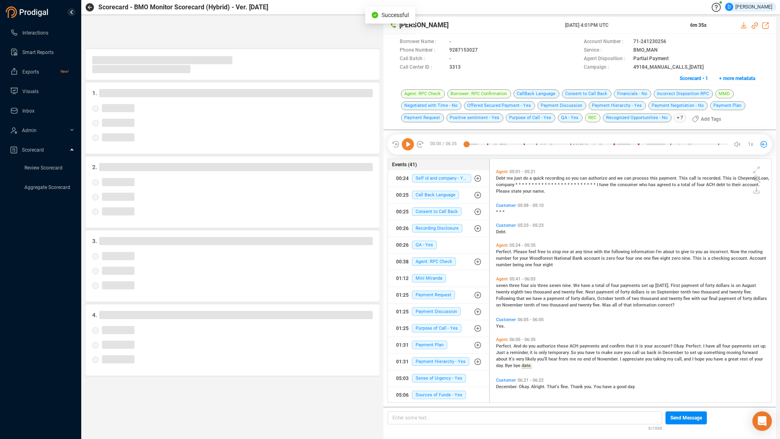
scroll to position [0, 0]
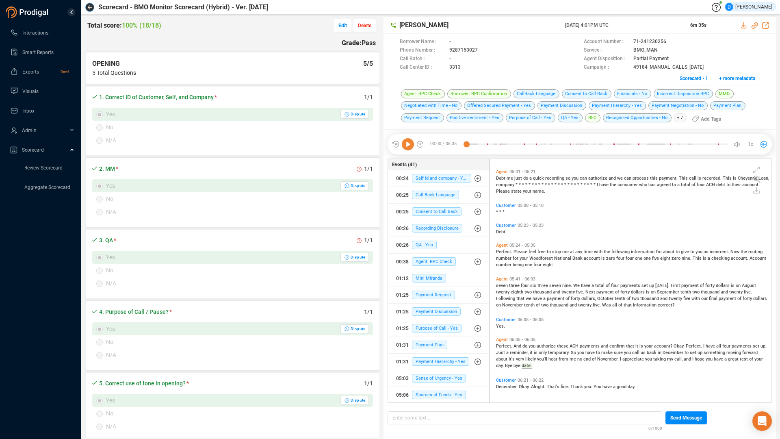
click at [89, 8] on icon "button" at bounding box center [90, 7] width 4 height 4
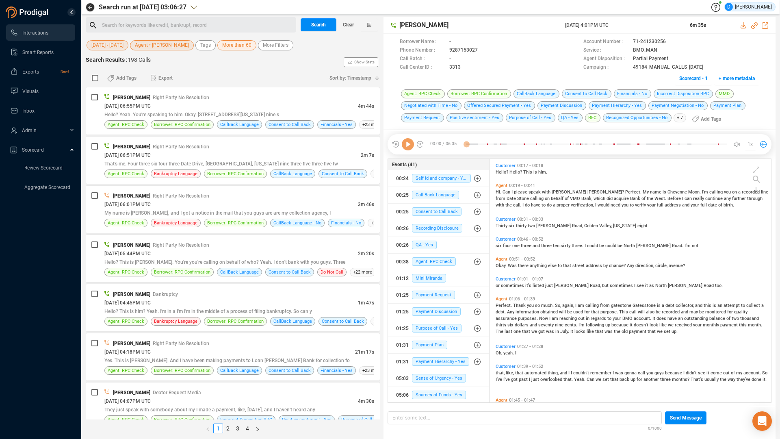
scroll to position [241, 278]
click at [228, 373] on link "2" at bounding box center [227, 428] width 9 height 9
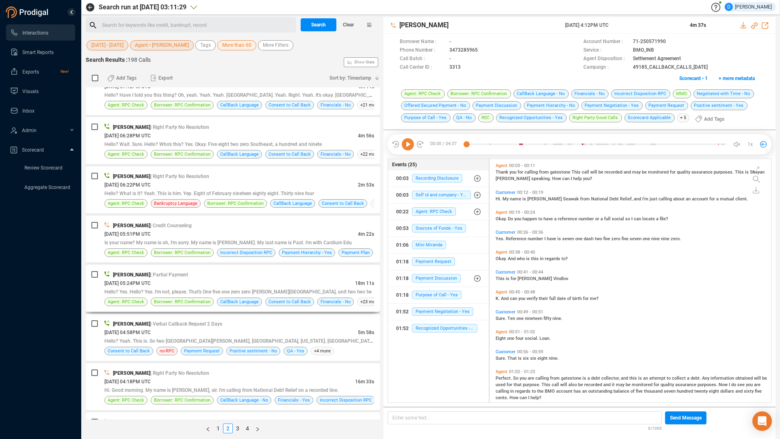
scroll to position [772, 0]
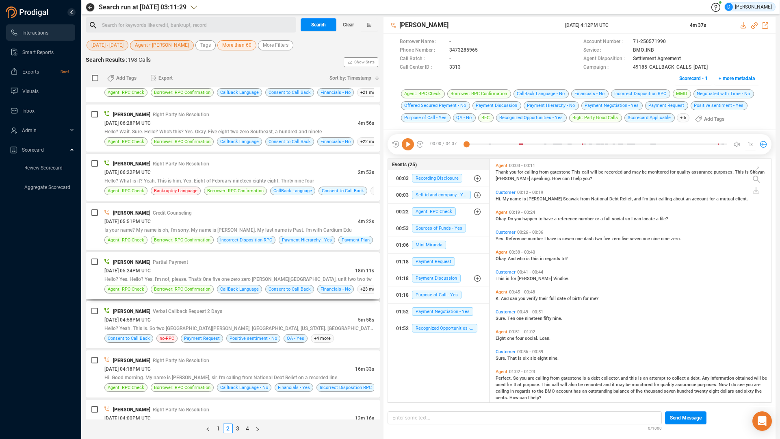
click at [223, 269] on div "[DATE] 05:24PM UTC" at bounding box center [229, 270] width 251 height 9
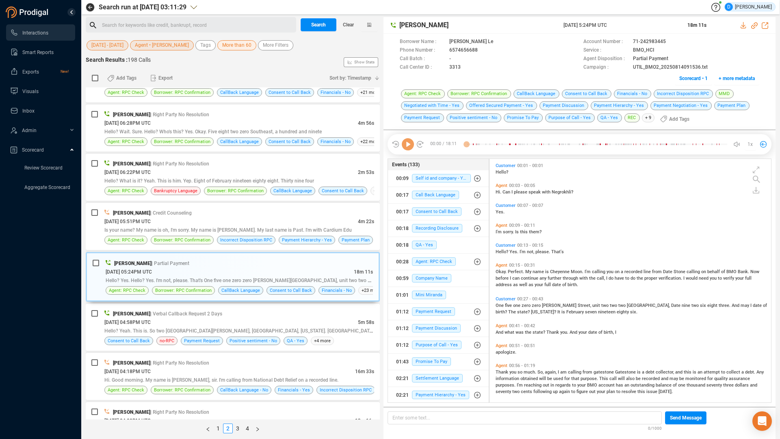
scroll to position [241, 278]
click at [688, 76] on span "Scorecard • 1" at bounding box center [693, 78] width 28 height 13
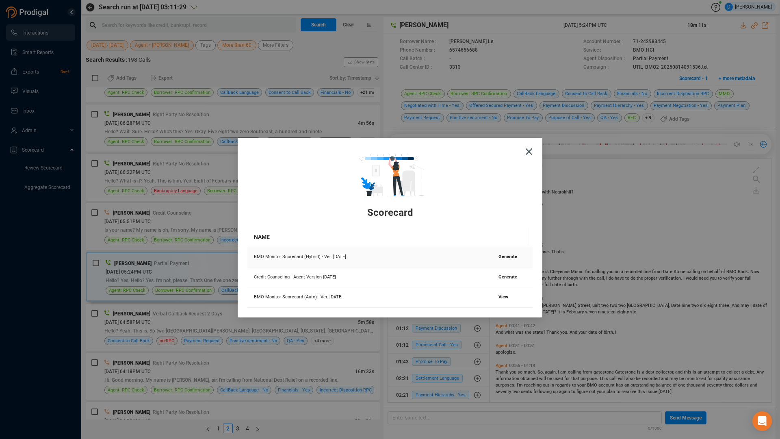
click at [501, 256] on span "Generate" at bounding box center [508, 256] width 19 height 5
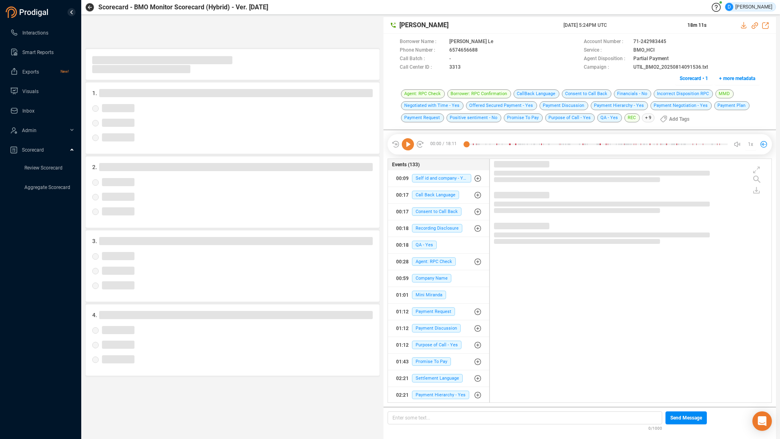
click at [408, 145] on icon at bounding box center [408, 144] width 12 height 12
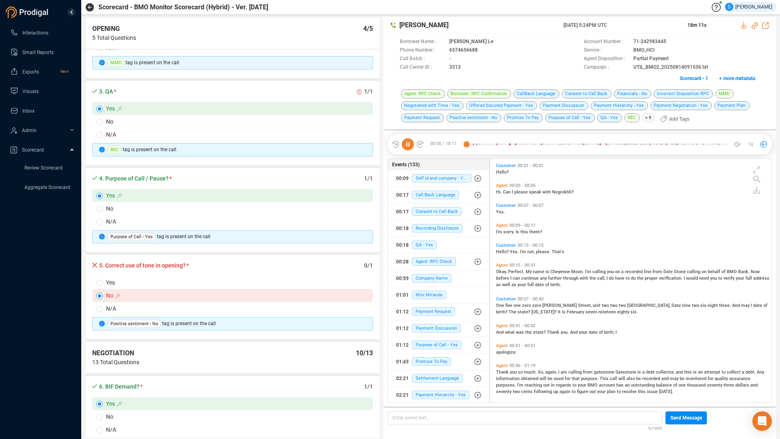
scroll to position [244, 0]
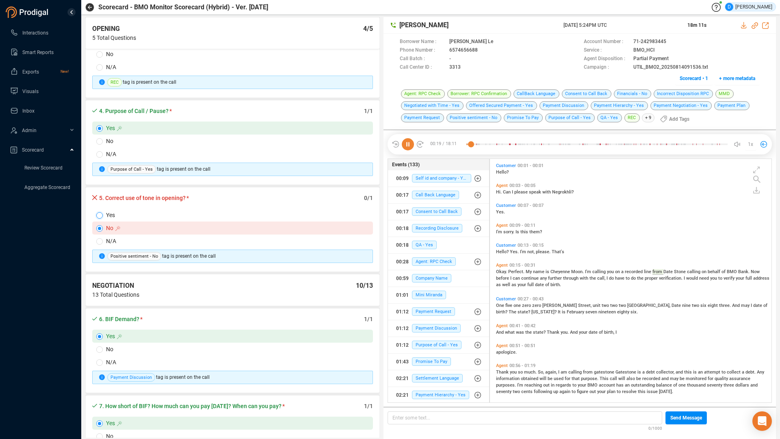
click at [102, 216] on input "Yes" at bounding box center [99, 215] width 7 height 7
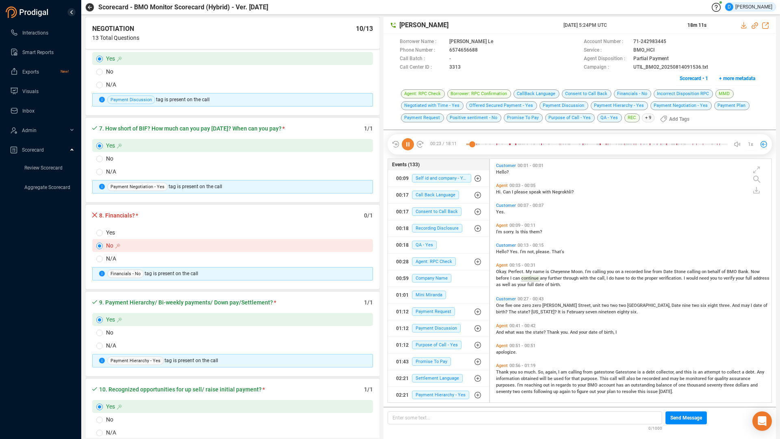
scroll to position [528, 0]
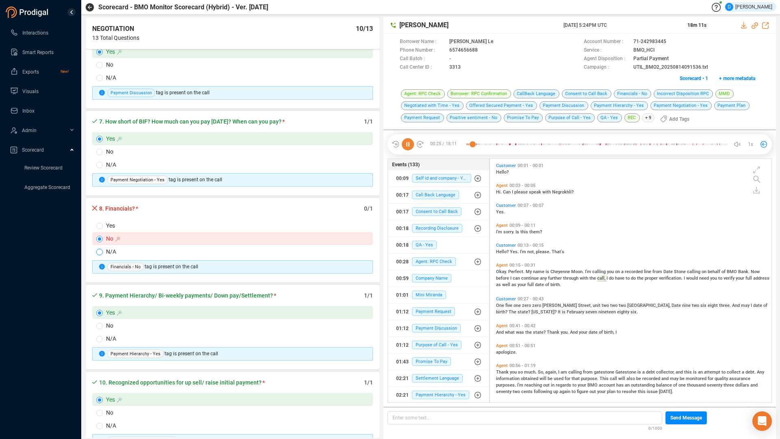
click at [97, 249] on input "N/A" at bounding box center [99, 252] width 7 height 7
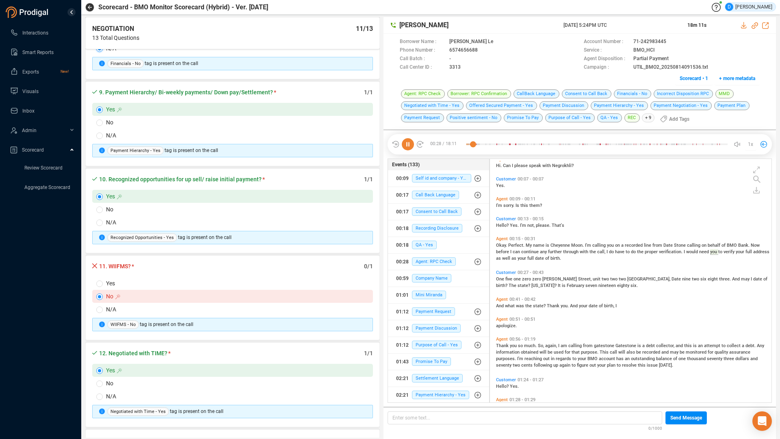
scroll to position [650, 0]
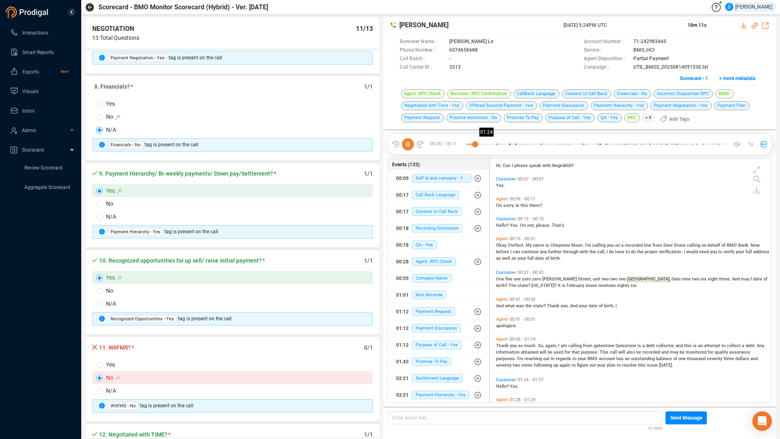
click at [487, 145] on div at bounding box center [596, 144] width 261 height 12
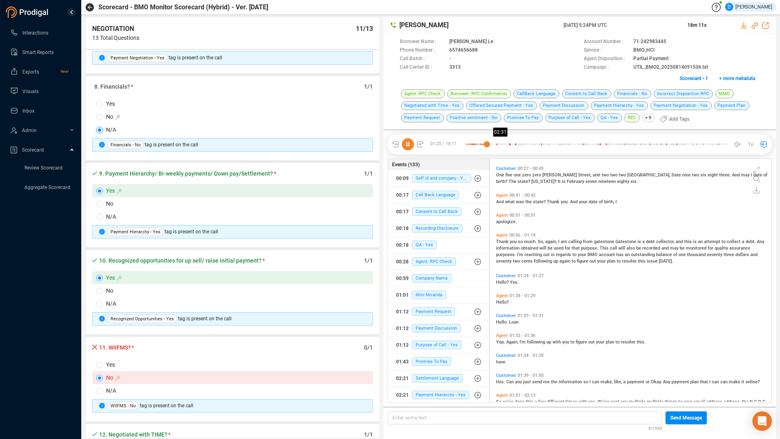
click at [503, 144] on div at bounding box center [596, 144] width 261 height 12
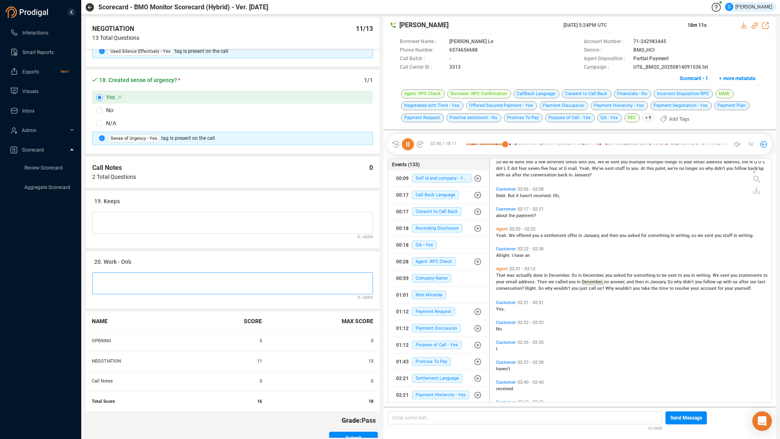
scroll to position [1522, 0]
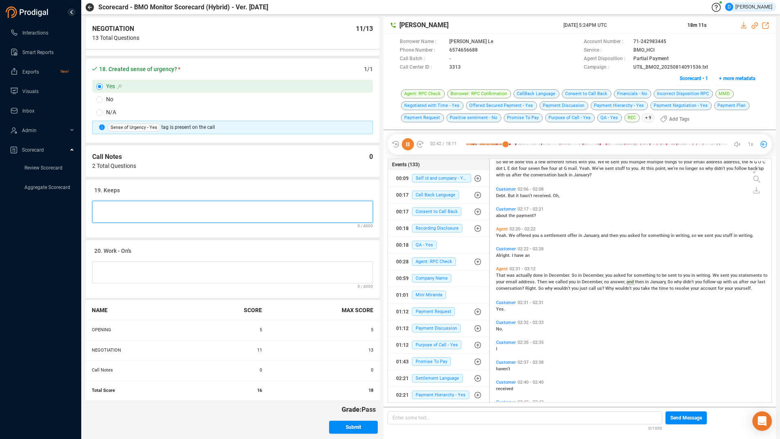
click at [104, 210] on Notes at bounding box center [232, 212] width 281 height 22
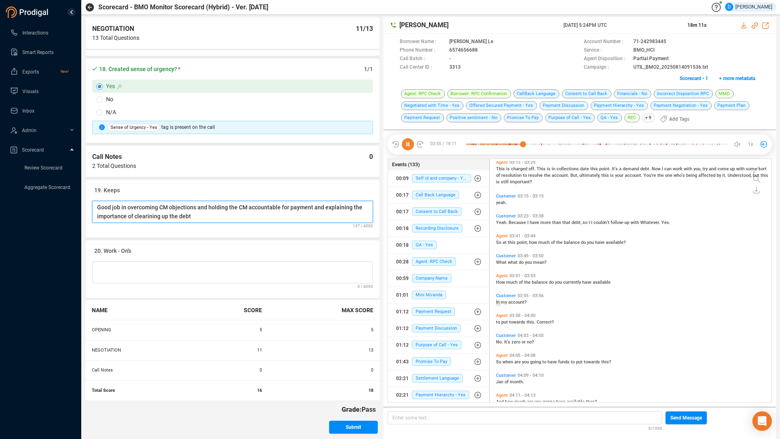
scroll to position [749, 0]
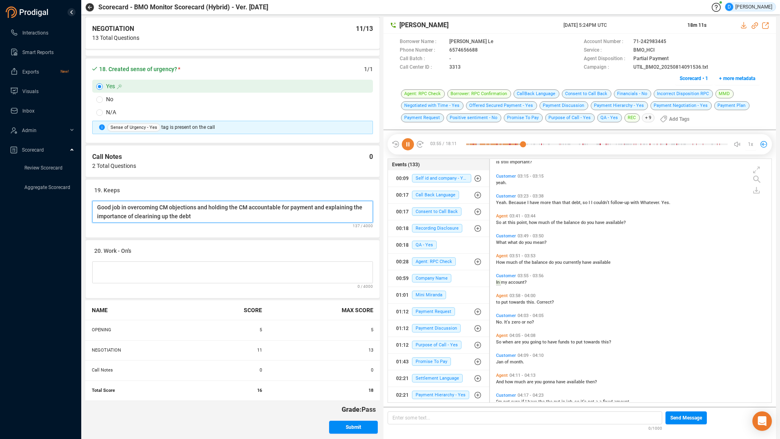
click at [139, 213] on Notes "Good job in overcoming CM objections and holding the CM accountable for payment…" at bounding box center [232, 212] width 281 height 22
drag, startPoint x: 139, startPoint y: 213, endPoint x: 130, endPoint y: 221, distance: 12.1
click at [130, 221] on Notes "Good job in overcoming CM objections and holding the CM accountable for payment…" at bounding box center [232, 212] width 281 height 22
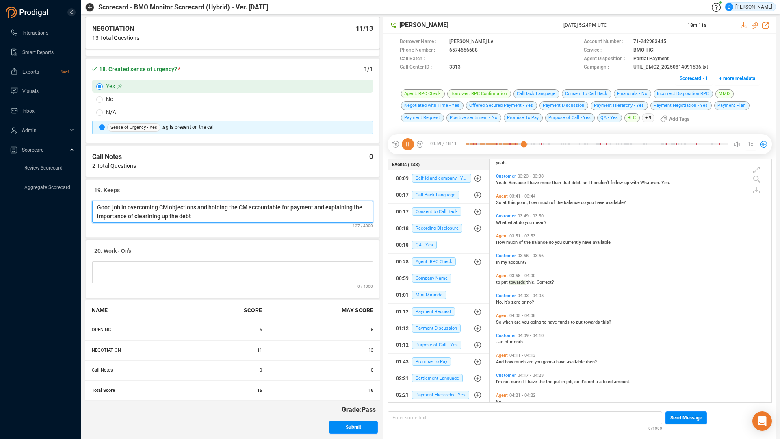
click at [143, 217] on Notes "Good job in overcoming CM objections and holding the CM accountable for payment…" at bounding box center [232, 212] width 281 height 22
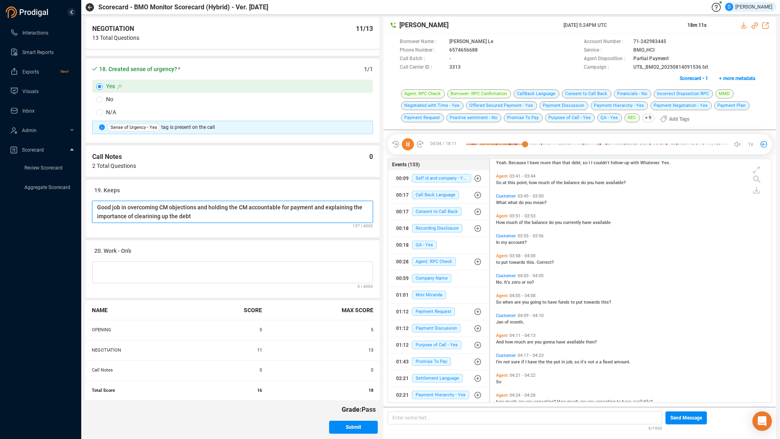
click at [143, 217] on Notes "Good job in overcoming CM objections and holding the CM accountable for payment…" at bounding box center [232, 212] width 281 height 22
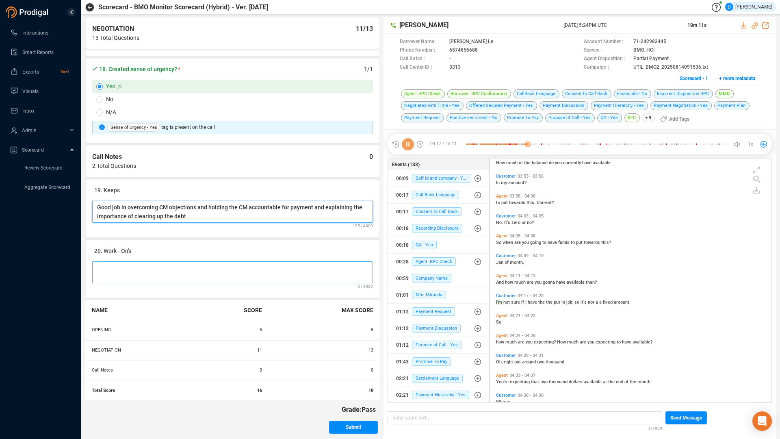
scroll to position [869, 0]
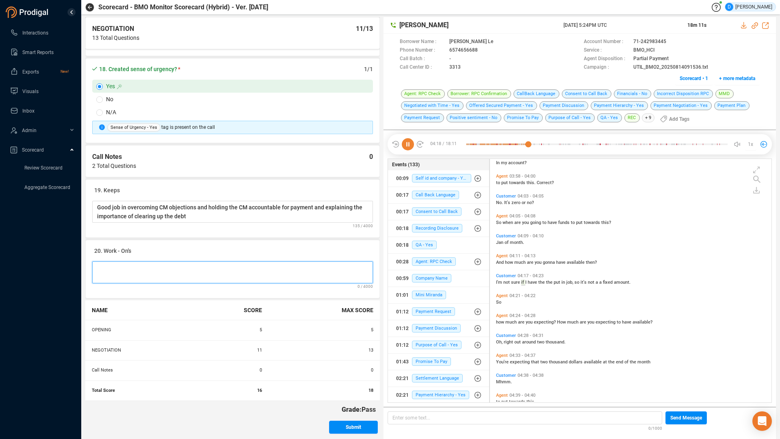
click at [119, 266] on Notes at bounding box center [232, 272] width 281 height 22
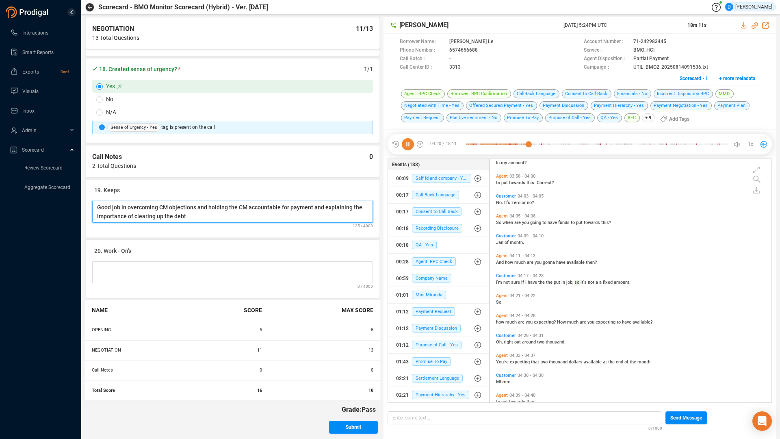
click at [191, 217] on Notes "Good job in overcoming CM objections and holding the CM accountable for payment…" at bounding box center [232, 212] width 281 height 22
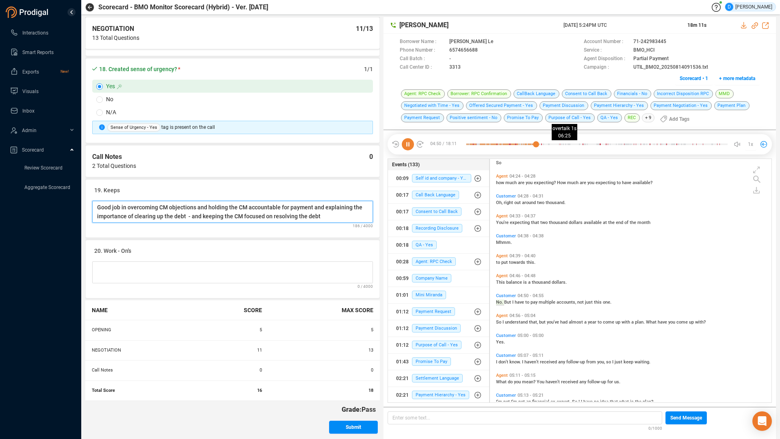
scroll to position [1028, 0]
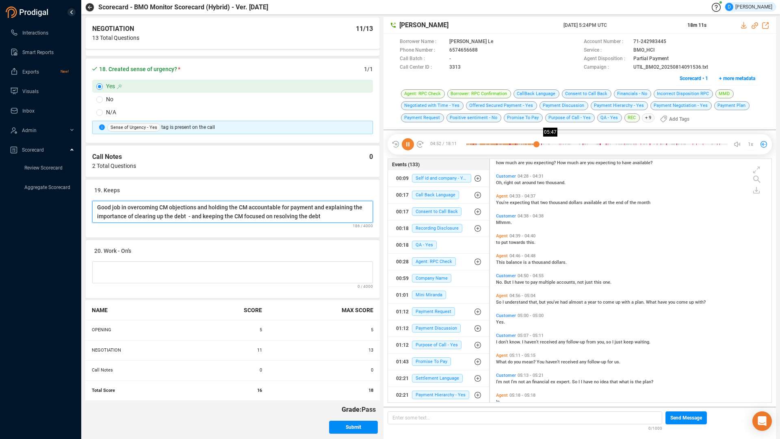
click at [550, 144] on div at bounding box center [596, 144] width 261 height 12
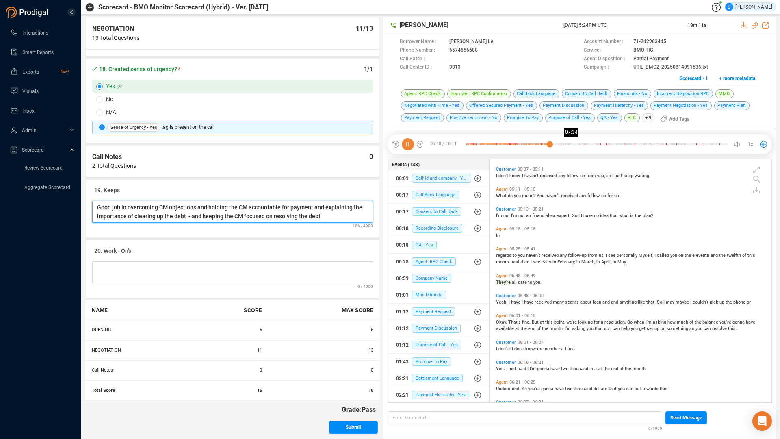
click at [575, 142] on div at bounding box center [596, 144] width 261 height 12
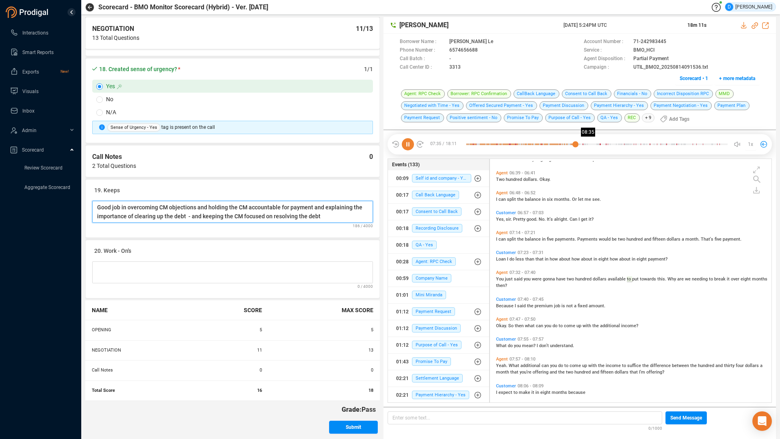
click at [590, 142] on div at bounding box center [596, 144] width 261 height 12
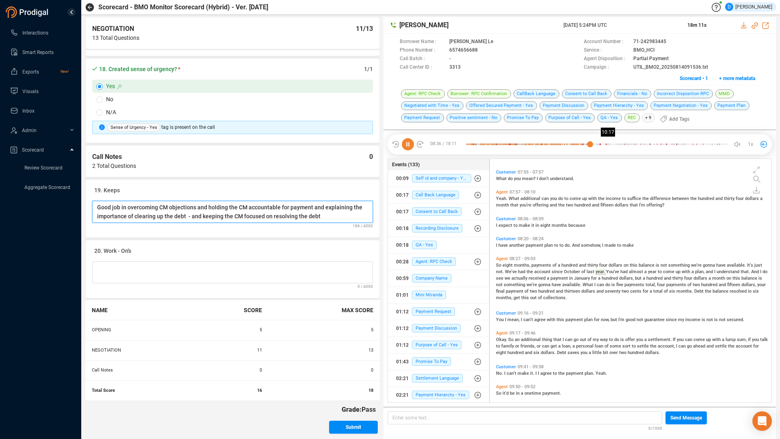
click at [614, 144] on div at bounding box center [596, 144] width 261 height 12
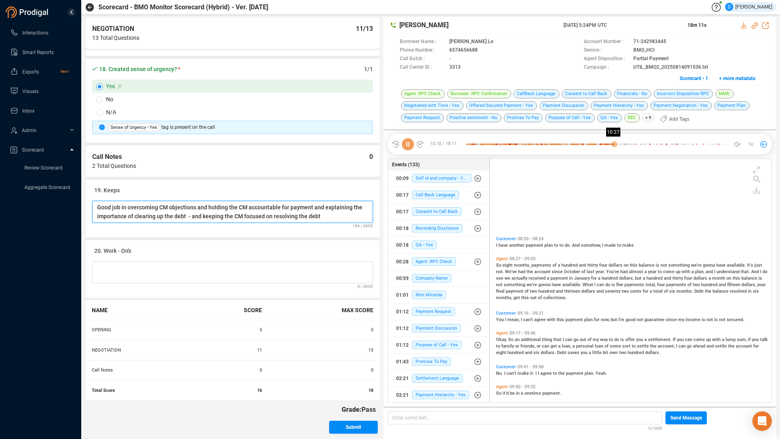
scroll to position [1764, 0]
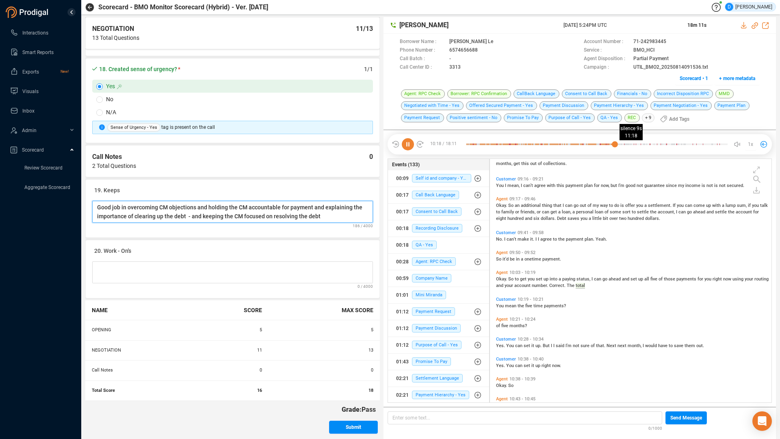
click at [629, 144] on div at bounding box center [596, 144] width 261 height 12
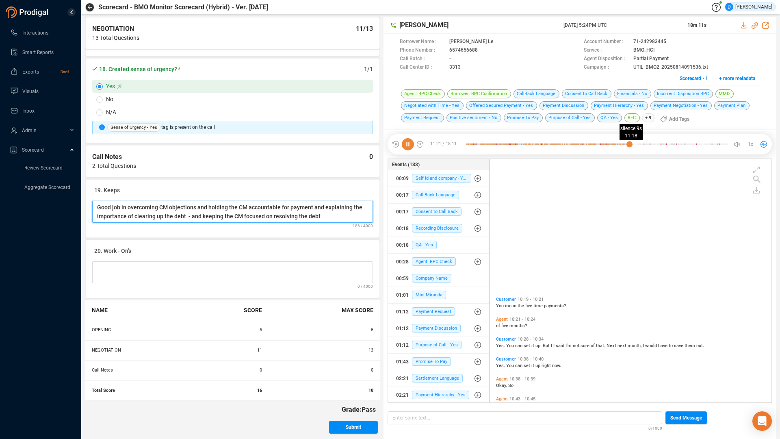
scroll to position [1967, 0]
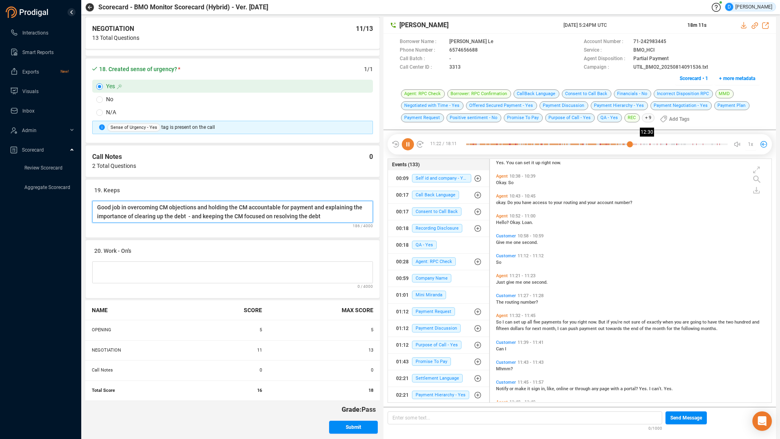
click at [646, 145] on div at bounding box center [596, 144] width 261 height 12
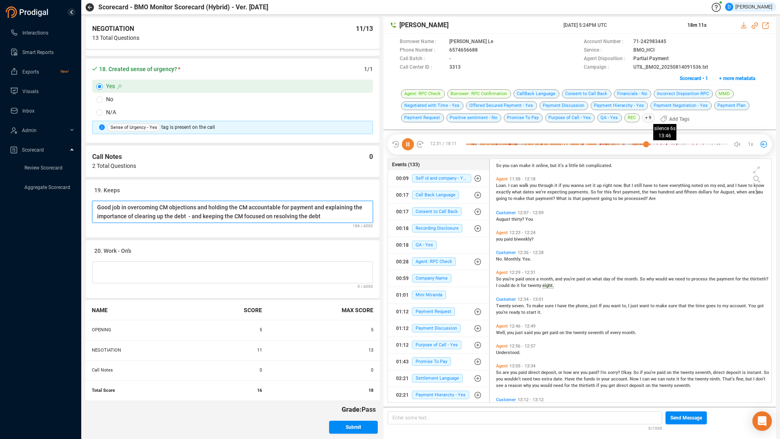
click at [664, 144] on div at bounding box center [596, 144] width 261 height 12
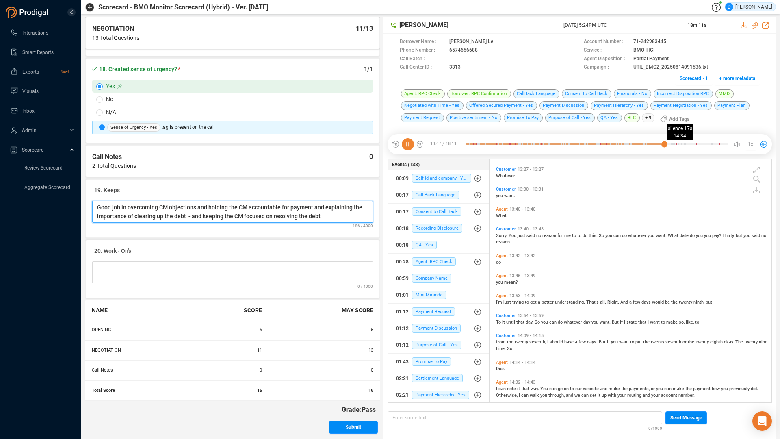
click at [676, 144] on div at bounding box center [596, 144] width 261 height 12
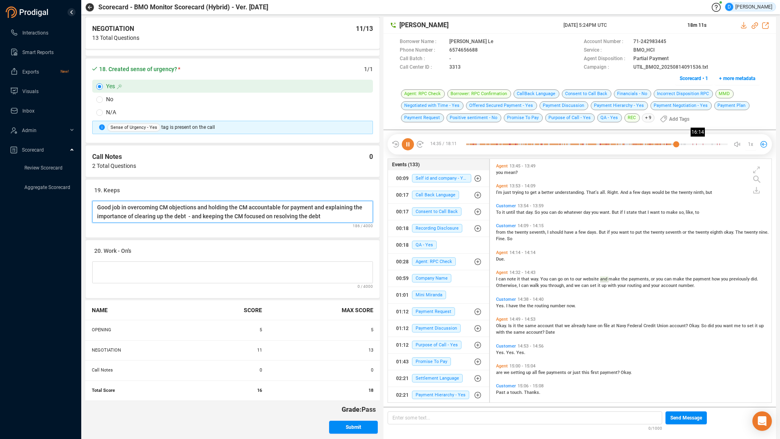
click at [700, 144] on div at bounding box center [596, 144] width 261 height 12
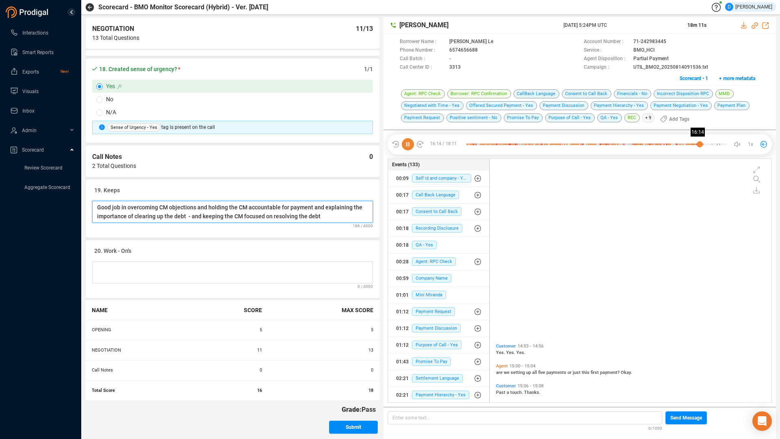
scroll to position [2834, 0]
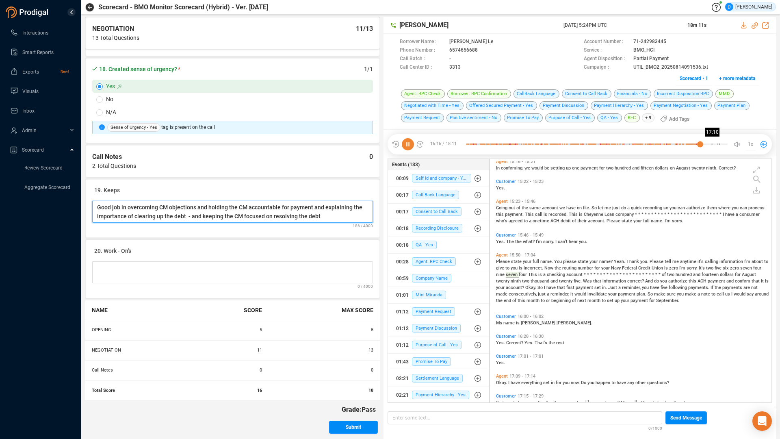
click at [713, 144] on div at bounding box center [596, 144] width 261 height 12
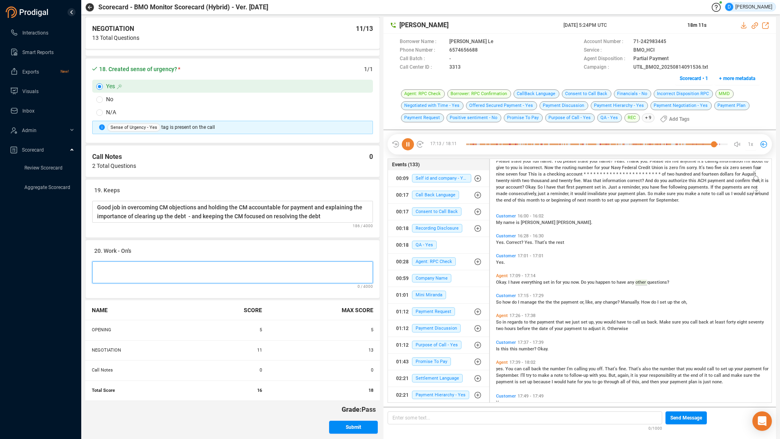
click at [111, 264] on Notes at bounding box center [232, 272] width 281 height 22
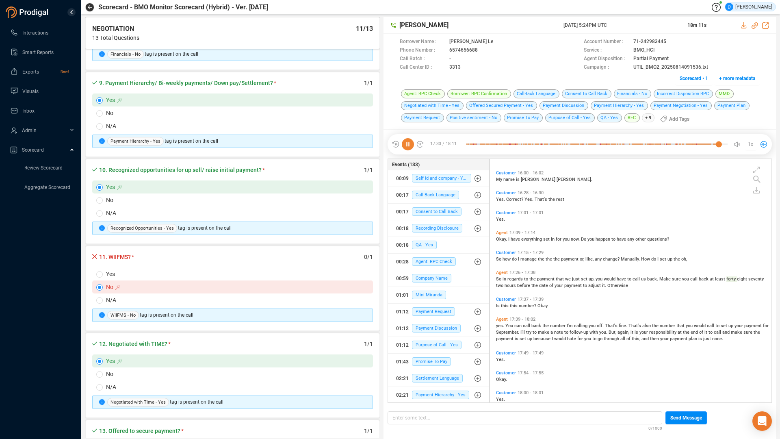
scroll to position [750, 0]
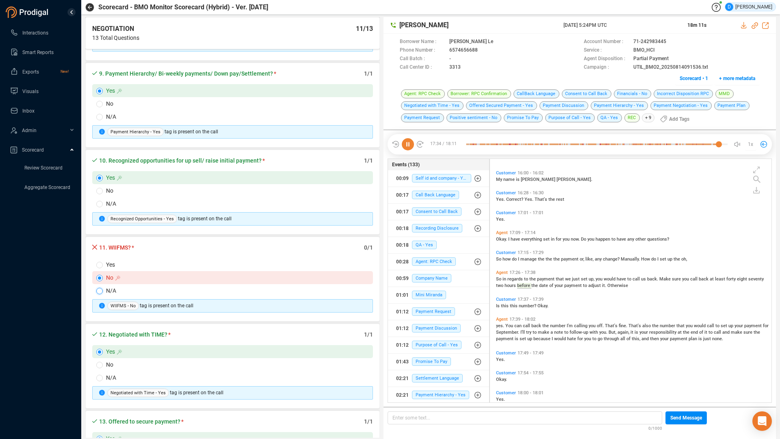
click at [99, 291] on input "N/A" at bounding box center [99, 291] width 7 height 7
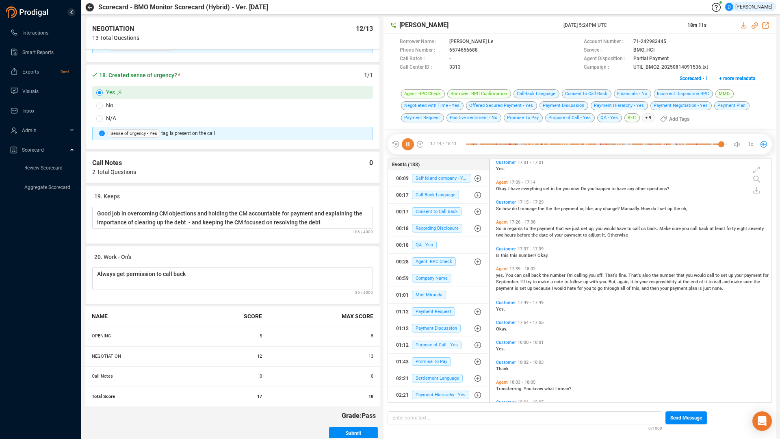
scroll to position [1522, 0]
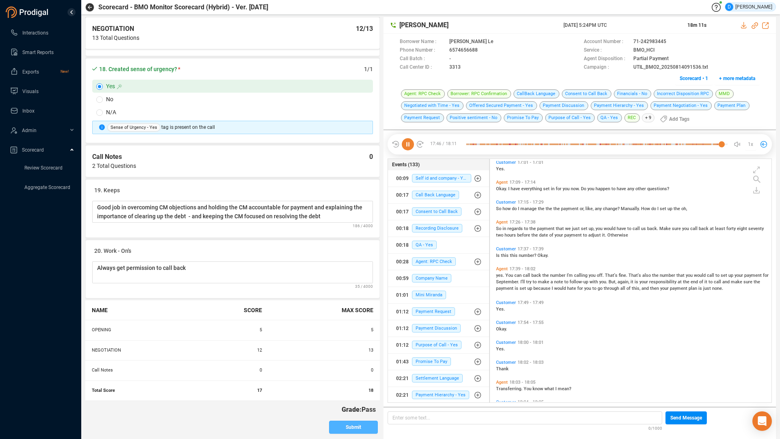
click at [350, 373] on span "Submit" at bounding box center [353, 427] width 15 height 13
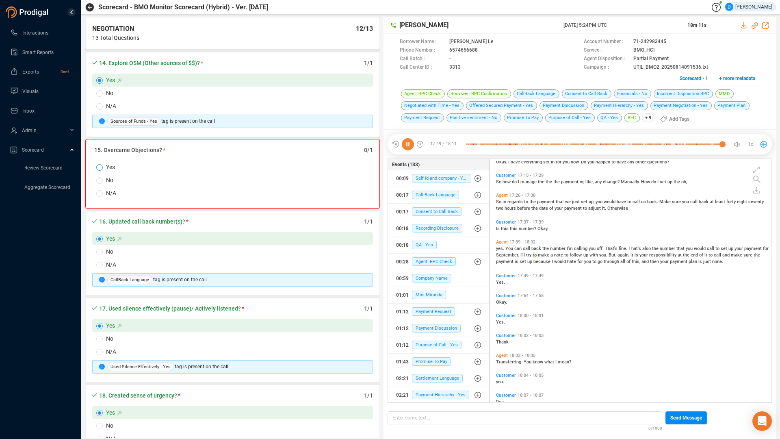
scroll to position [3028, 0]
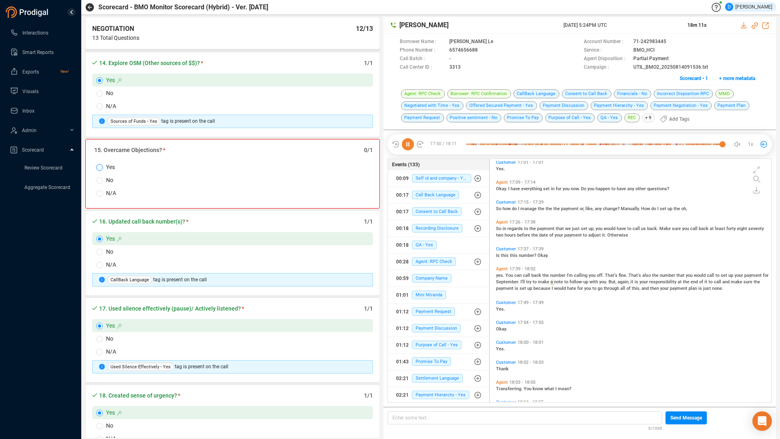
click at [98, 166] on input "Yes" at bounding box center [99, 167] width 7 height 7
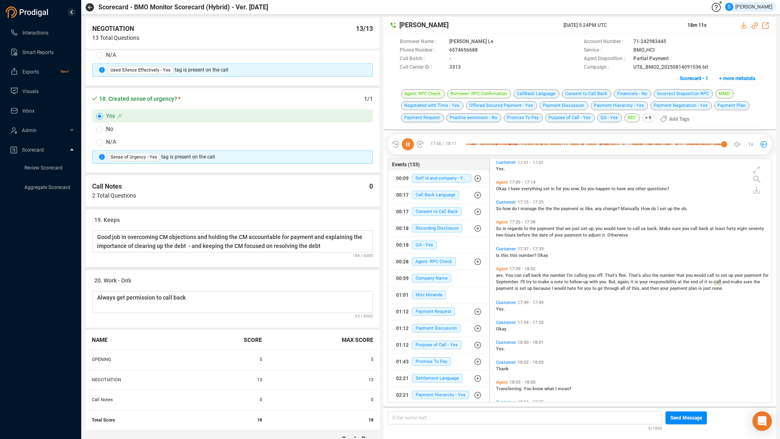
scroll to position [1522, 0]
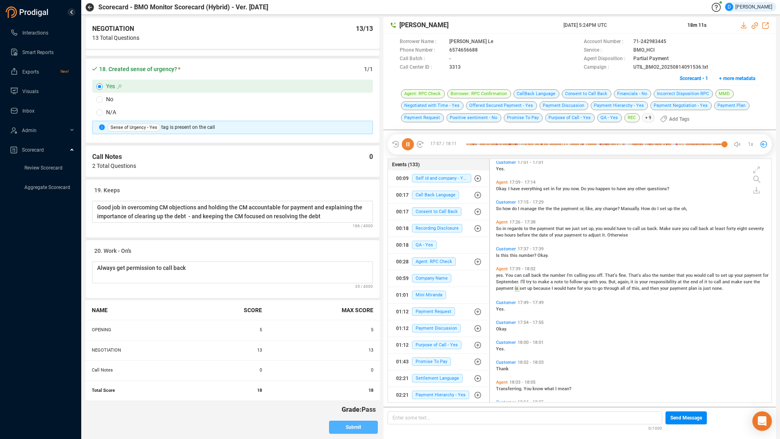
click at [346, 373] on span "Submit" at bounding box center [353, 427] width 15 height 13
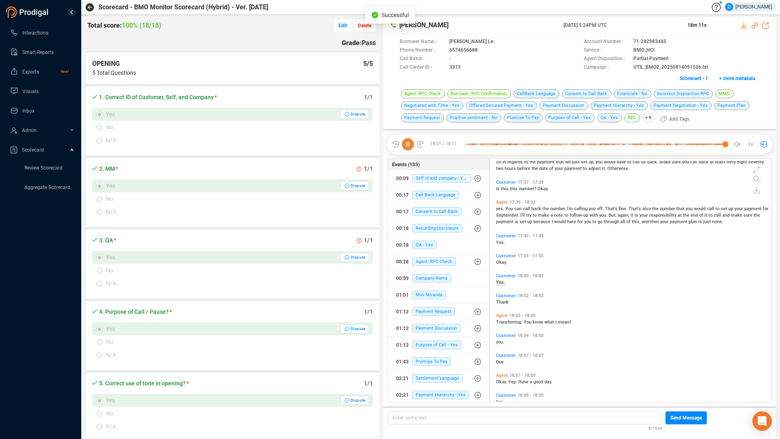
scroll to position [3028, 0]
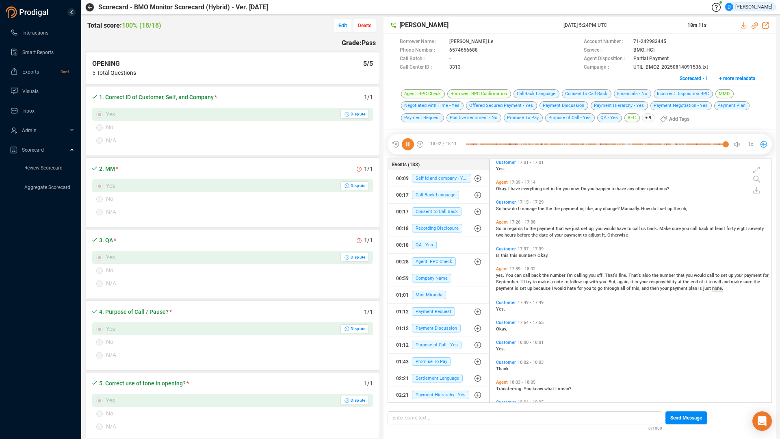
click at [43, 169] on link "Review Scorecard" at bounding box center [43, 167] width 38 height 7
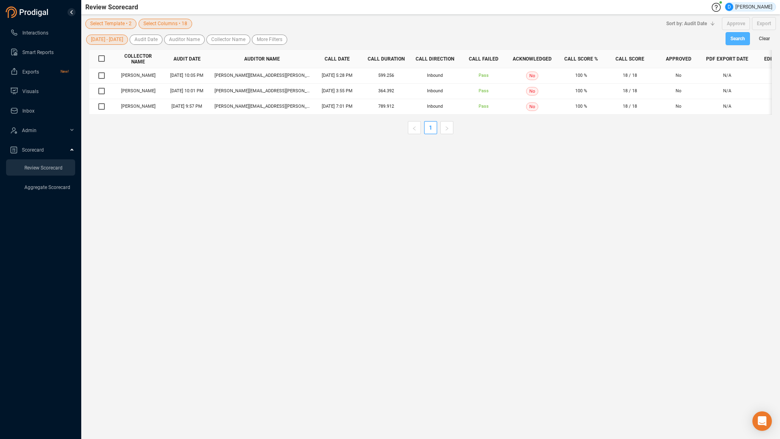
click at [735, 37] on span "Search" at bounding box center [738, 38] width 15 height 13
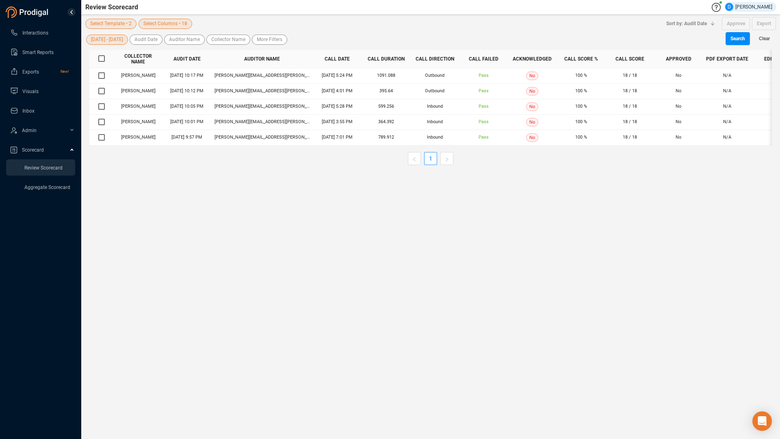
click at [33, 35] on link "Interactions" at bounding box center [39, 32] width 59 height 16
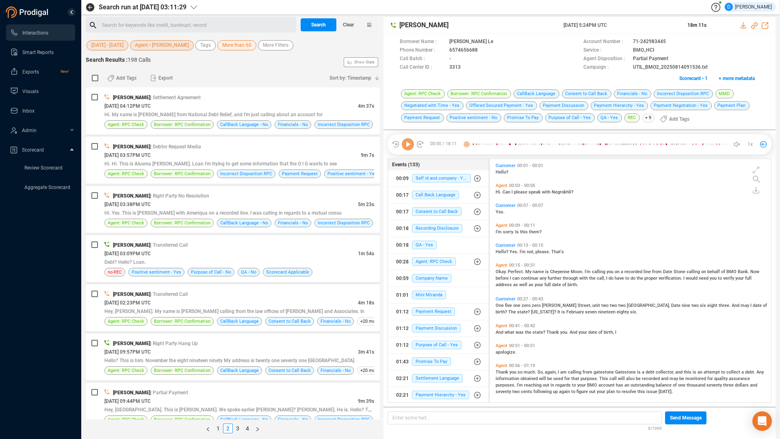
scroll to position [241, 278]
click at [248, 373] on link "4" at bounding box center [247, 428] width 9 height 9
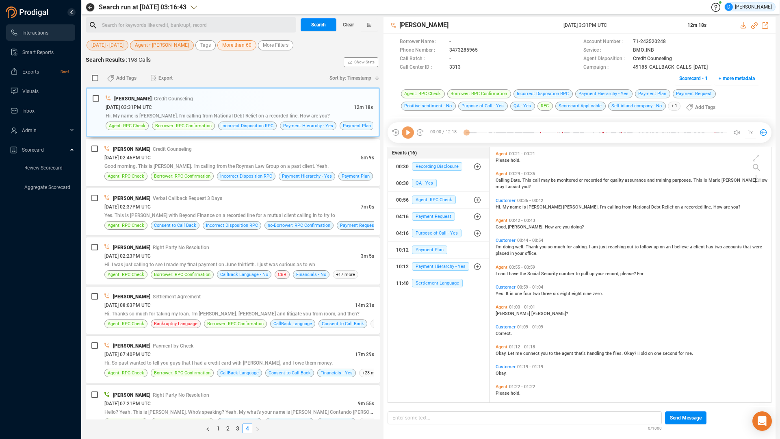
scroll to position [253, 278]
click at [221, 303] on div "[DATE] 08:03PM UTC" at bounding box center [229, 305] width 251 height 9
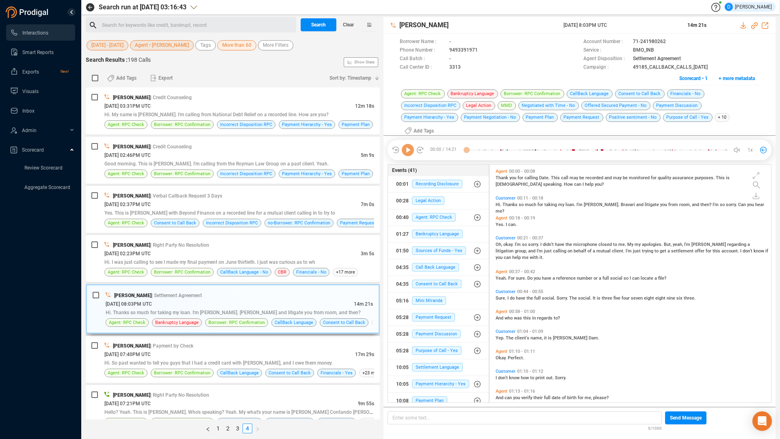
scroll to position [241, 278]
click at [686, 80] on span "Scorecard • 1" at bounding box center [693, 78] width 28 height 13
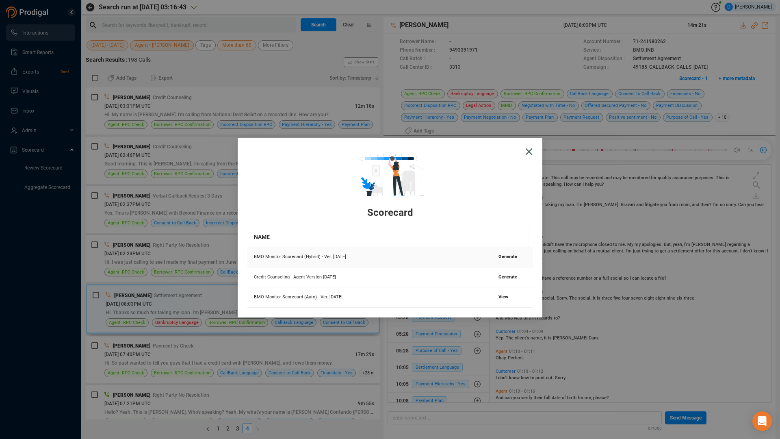
click at [499, 257] on span "Generate" at bounding box center [508, 256] width 19 height 5
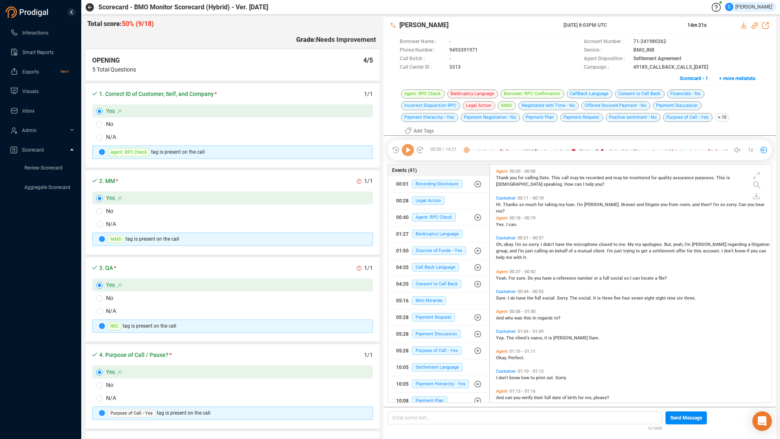
scroll to position [241, 278]
click at [407, 147] on icon at bounding box center [408, 150] width 12 height 12
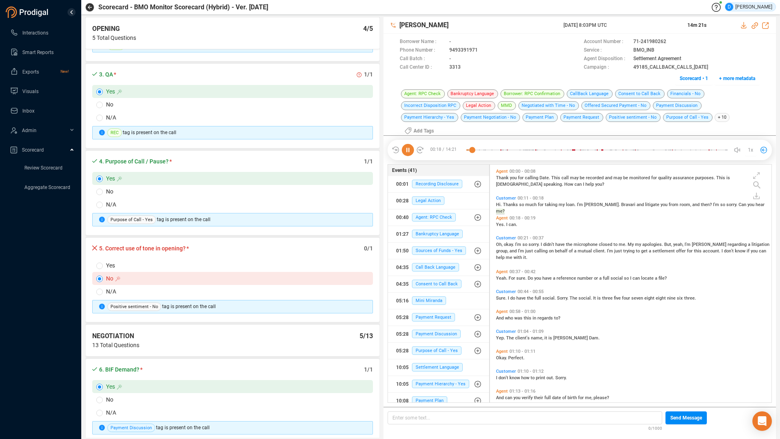
scroll to position [203, 0]
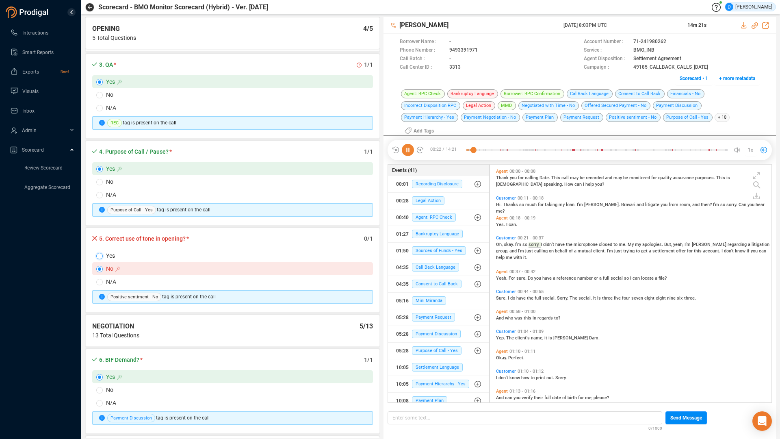
click at [98, 256] on input "Yes" at bounding box center [99, 256] width 7 height 7
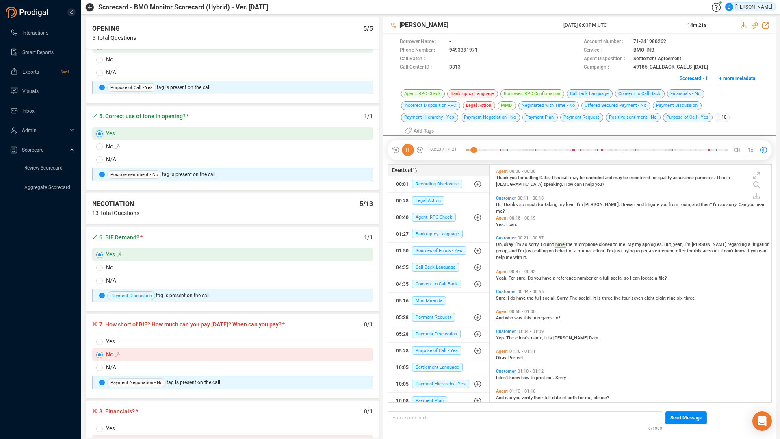
scroll to position [366, 0]
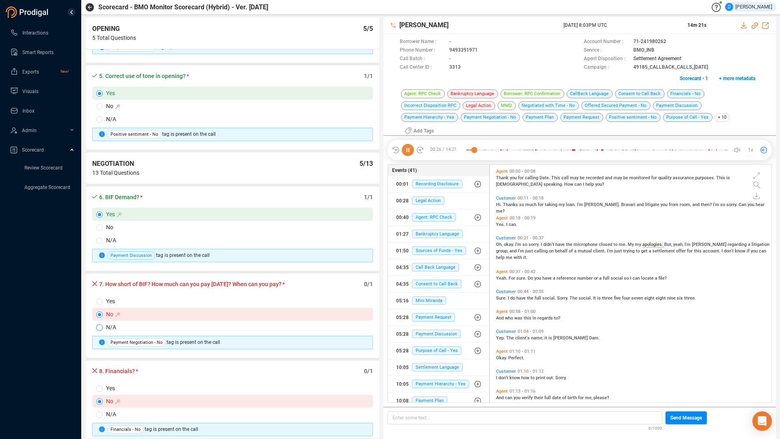
click at [100, 324] on input "N/A" at bounding box center [99, 327] width 7 height 7
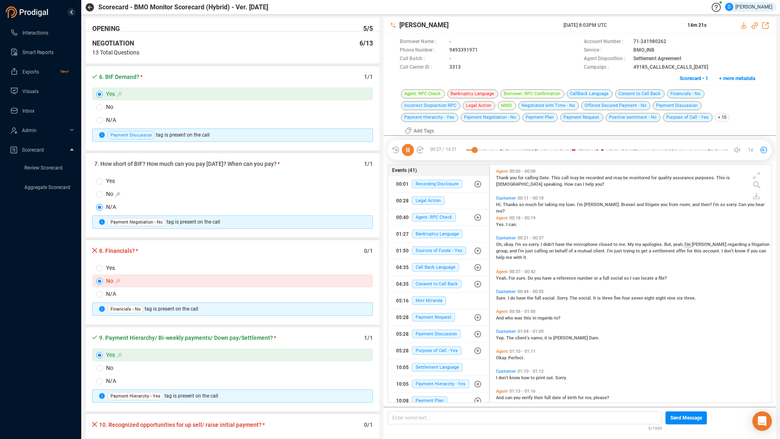
scroll to position [488, 0]
click at [100, 293] on input "N/A" at bounding box center [99, 292] width 7 height 7
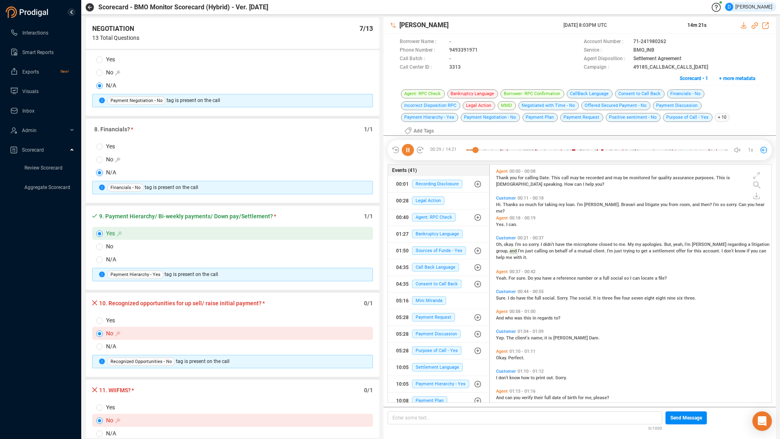
scroll to position [610, 0]
click at [98, 319] on input "Yes" at bounding box center [99, 318] width 7 height 7
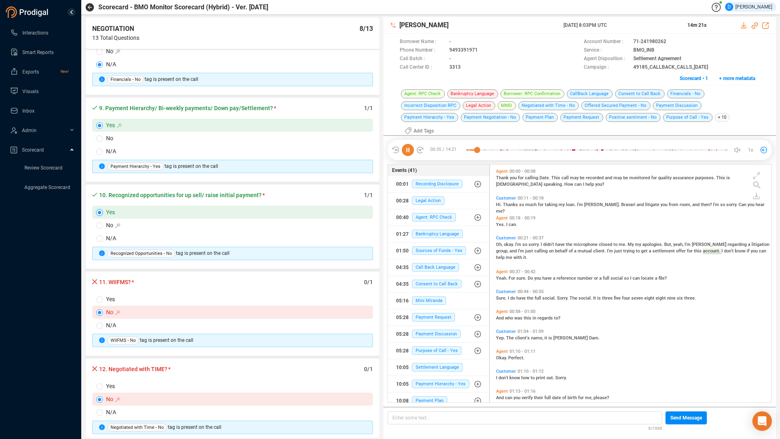
scroll to position [731, 0]
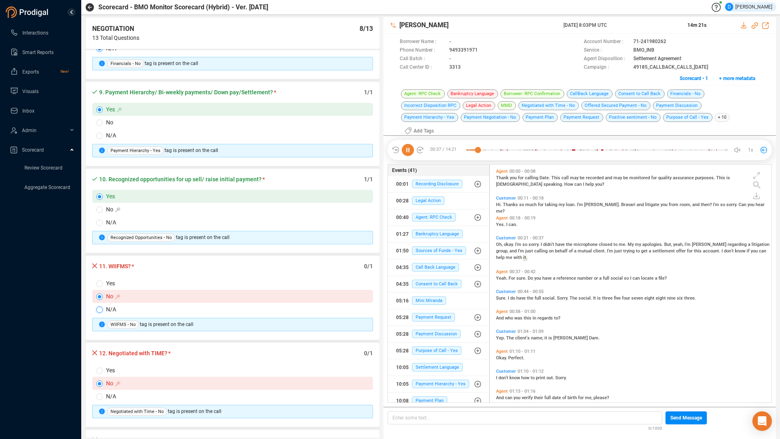
click at [102, 310] on input "N/A" at bounding box center [99, 309] width 7 height 7
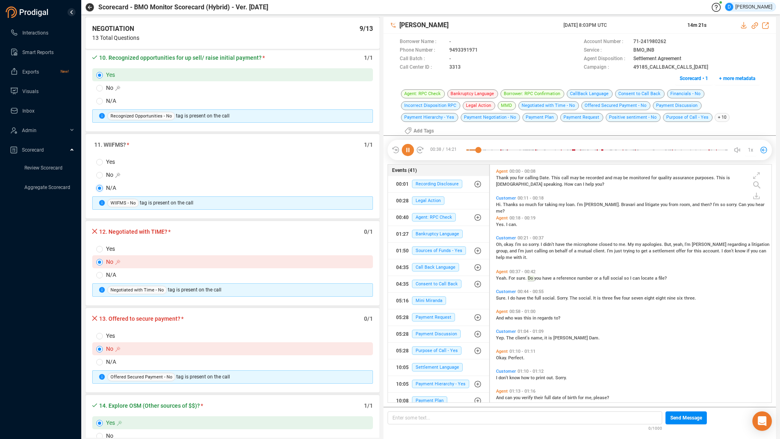
scroll to position [853, 0]
click at [100, 246] on input "Yes" at bounding box center [99, 248] width 7 height 7
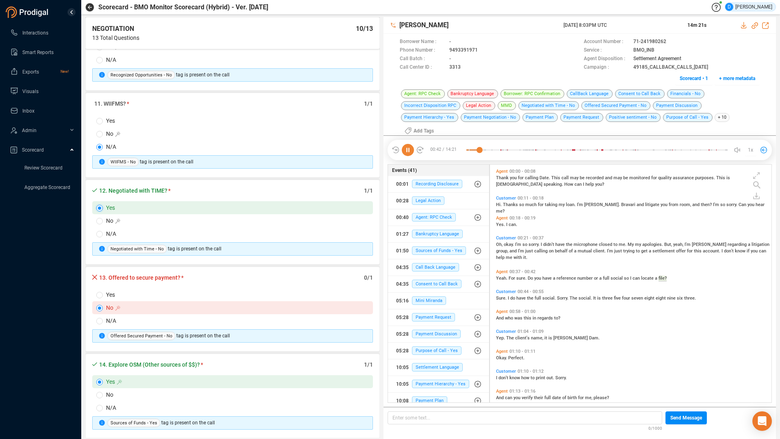
scroll to position [10, 0]
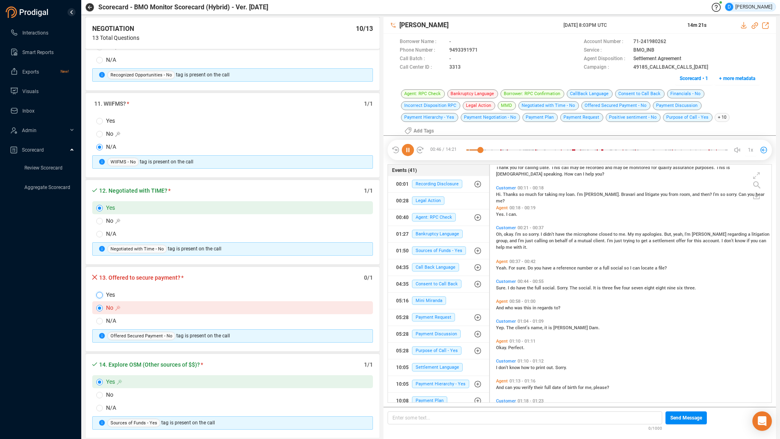
click at [100, 293] on input "Yes" at bounding box center [99, 295] width 7 height 7
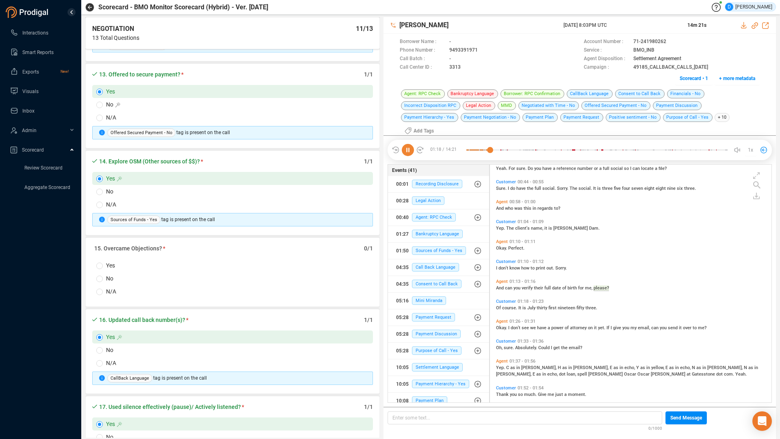
scroll to position [130, 0]
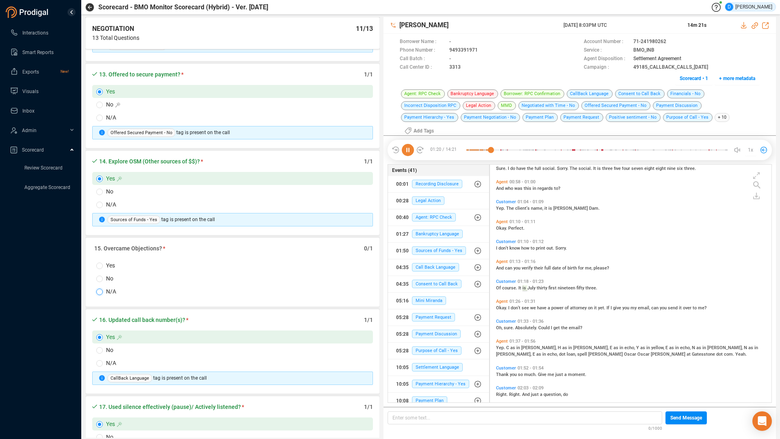
click at [100, 293] on input "N/A" at bounding box center [99, 292] width 7 height 7
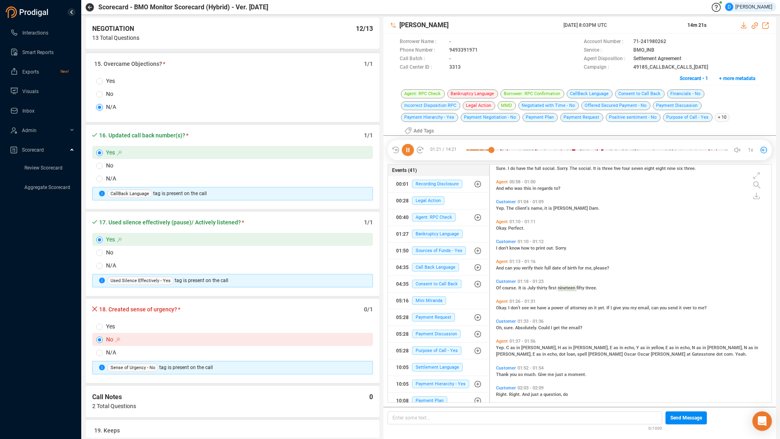
scroll to position [1341, 0]
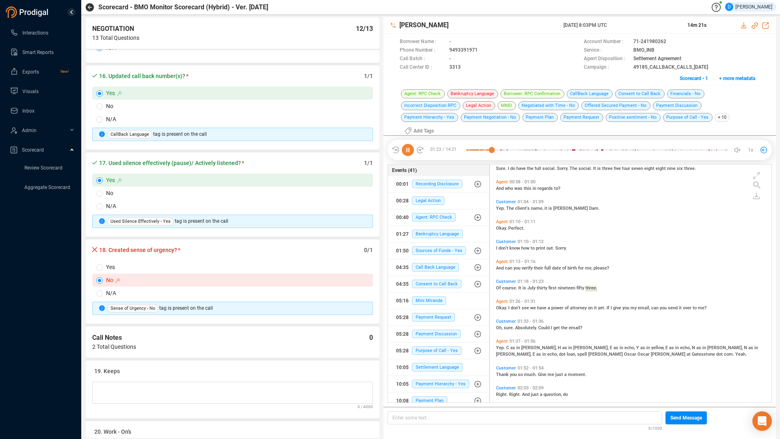
click at [103, 267] on span "Yes" at bounding box center [239, 267] width 273 height 9
click at [103, 267] on input "Yes" at bounding box center [99, 267] width 7 height 7
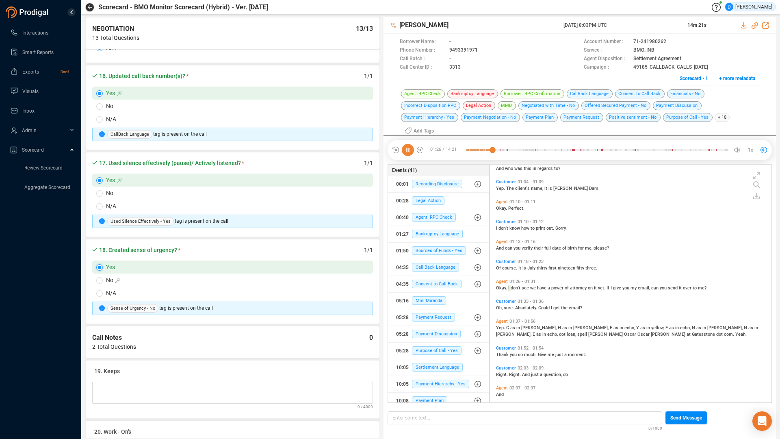
scroll to position [1422, 0]
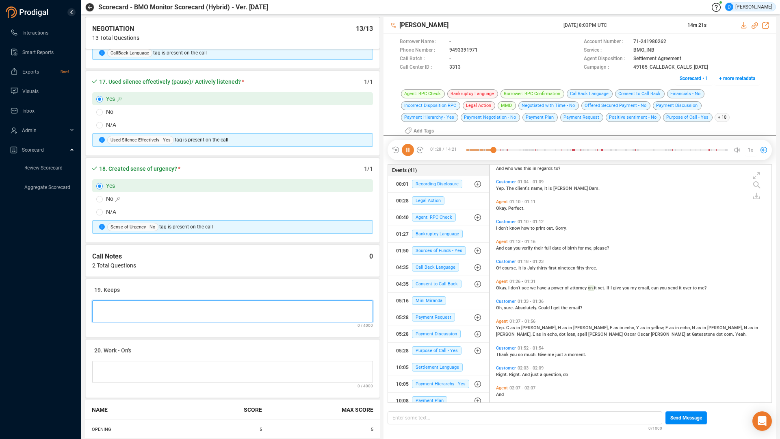
click at [110, 306] on Notes at bounding box center [232, 311] width 281 height 22
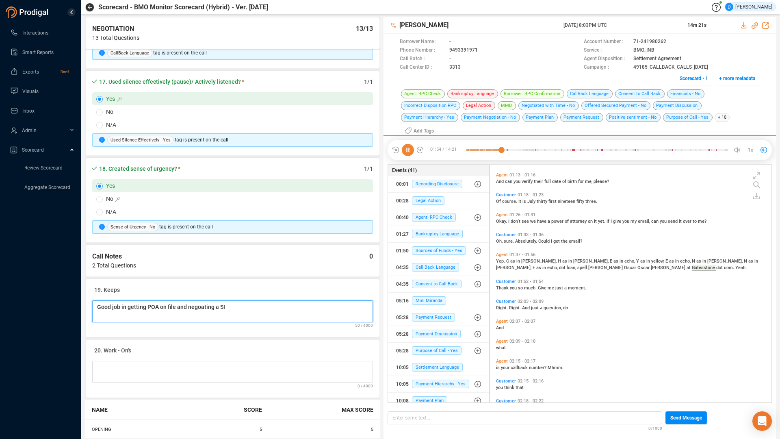
scroll to position [193, 0]
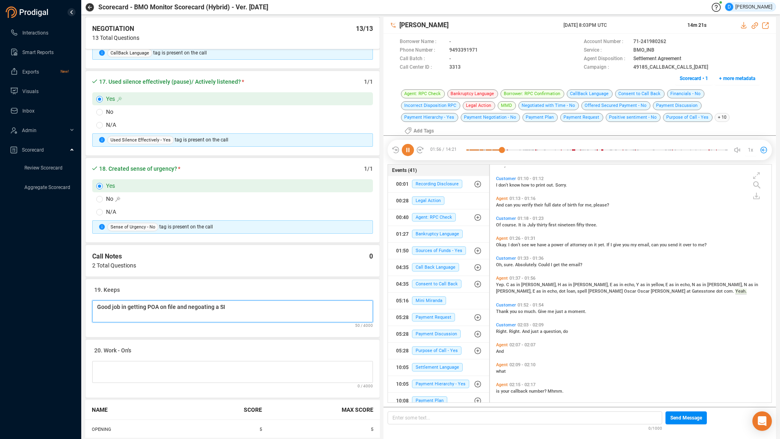
click at [197, 308] on Notes "Good job in getting POA on file and negoating a SI" at bounding box center [232, 311] width 281 height 22
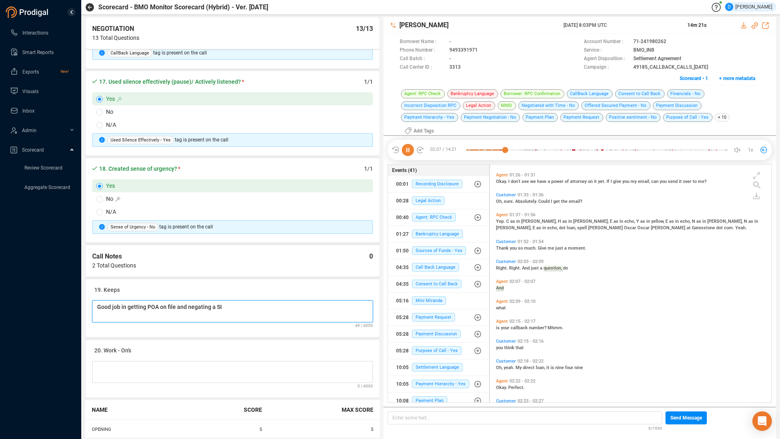
click at [226, 306] on Notes "Good job in getting POA on file and negating a SI" at bounding box center [232, 311] width 281 height 22
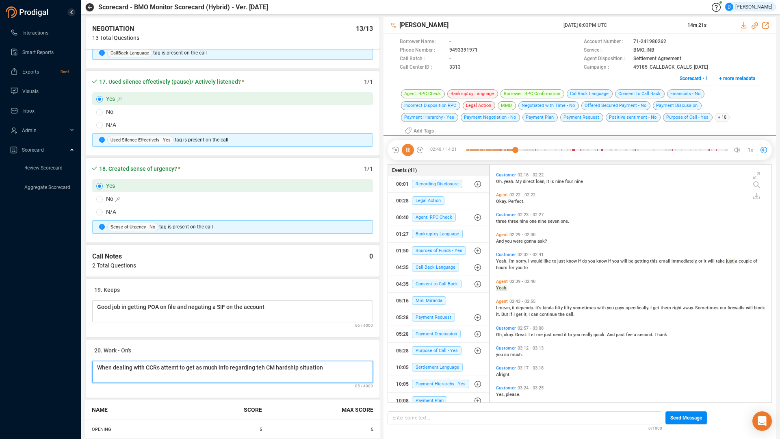
scroll to position [419, 0]
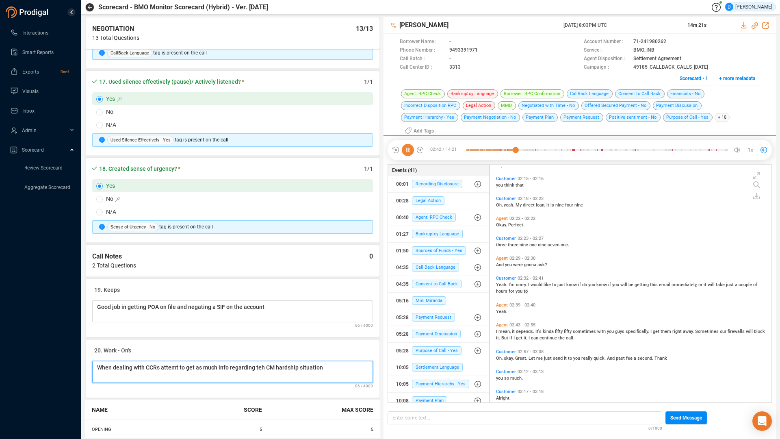
click at [162, 366] on Notes "When dealing with CCRs attemt to get as much info regarding teh CM hardship sit…" at bounding box center [232, 372] width 281 height 22
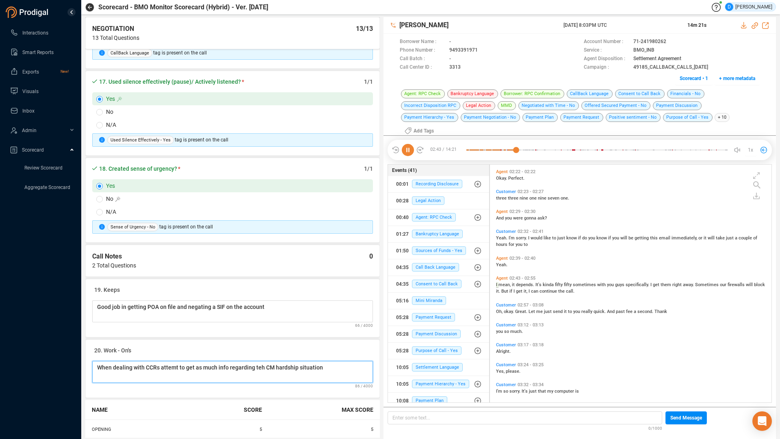
click at [163, 366] on Notes "When dealing with CCRs attemt to get as much info regarding teh CM hardship sit…" at bounding box center [232, 372] width 281 height 22
click at [261, 367] on Notes "When dealing with CCRs attempt to get as much info regarding teh CM hardship si…" at bounding box center [232, 372] width 281 height 22
click at [324, 366] on Notes "When dealing with CCRs attempt to get as much info regarding the CM hardship si…" at bounding box center [232, 372] width 281 height 22
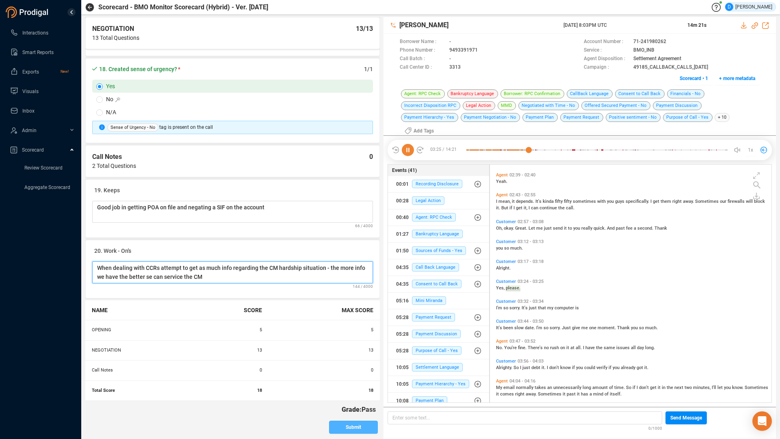
scroll to position [568, 0]
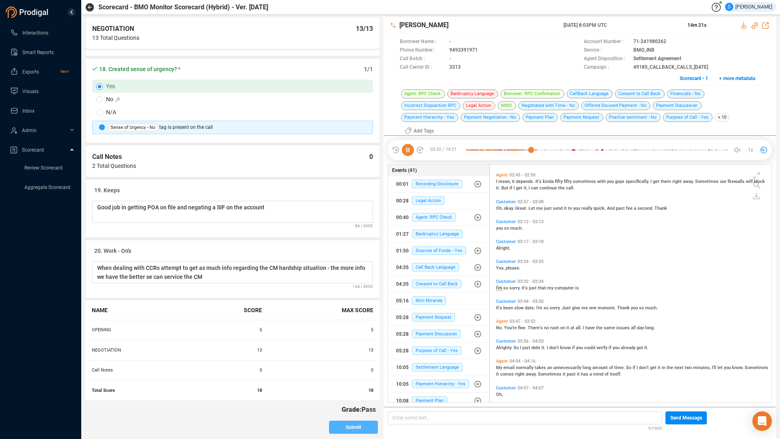
click at [340, 373] on button "Submit" at bounding box center [353, 427] width 49 height 13
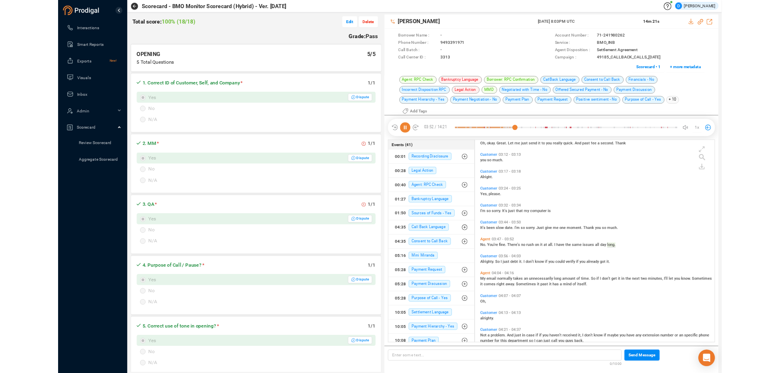
scroll to position [628, 0]
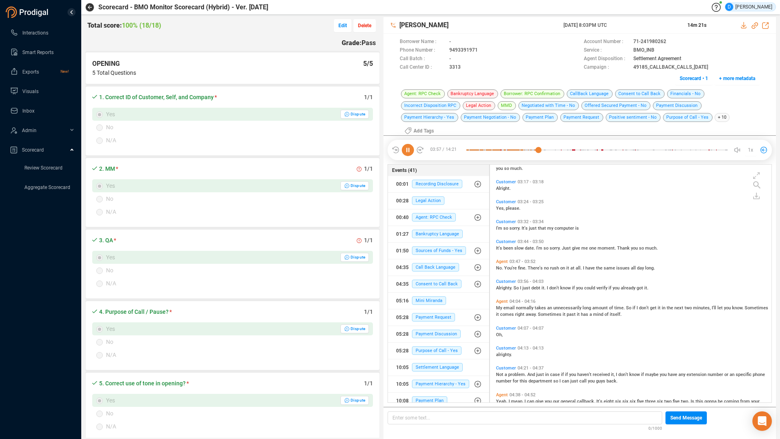
click at [42, 168] on link "Review Scorecard" at bounding box center [43, 167] width 38 height 7
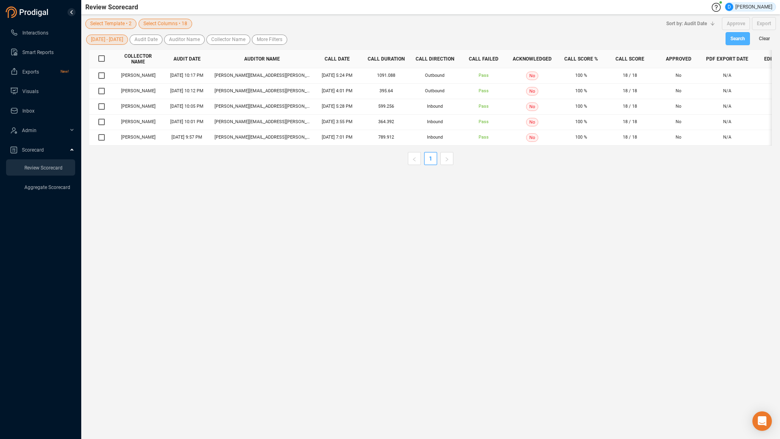
click at [743, 35] on span "Search" at bounding box center [738, 38] width 15 height 13
click at [101, 56] on input "checkbox" at bounding box center [101, 58] width 7 height 7
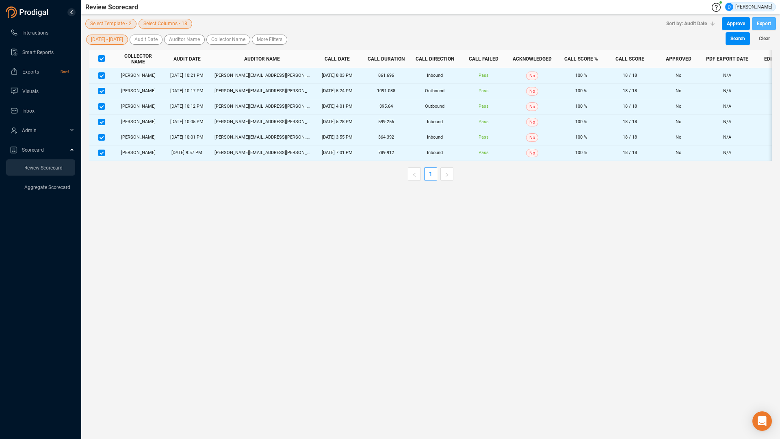
click at [765, 22] on span "Export" at bounding box center [764, 23] width 14 height 13
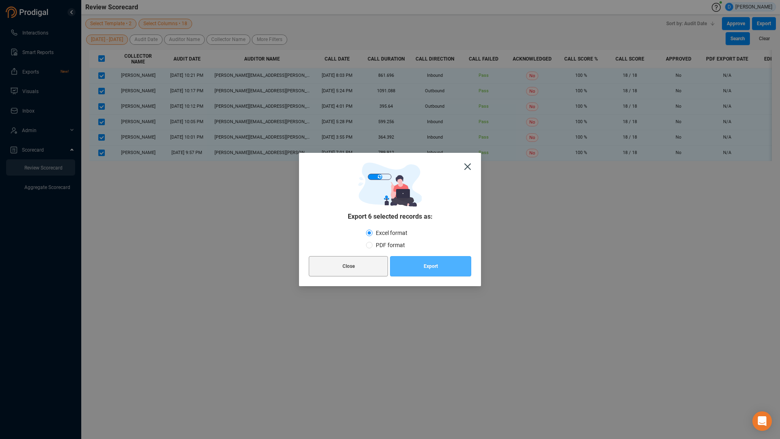
click at [431, 266] on span "Export" at bounding box center [431, 266] width 14 height 20
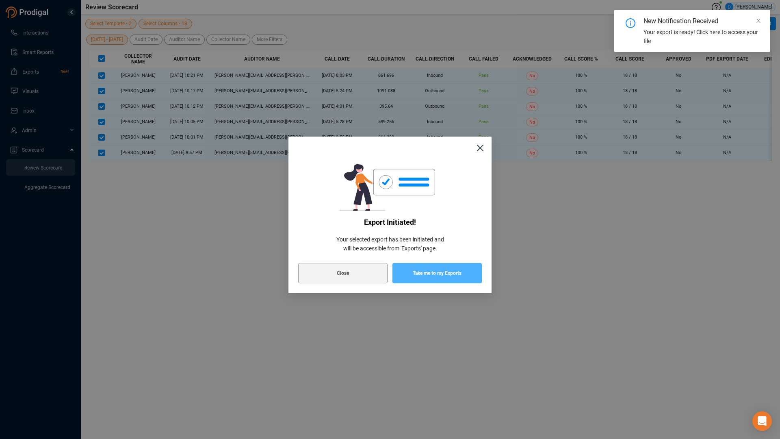
click at [443, 265] on span "Take me to my Exports" at bounding box center [437, 273] width 49 height 20
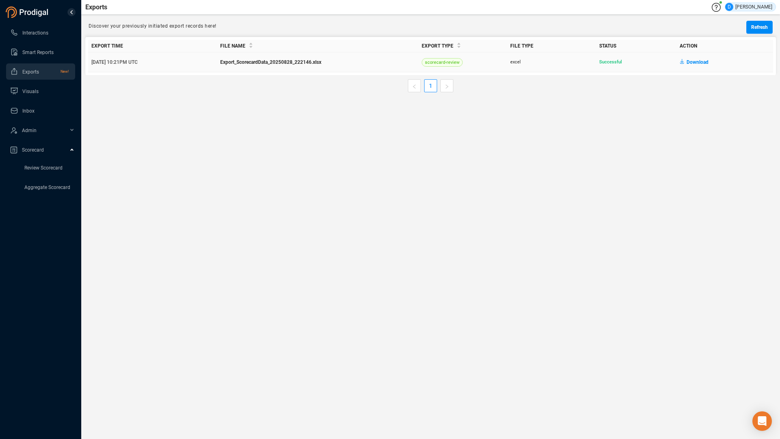
click at [694, 62] on span "Download" at bounding box center [698, 62] width 22 height 13
click at [560, 123] on main "Exports D [PERSON_NAME] Discover your previously initiated export records here!…" at bounding box center [430, 219] width 699 height 438
click at [366, 234] on main "Exports D [PERSON_NAME] Discover your previously initiated export records here!…" at bounding box center [430, 219] width 699 height 438
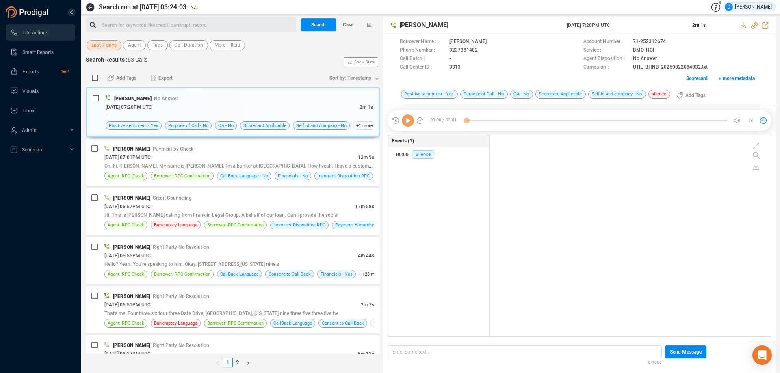
scroll to position [200, 278]
click at [37, 148] on span "Scorecard" at bounding box center [33, 150] width 22 height 6
click at [46, 167] on link "Review Scorecard" at bounding box center [43, 167] width 38 height 7
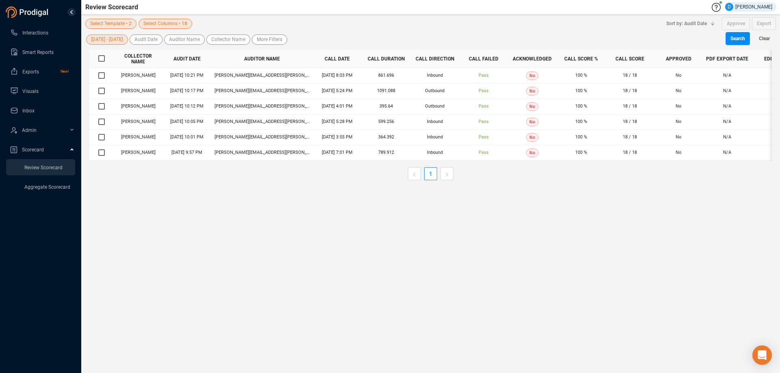
click at [118, 23] on span "Select Template • 2" at bounding box center [110, 24] width 41 height 10
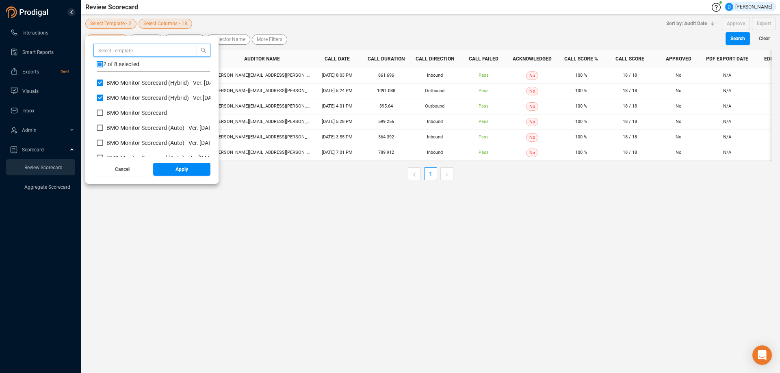
click at [102, 87] on label "BMO Monitor Scorecard (Hybrid) - Ver. [DATE]" at bounding box center [160, 83] width 127 height 9
click at [102, 86] on input "BMO Monitor Scorecard (Hybrid) - Ver. [DATE]" at bounding box center [100, 83] width 7 height 7
checkbox input "false"
click at [101, 98] on input "BMO Monitor Scorecard (Hybrid) - Ver.[DATE]" at bounding box center [100, 98] width 7 height 7
checkbox input "false"
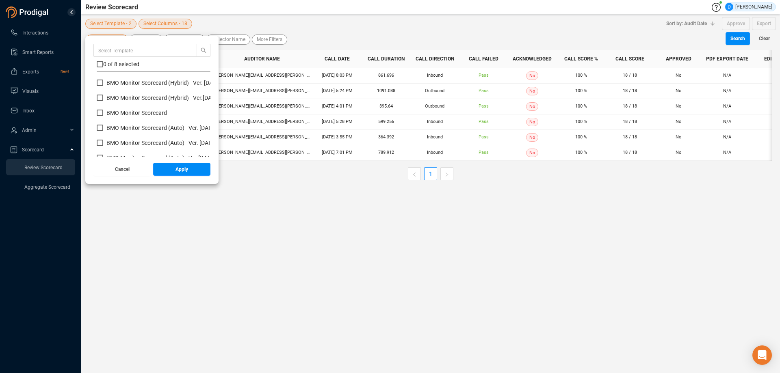
click at [100, 88] on div "BMO Monitor Scorecard (Hybrid) - Ver. 22nd April 2022 BMO Monitor Scorecard (Hy…" at bounding box center [154, 118] width 114 height 78
click at [100, 85] on input "BMO Monitor Scorecard (Hybrid) - Ver. [DATE]" at bounding box center [100, 83] width 7 height 7
checkbox input "true"
click at [179, 169] on span "Apply" at bounding box center [182, 169] width 13 height 13
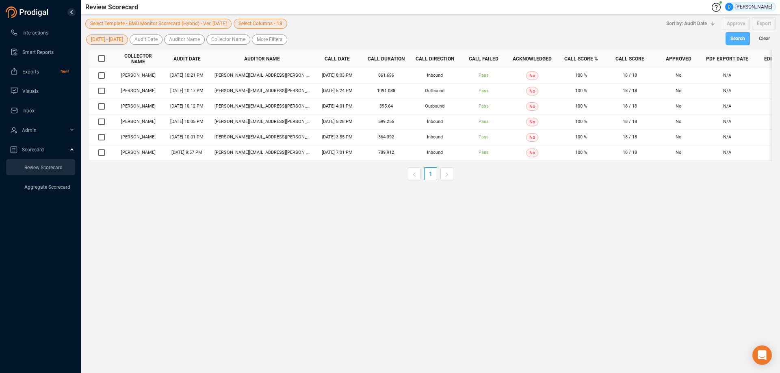
click at [736, 39] on span "Search" at bounding box center [738, 38] width 15 height 13
click at [104, 56] on input "checkbox" at bounding box center [101, 58] width 7 height 7
checkbox input "true"
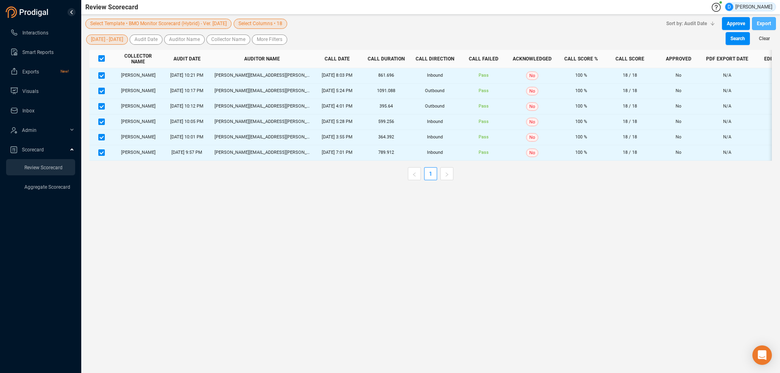
click at [764, 20] on span "Export" at bounding box center [764, 23] width 14 height 13
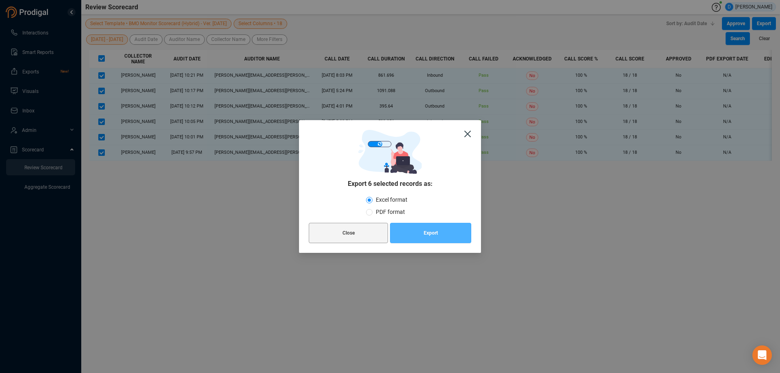
click at [440, 231] on button "Export" at bounding box center [430, 233] width 81 height 20
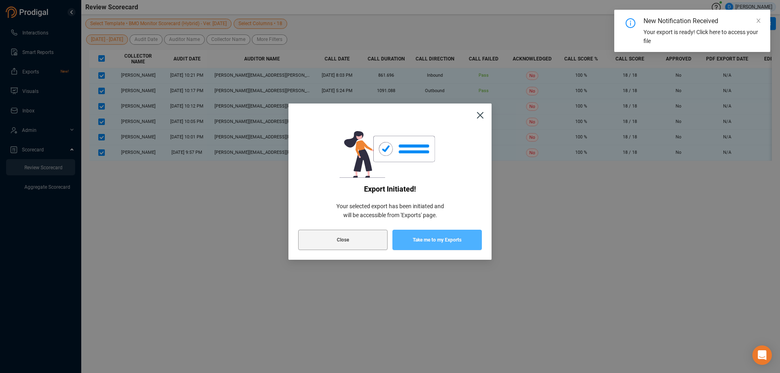
click at [434, 237] on span "Take me to my Exports" at bounding box center [437, 240] width 49 height 20
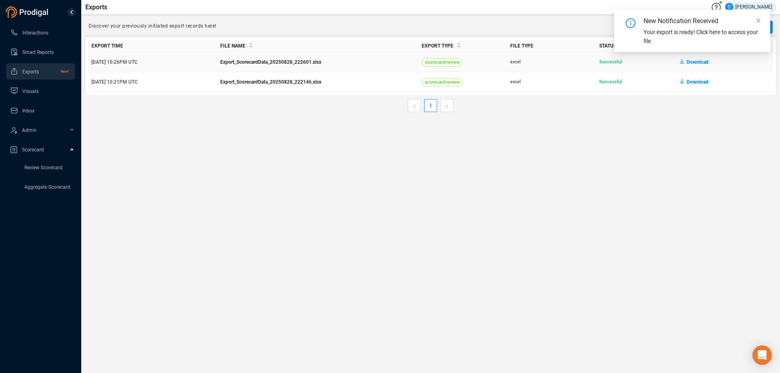
click at [696, 62] on span "Download" at bounding box center [698, 62] width 22 height 13
